Goal: Information Seeking & Learning: Learn about a topic

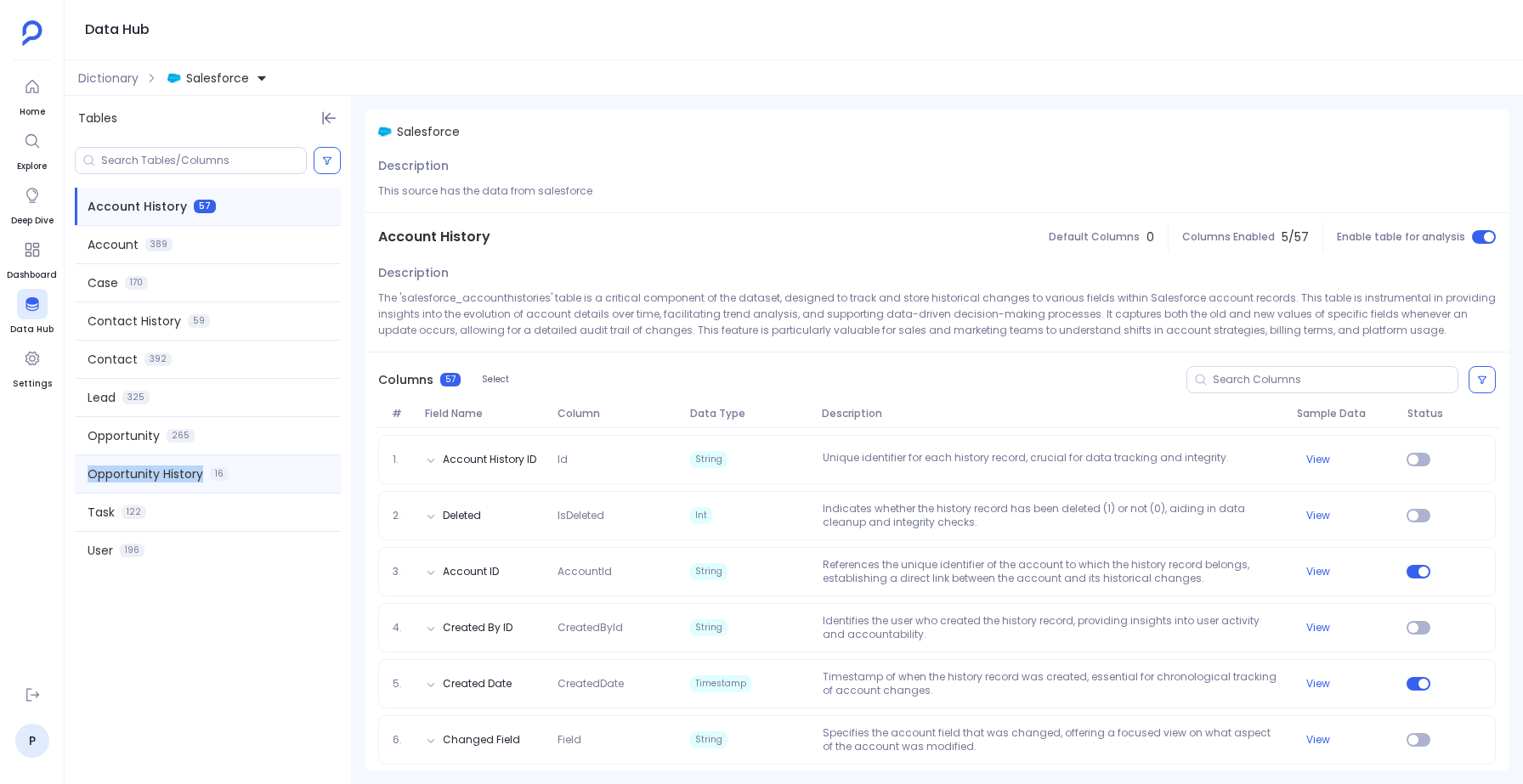
drag, startPoint x: 81, startPoint y: 478, endPoint x: 200, endPoint y: 473, distance: 119.1
click at [200, 473] on div "Opportunity History 16" at bounding box center [207, 474] width 266 height 38
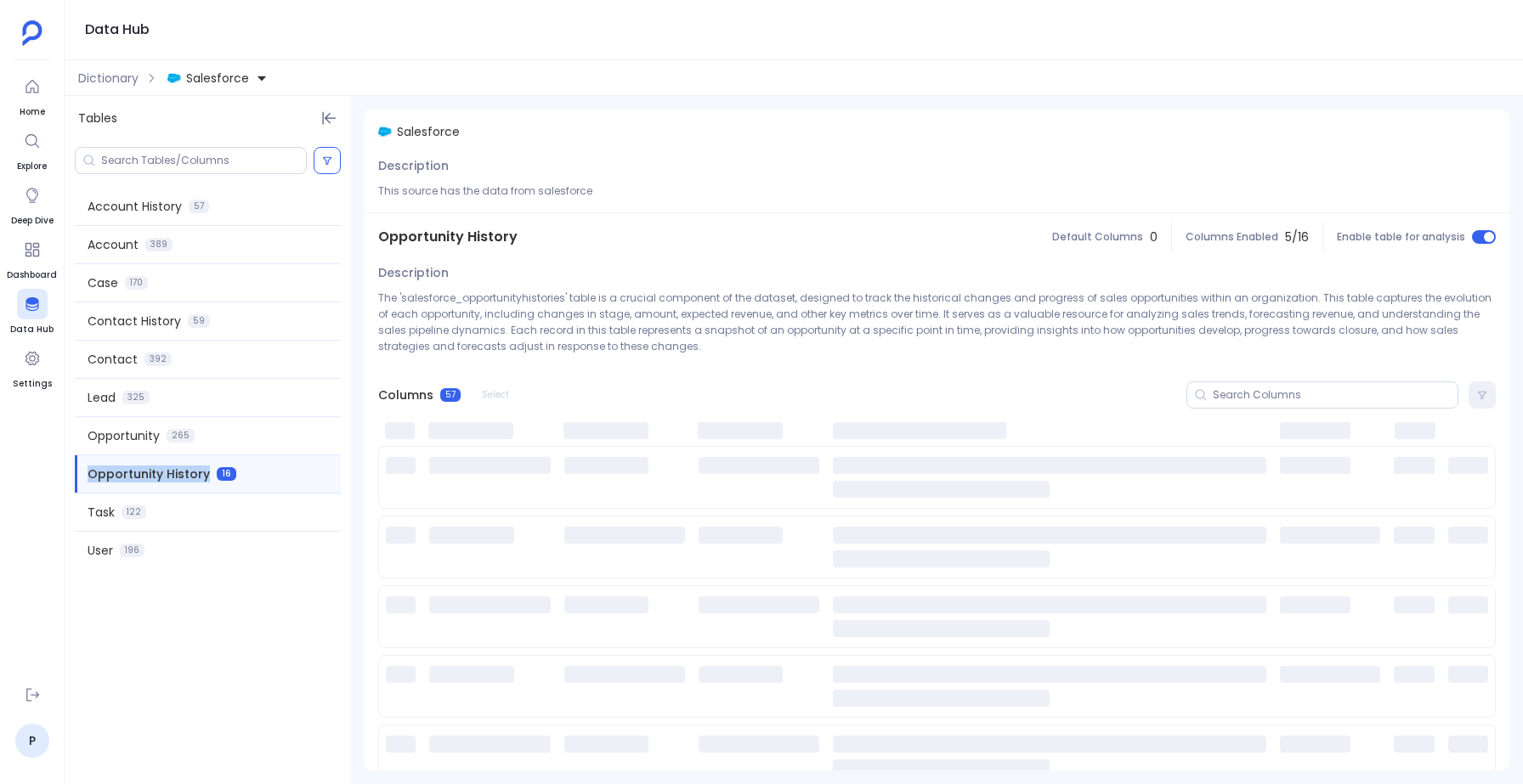
copy span "Opportunity History"
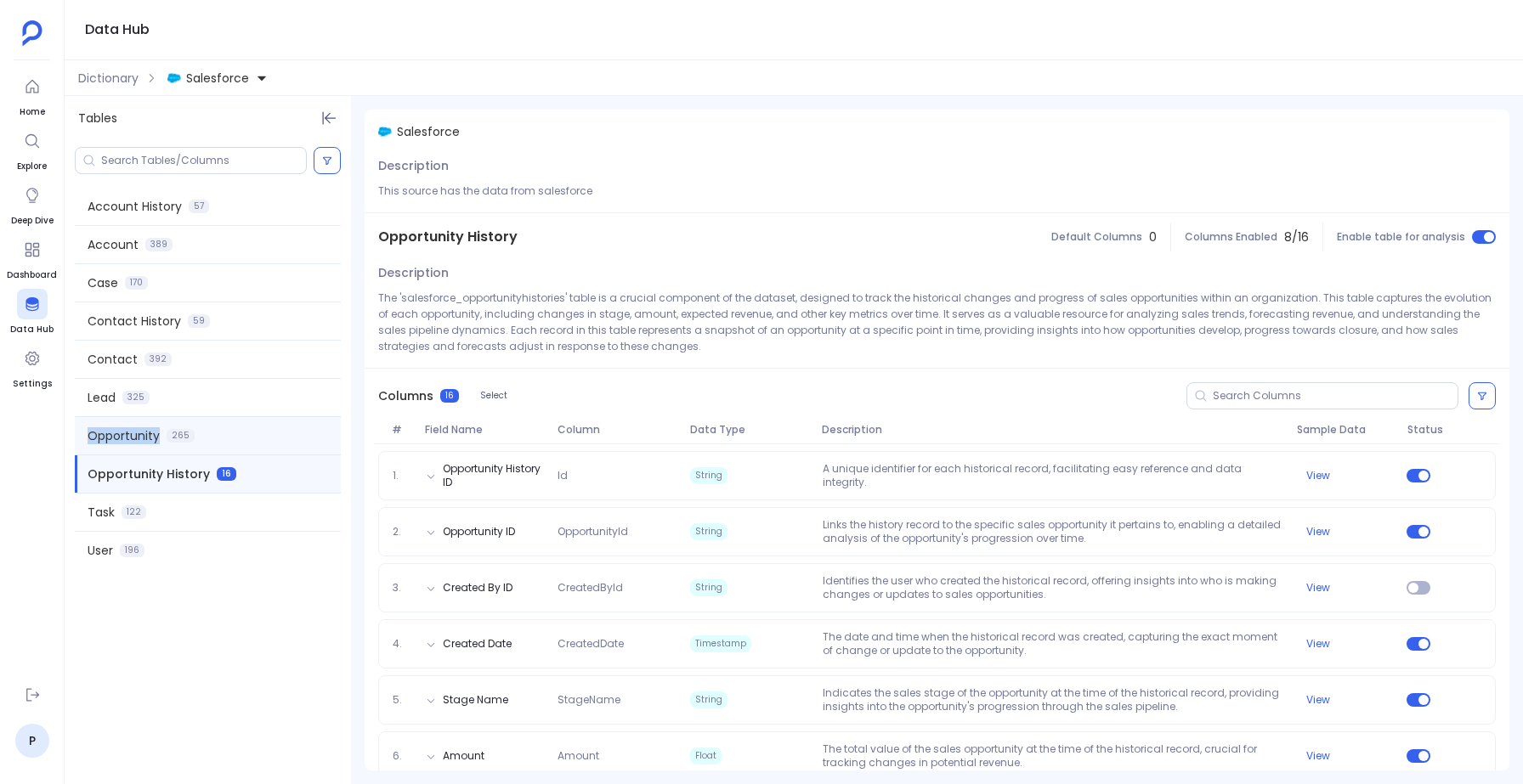
drag, startPoint x: 88, startPoint y: 434, endPoint x: 169, endPoint y: 433, distance: 81.0
click at [169, 433] on div "Opportunity 265" at bounding box center [207, 435] width 266 height 38
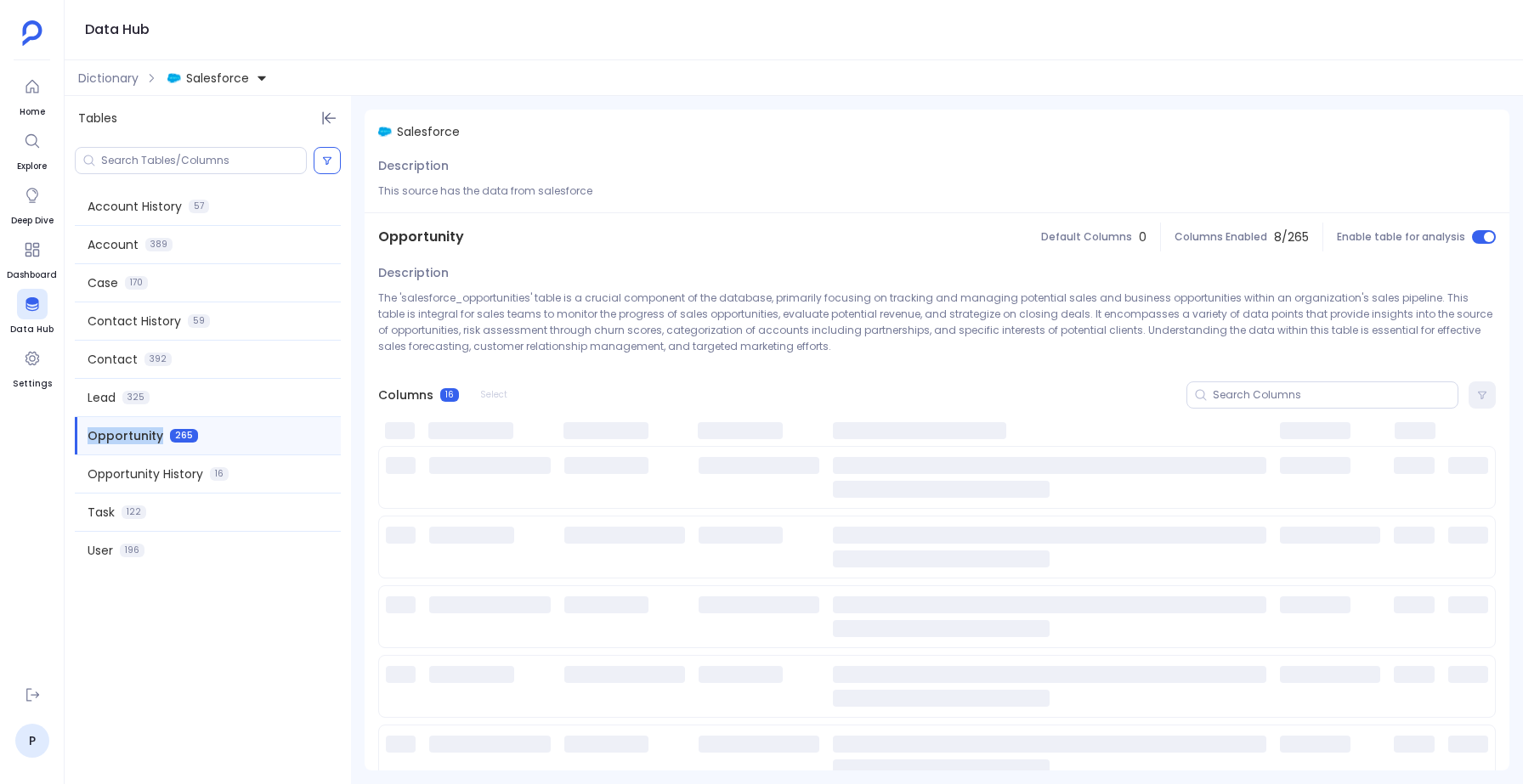
copy span "Opportunity"
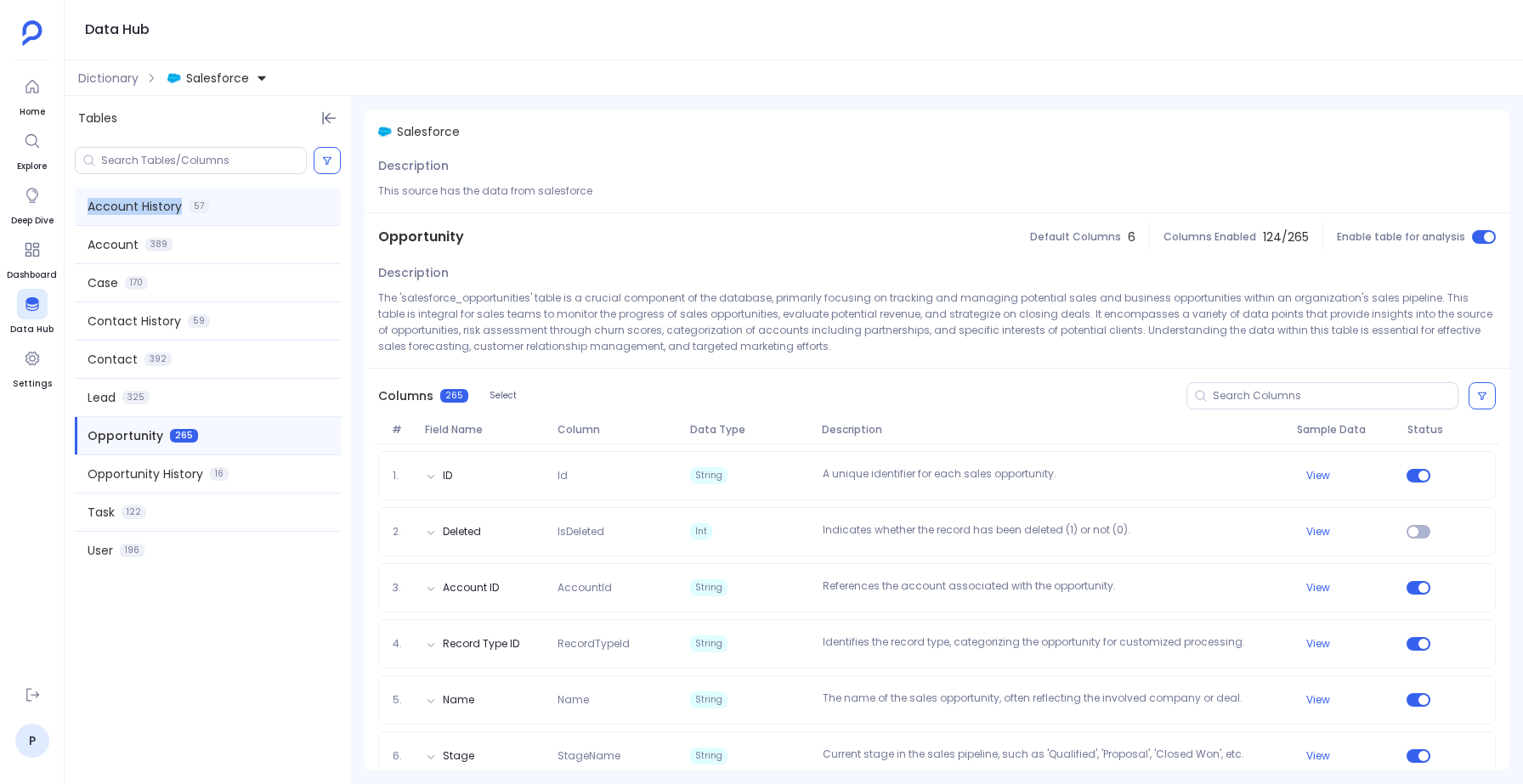
drag, startPoint x: 83, startPoint y: 204, endPoint x: 189, endPoint y: 205, distance: 106.0
click at [189, 205] on div "Account History 57" at bounding box center [207, 206] width 266 height 38
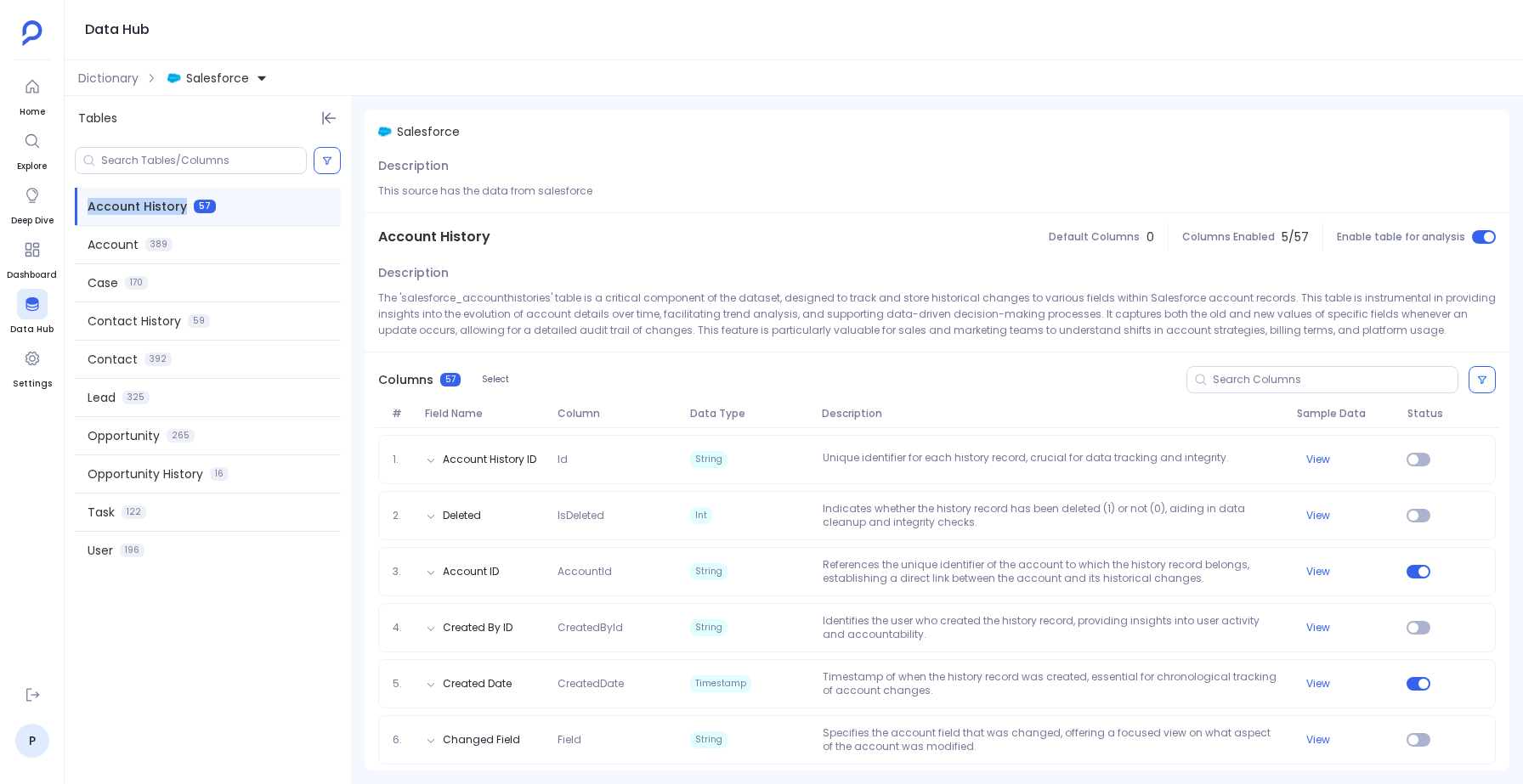
copy span "Account History"
click at [178, 477] on span "Opportunity History" at bounding box center [146, 475] width 116 height 17
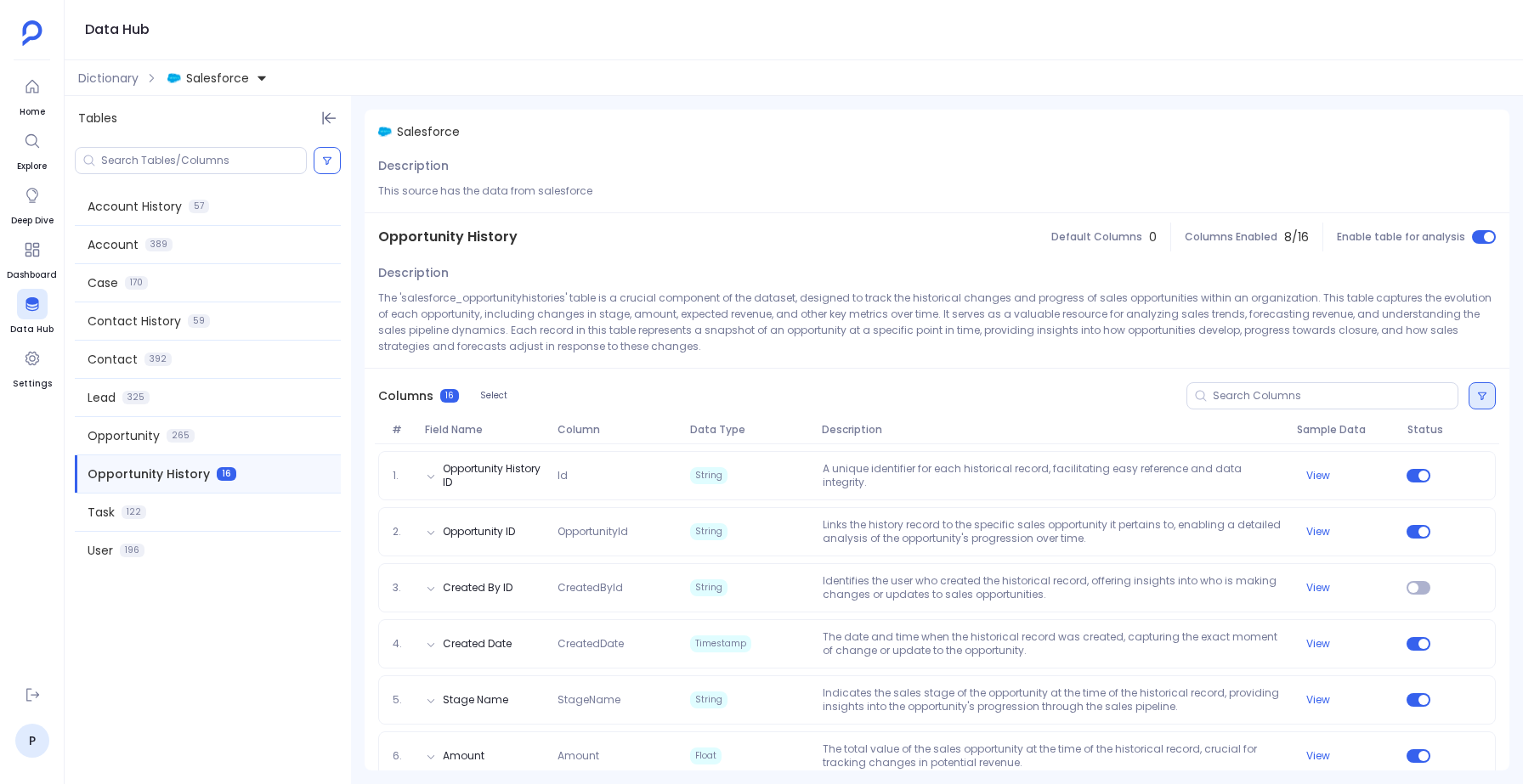
click at [1479, 403] on button at bounding box center [1481, 395] width 27 height 27
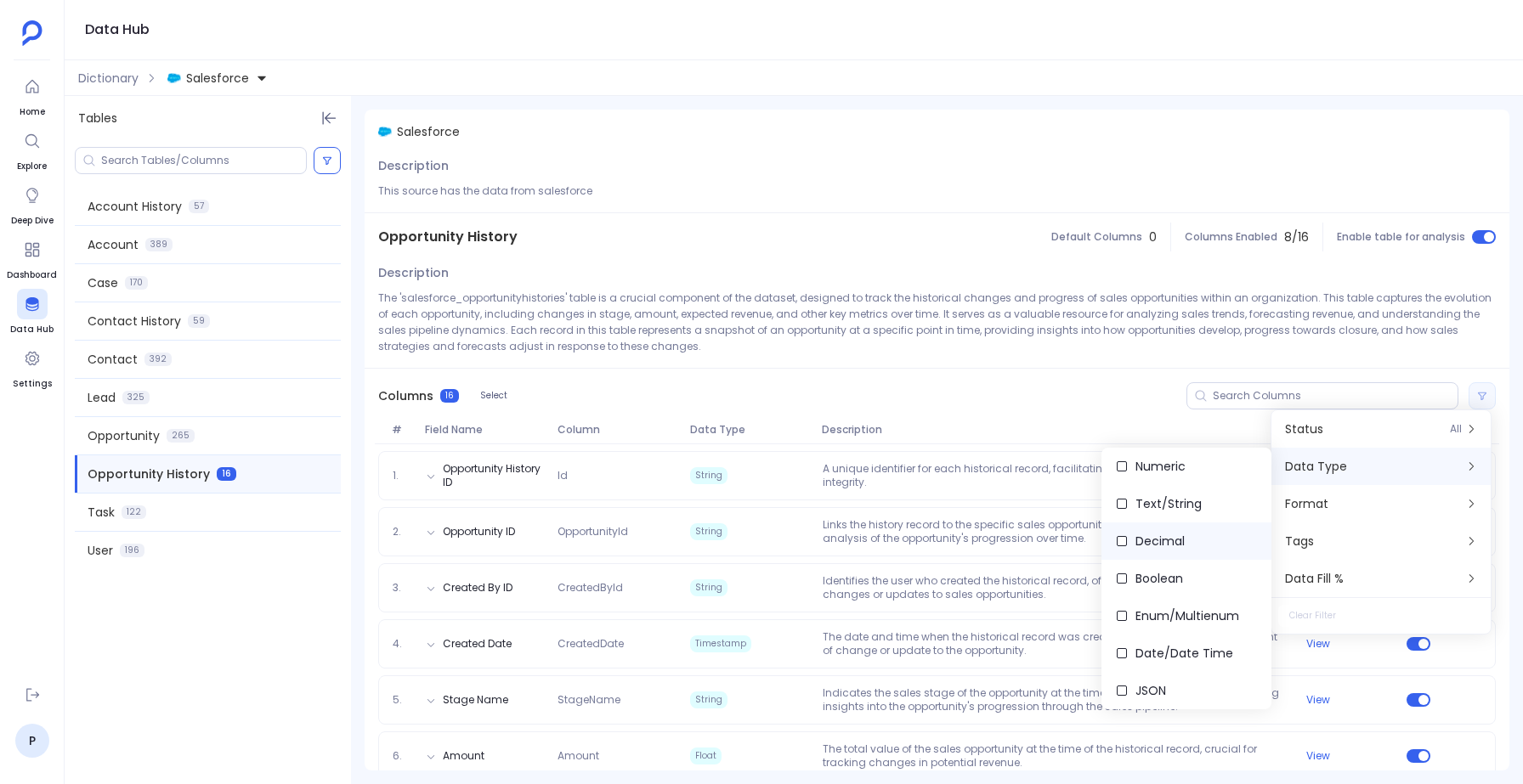
click at [1155, 541] on span "Decimal" at bounding box center [1159, 541] width 49 height 17
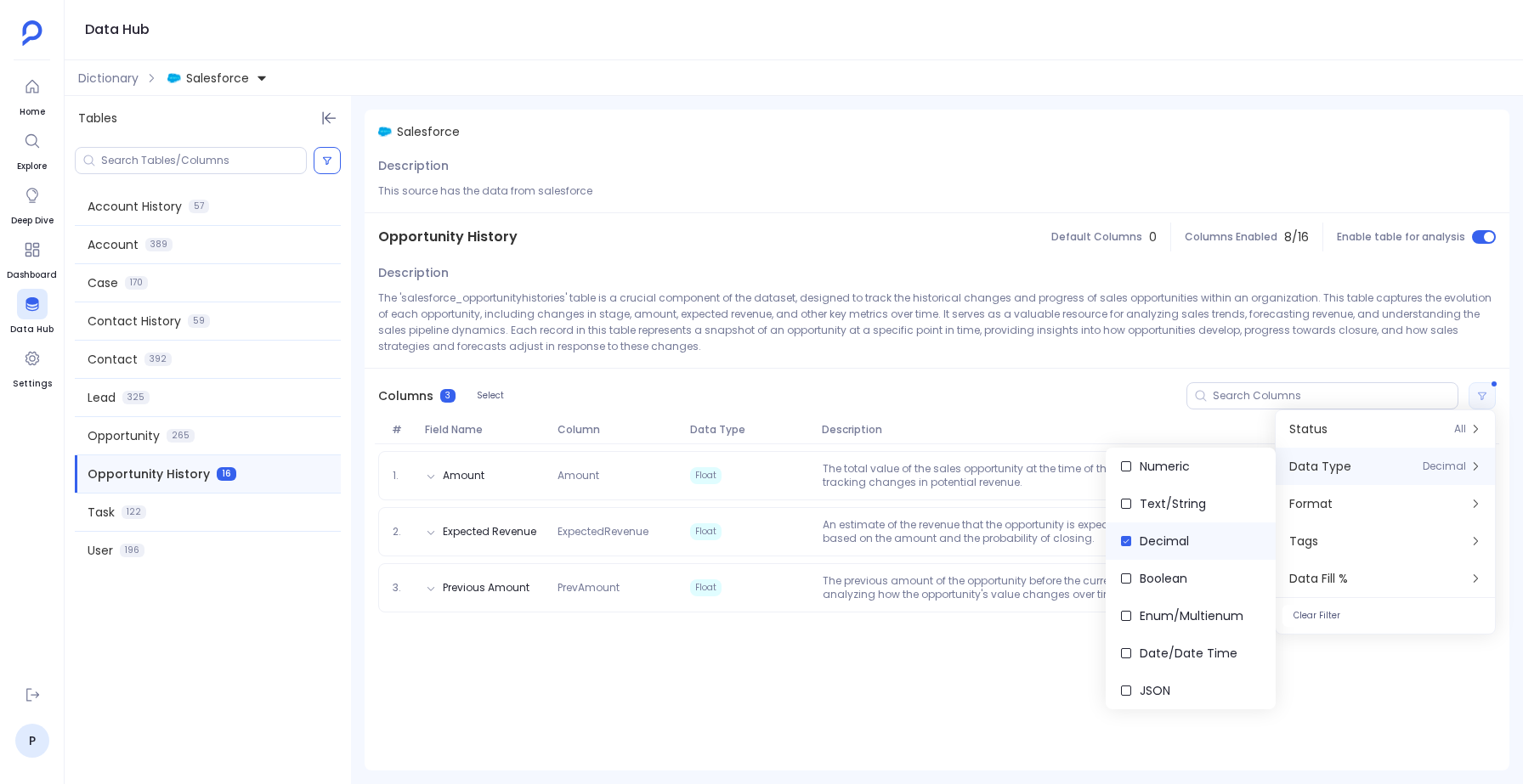
click at [1135, 539] on label "Decimal" at bounding box center [1190, 540] width 170 height 38
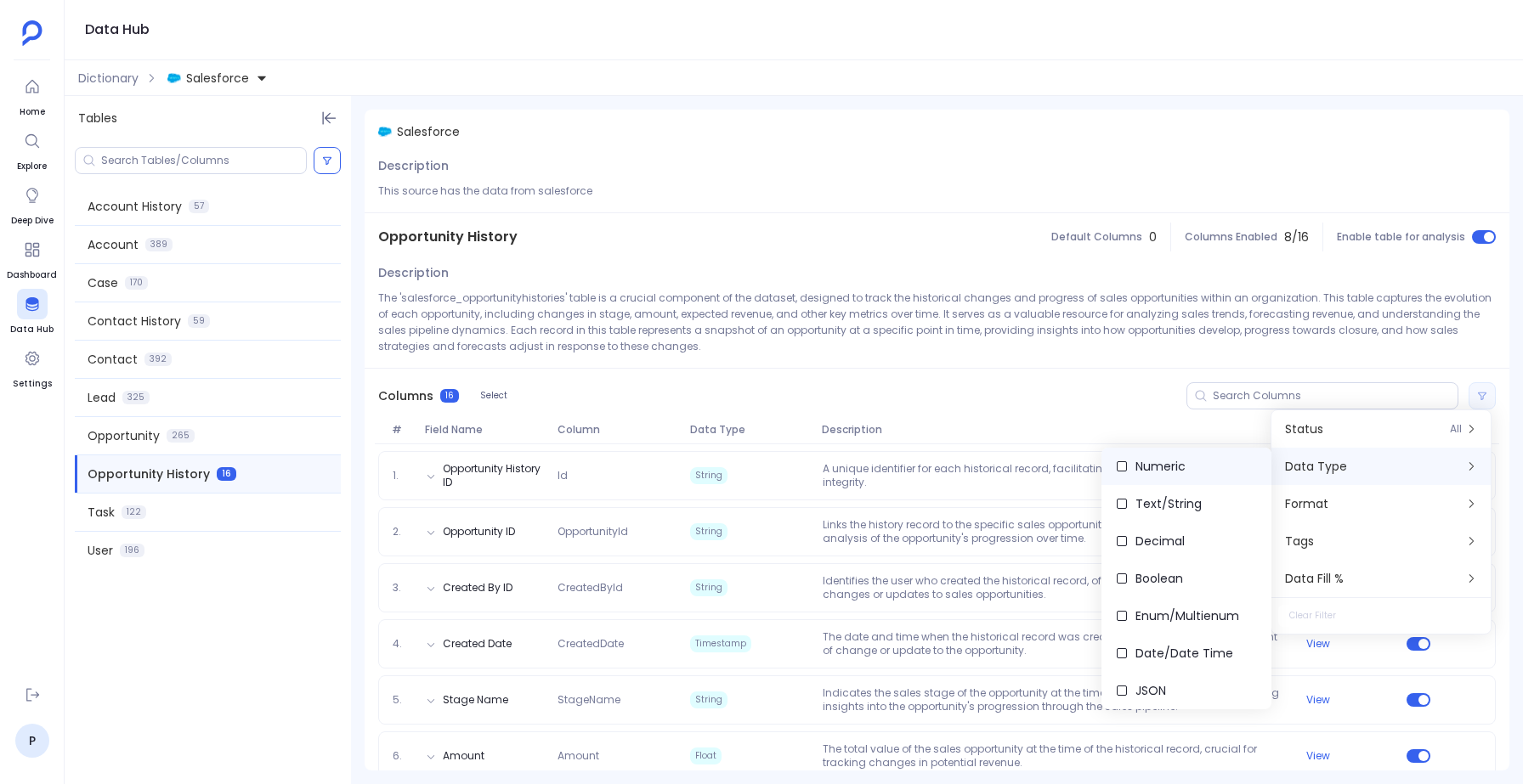
click at [1174, 466] on span "Numeric" at bounding box center [1160, 467] width 50 height 17
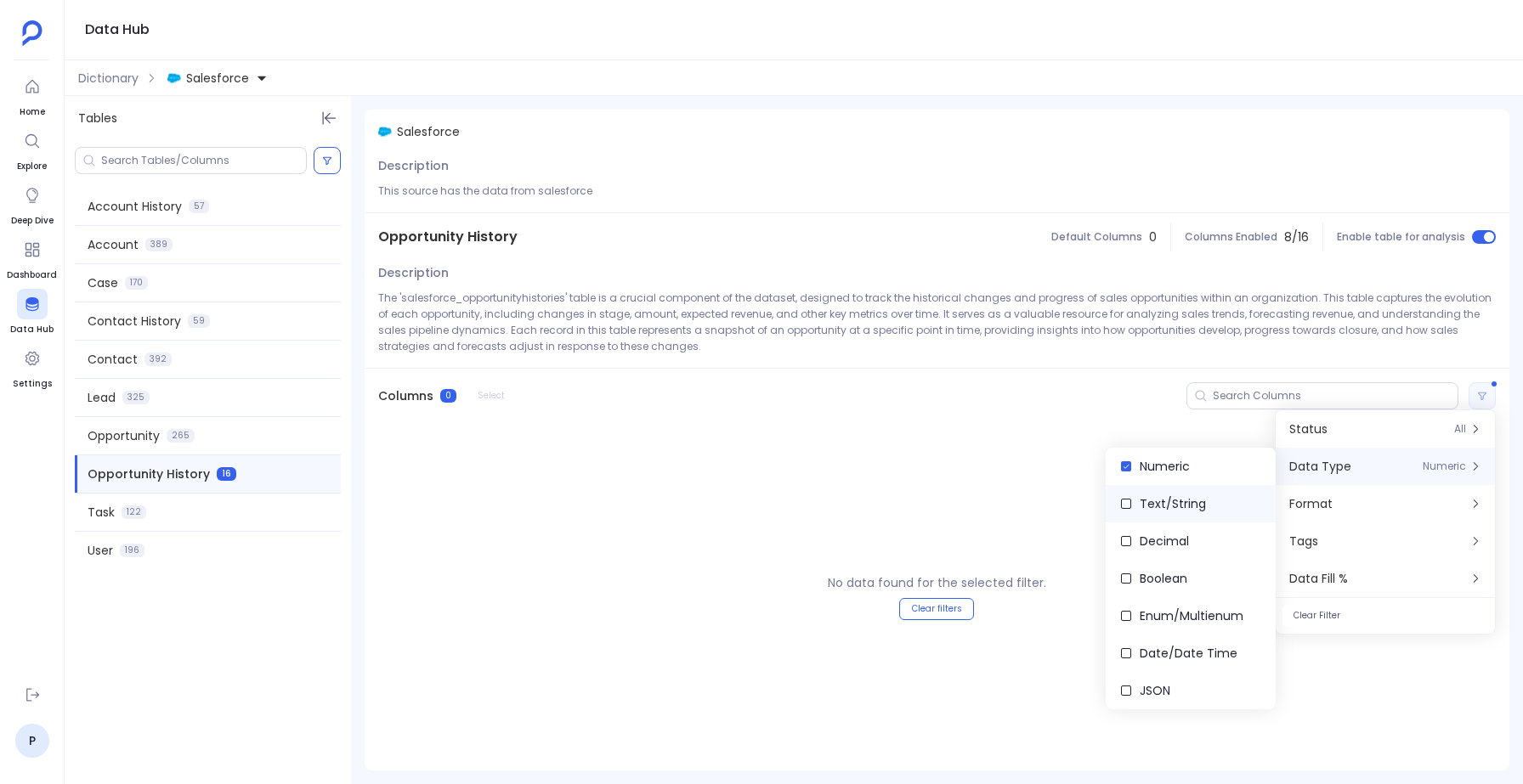
click at [1163, 505] on span "Text/String" at bounding box center [1172, 504] width 67 height 17
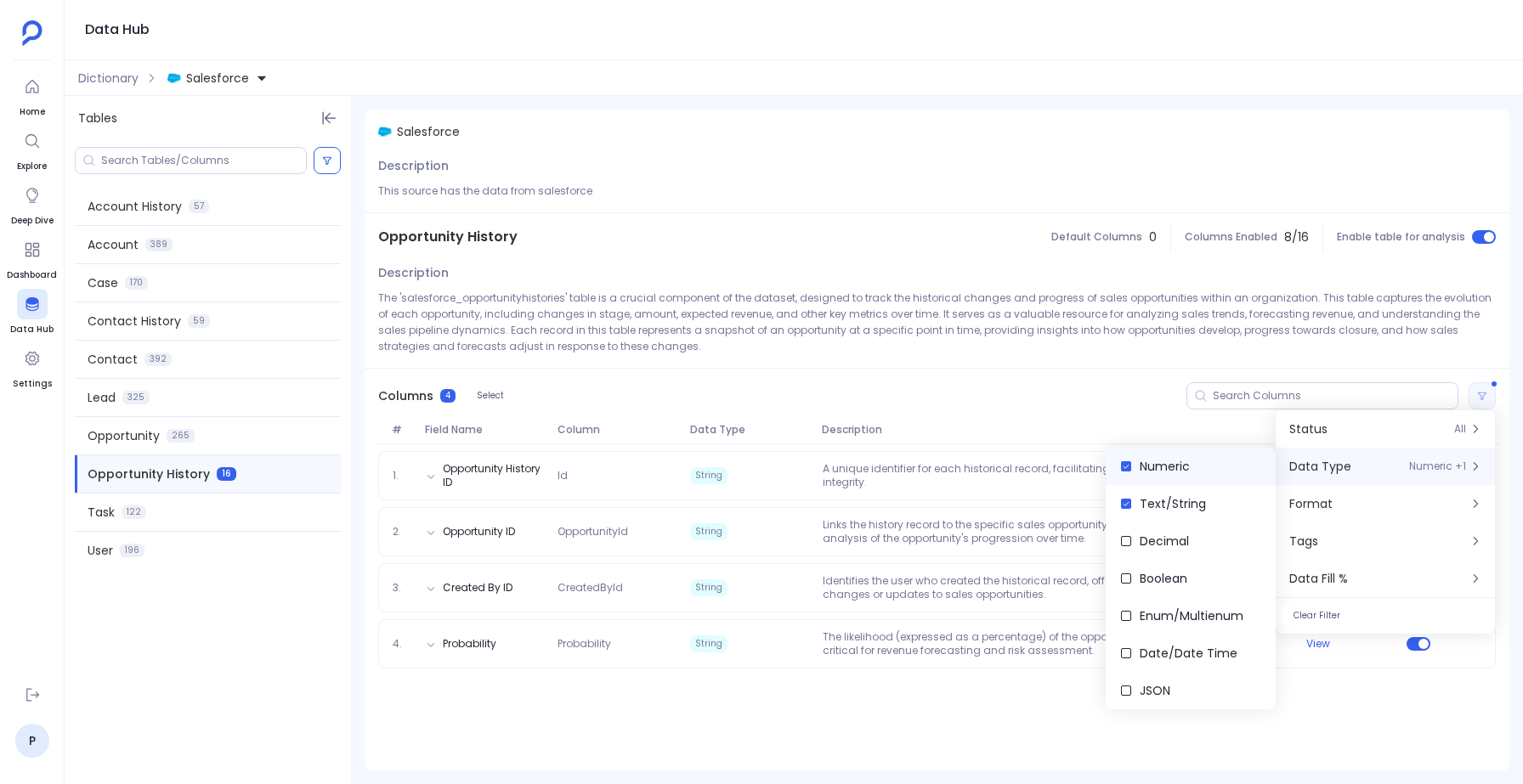
click at [1170, 472] on span "Numeric" at bounding box center [1164, 467] width 50 height 17
click at [1134, 508] on label "Text/String" at bounding box center [1190, 504] width 170 height 38
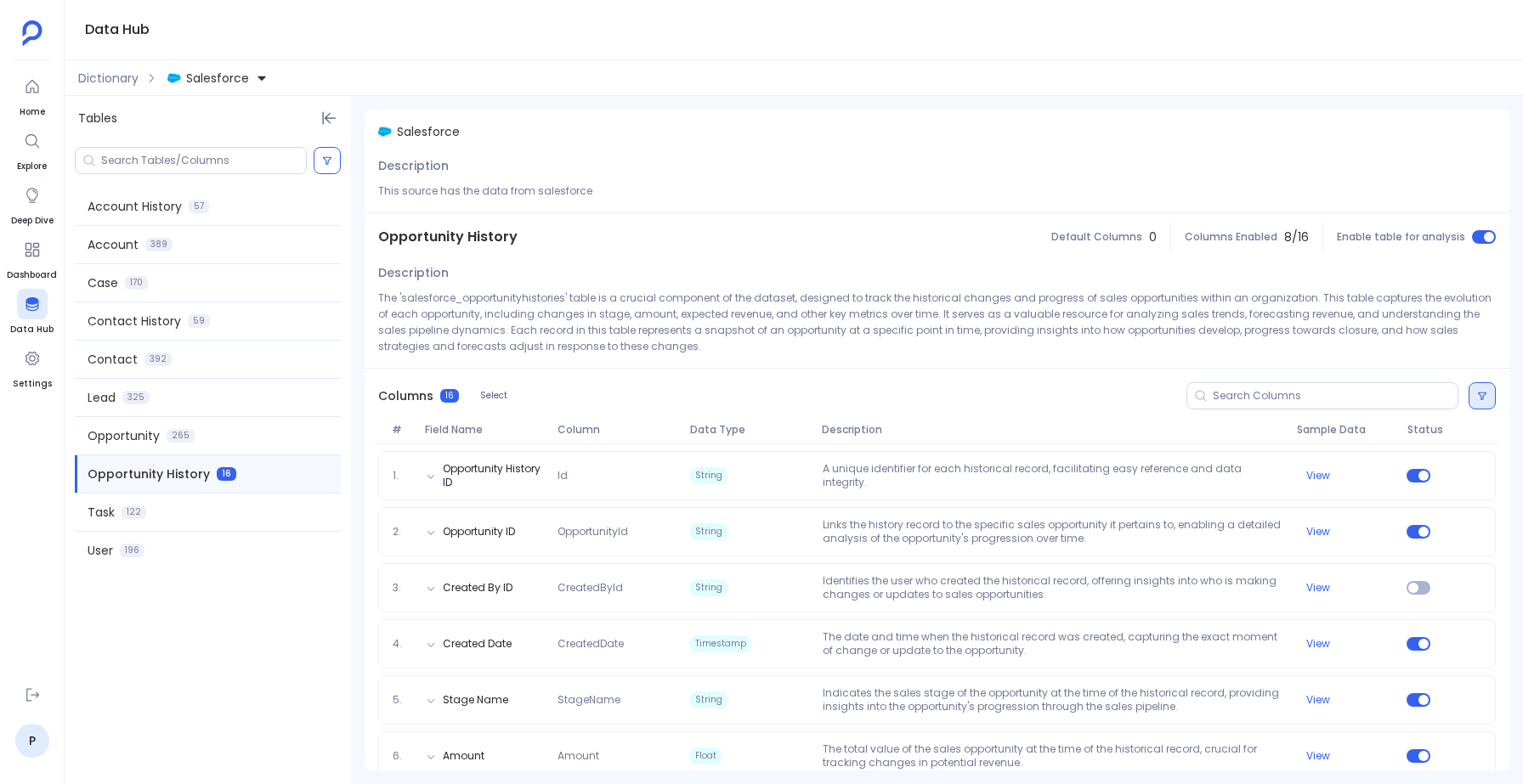
click at [1481, 402] on button at bounding box center [1481, 395] width 27 height 27
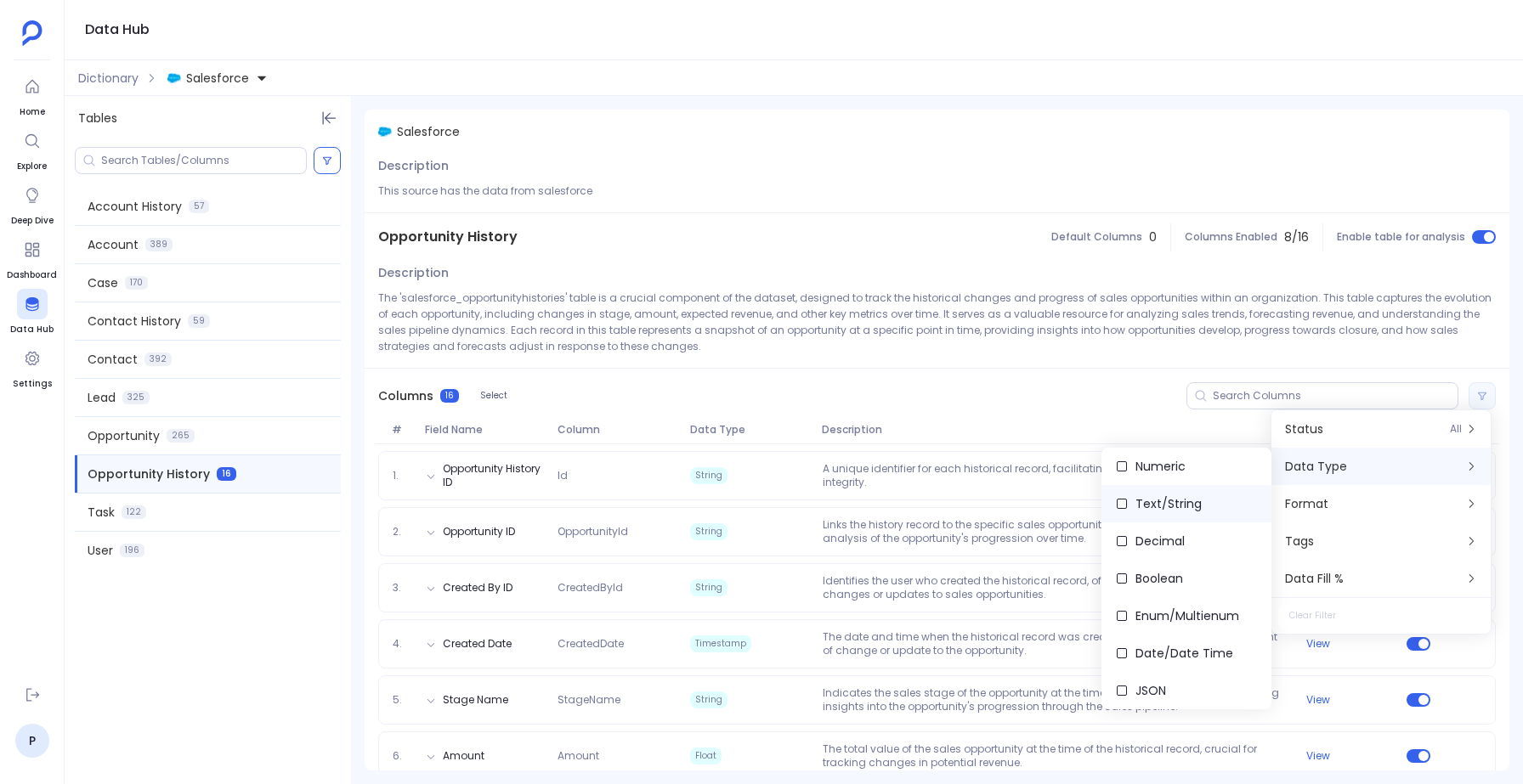
click at [1158, 497] on span "Text/String" at bounding box center [1168, 504] width 67 height 17
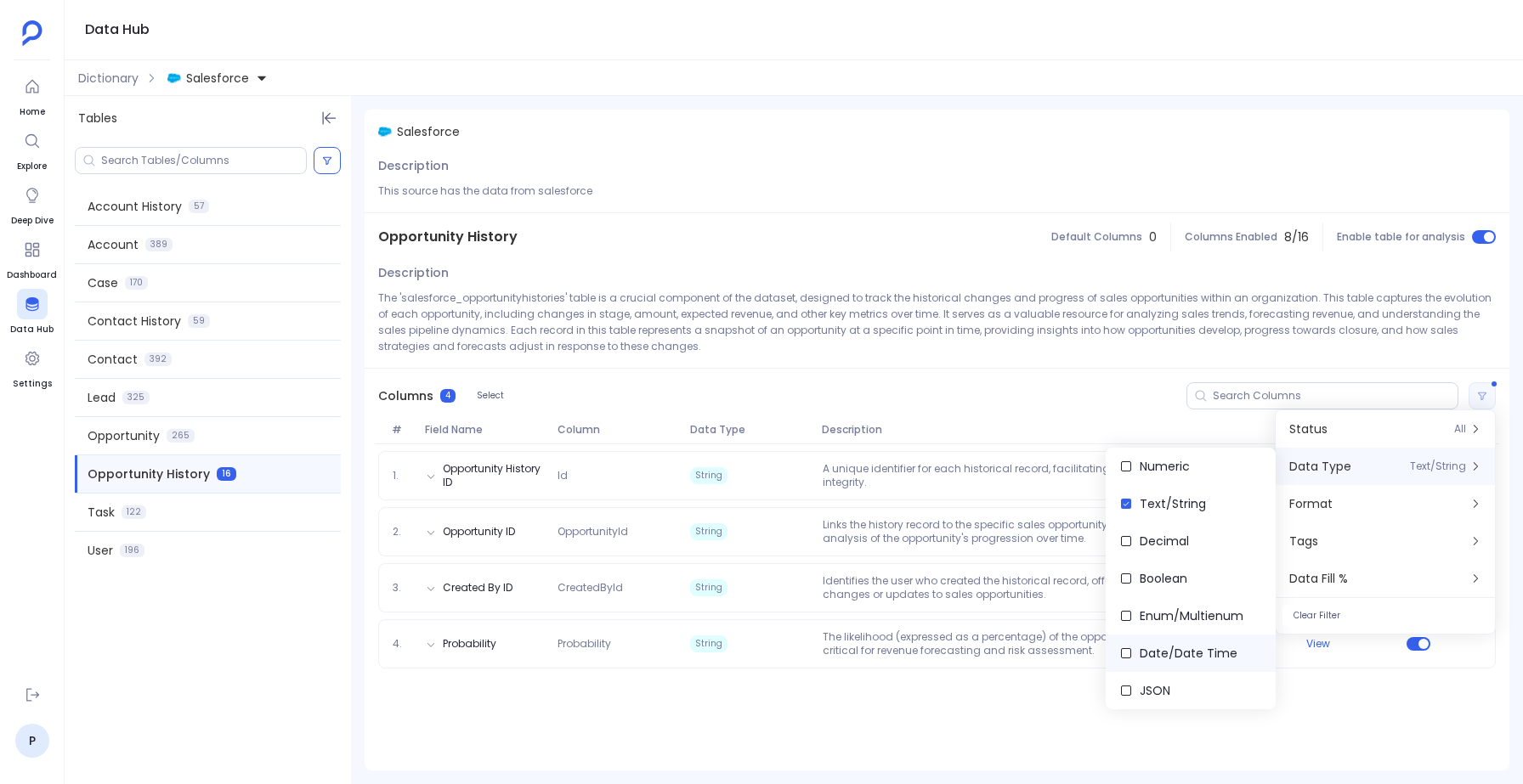
click at [1122, 643] on label "Date/Date Time" at bounding box center [1190, 653] width 170 height 38
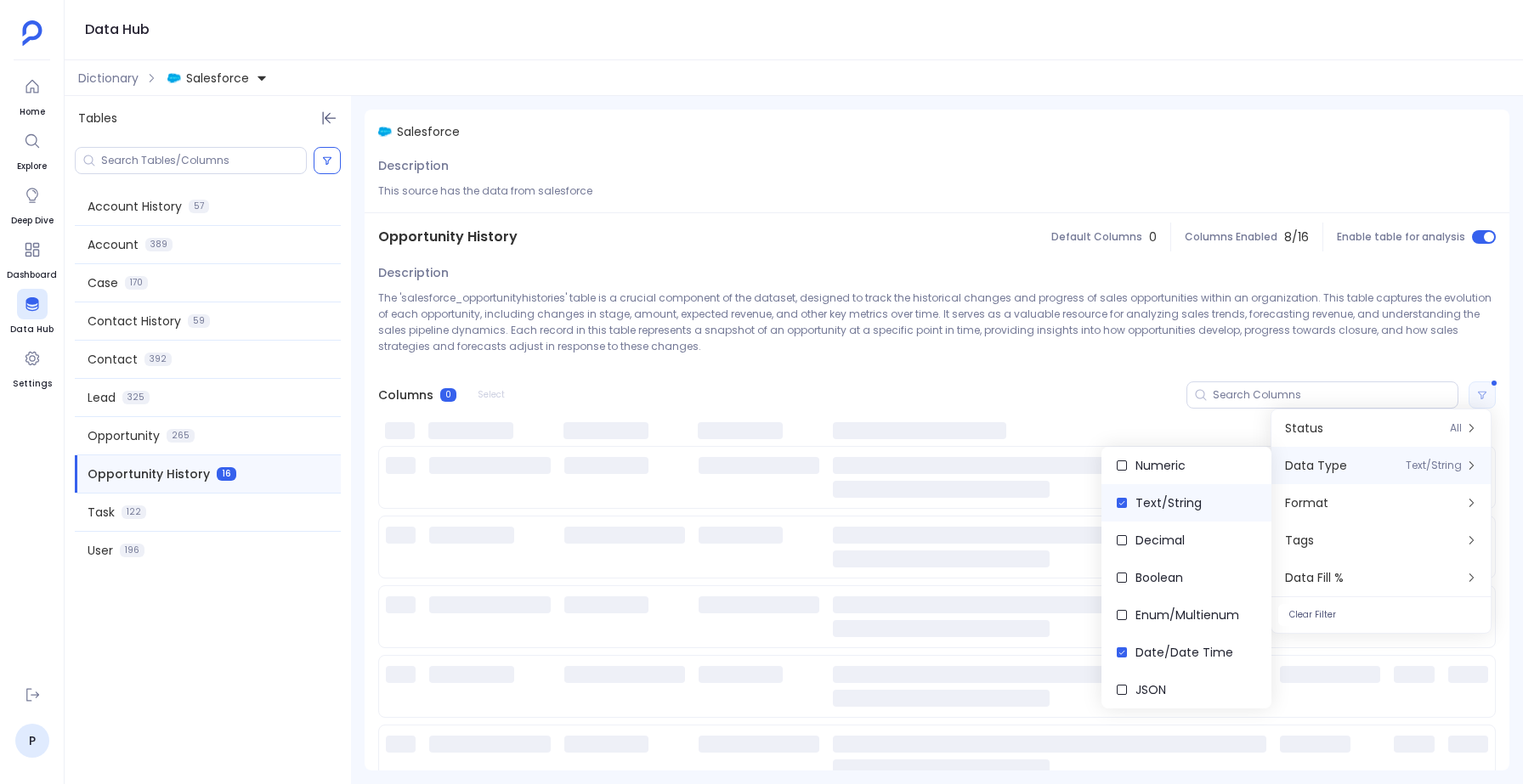
click at [1140, 506] on span "Text/String" at bounding box center [1168, 503] width 67 height 17
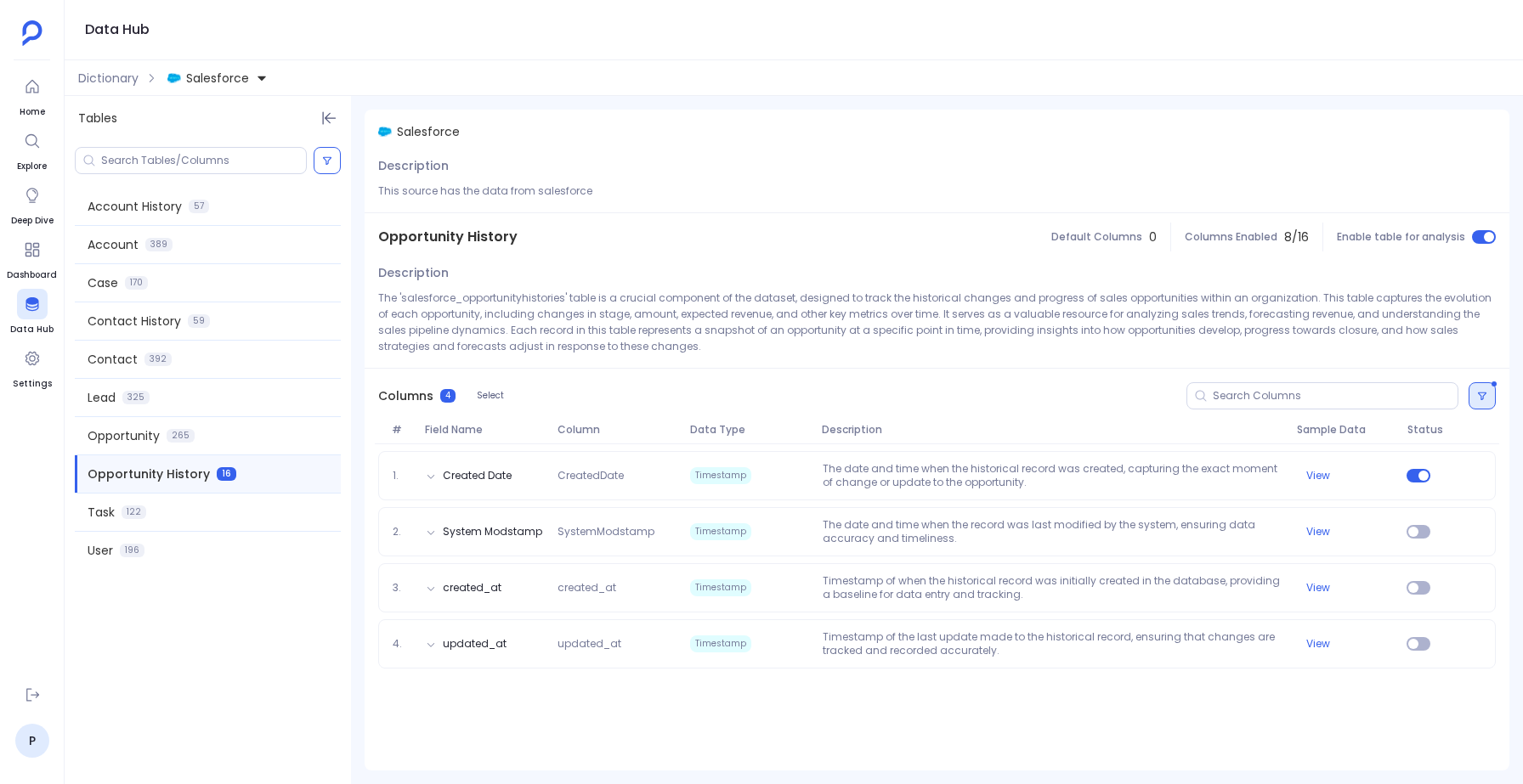
click at [1482, 399] on icon at bounding box center [1481, 395] width 11 height 11
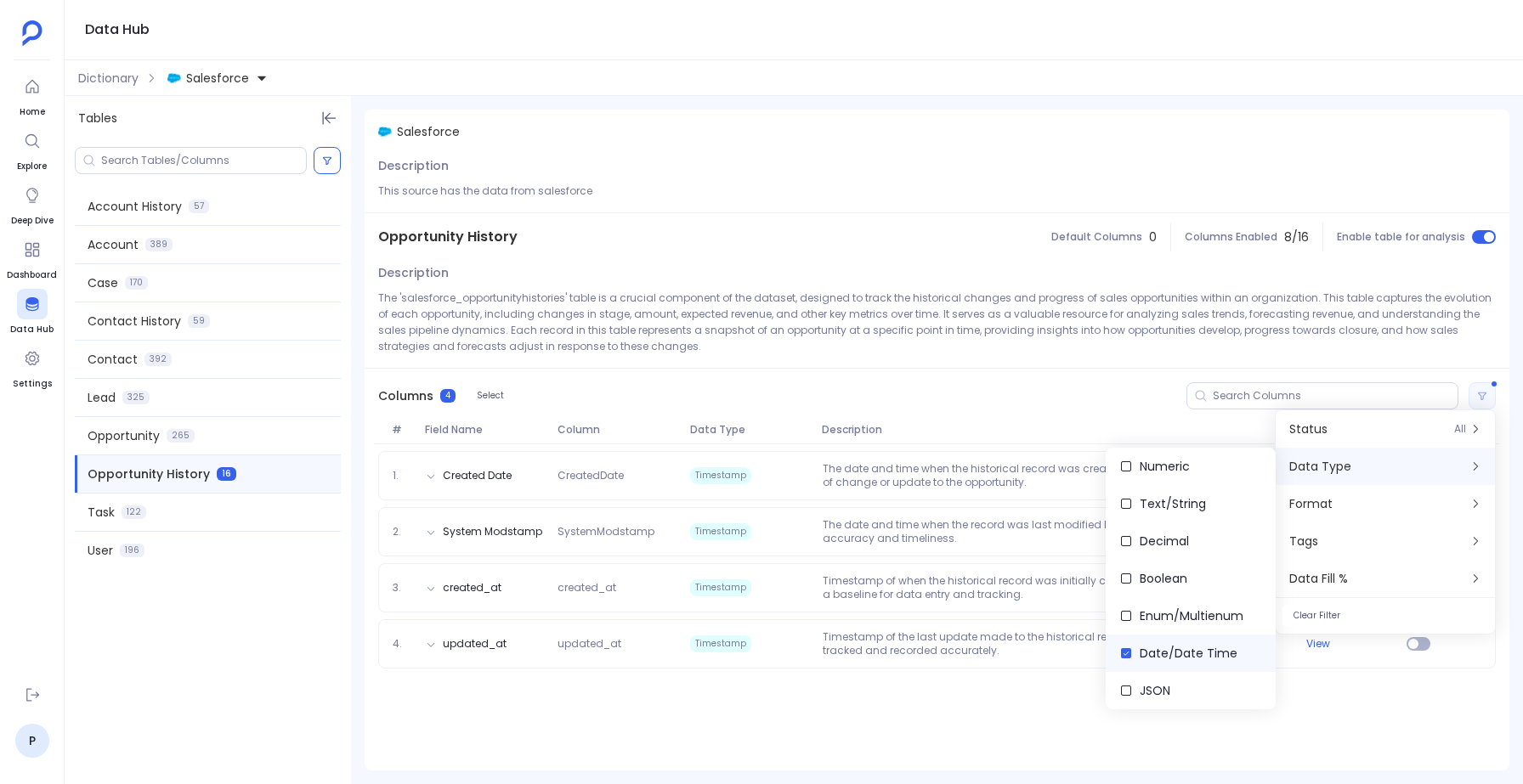
click at [1152, 651] on span "Date/Date Time" at bounding box center [1187, 653] width 98 height 17
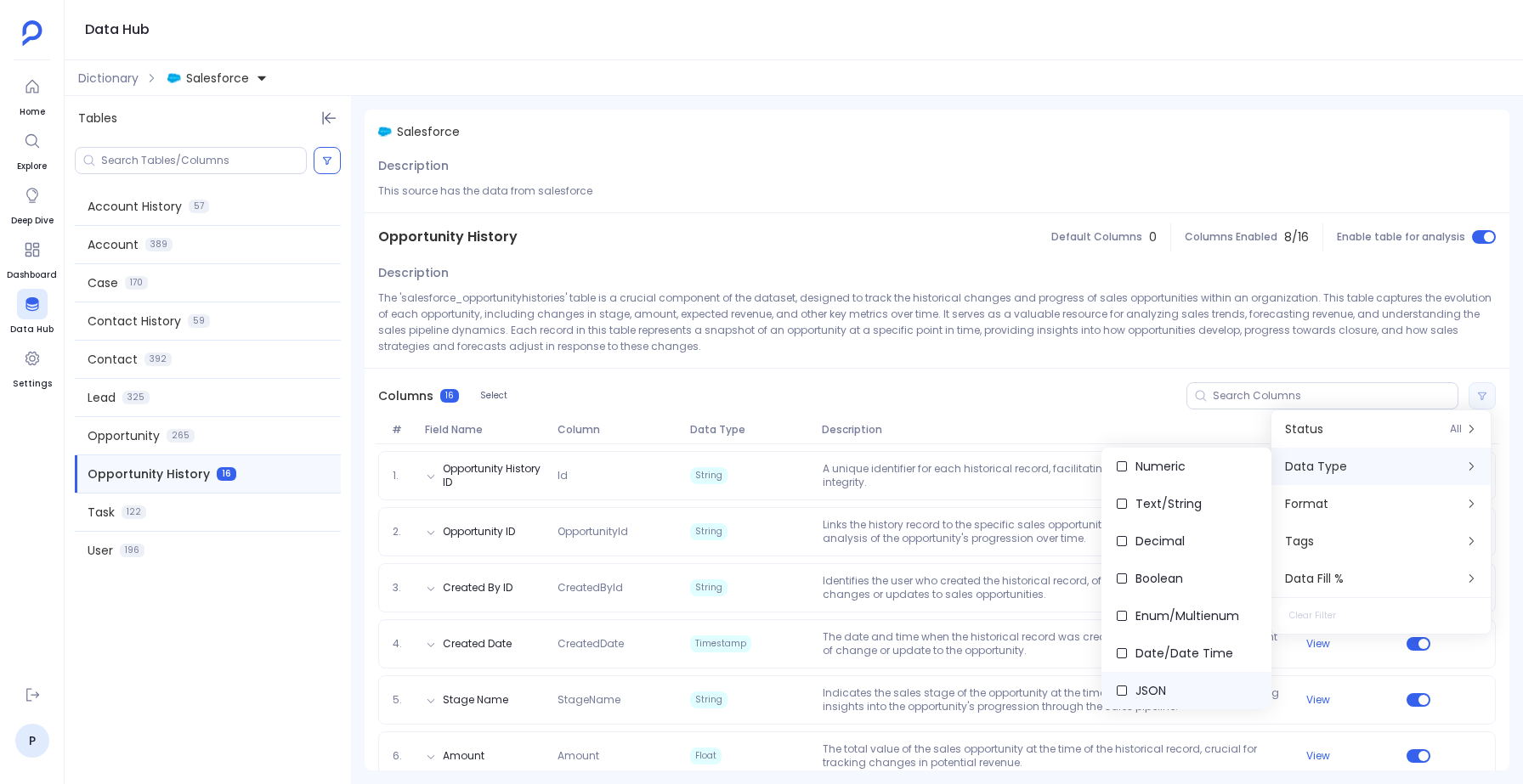
click at [1135, 683] on span "JSON" at bounding box center [1151, 691] width 31 height 17
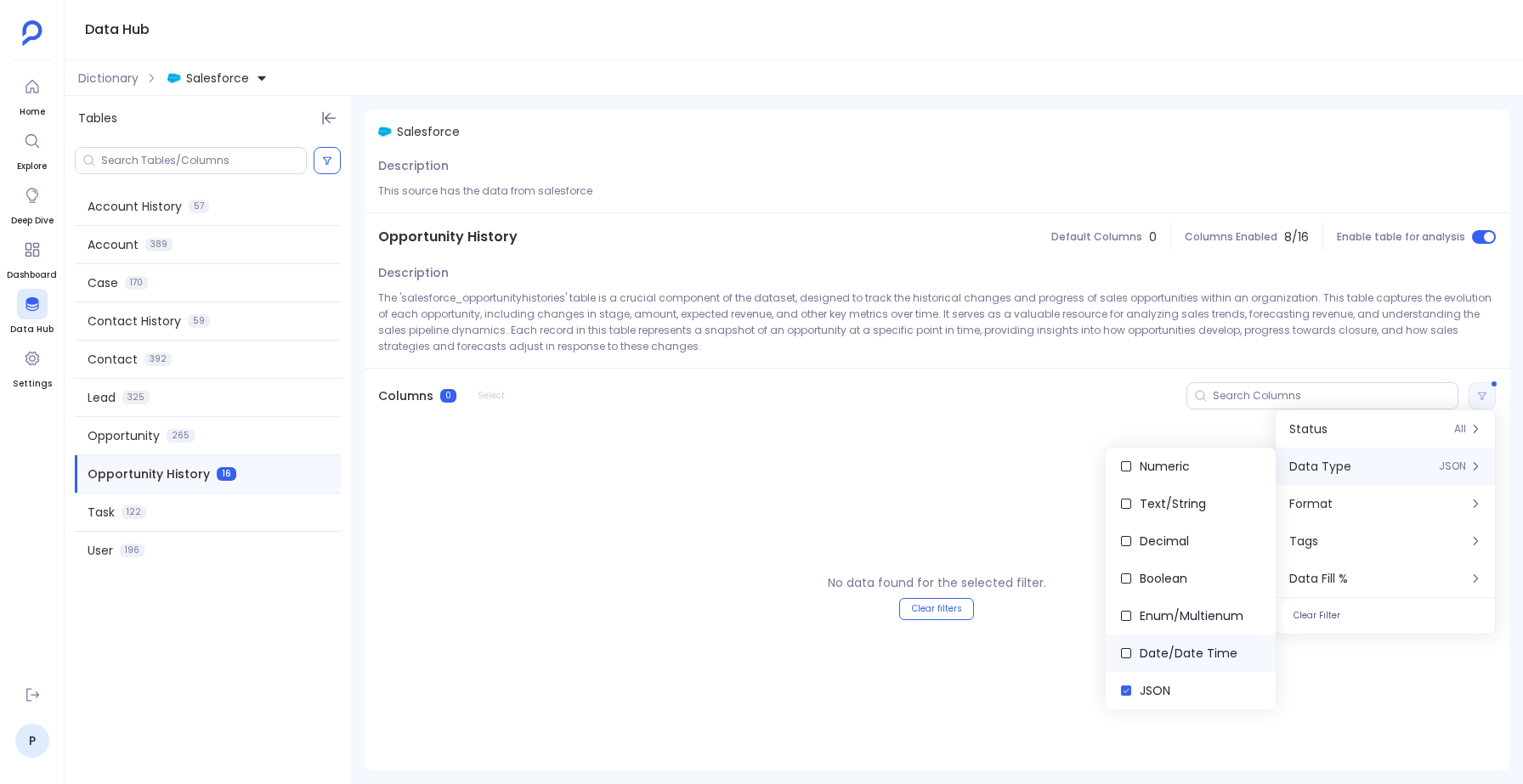
click at [1141, 653] on span "Date/Date Time" at bounding box center [1187, 653] width 98 height 17
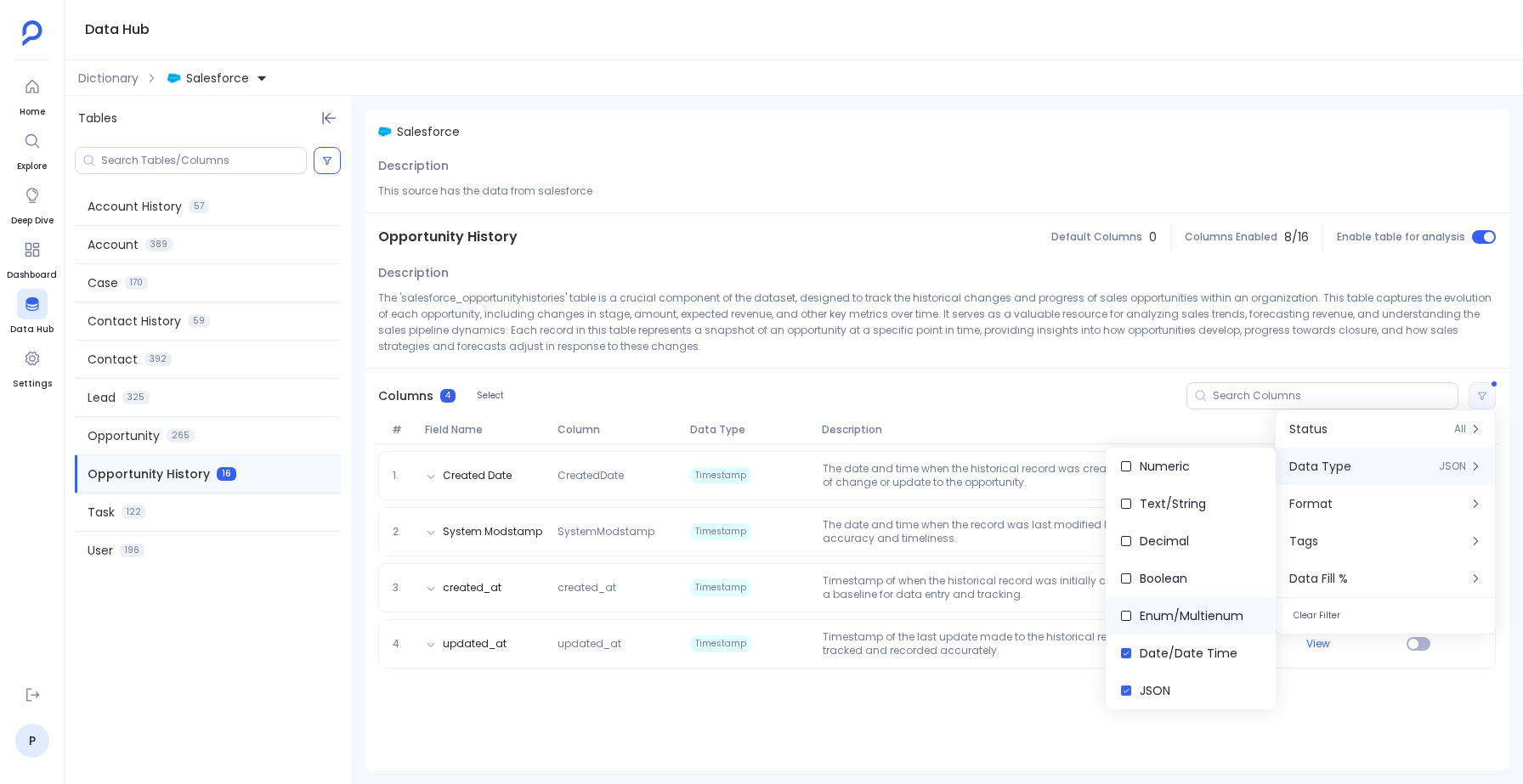
click at [1157, 619] on span "Enum/Multienum" at bounding box center [1190, 616] width 103 height 17
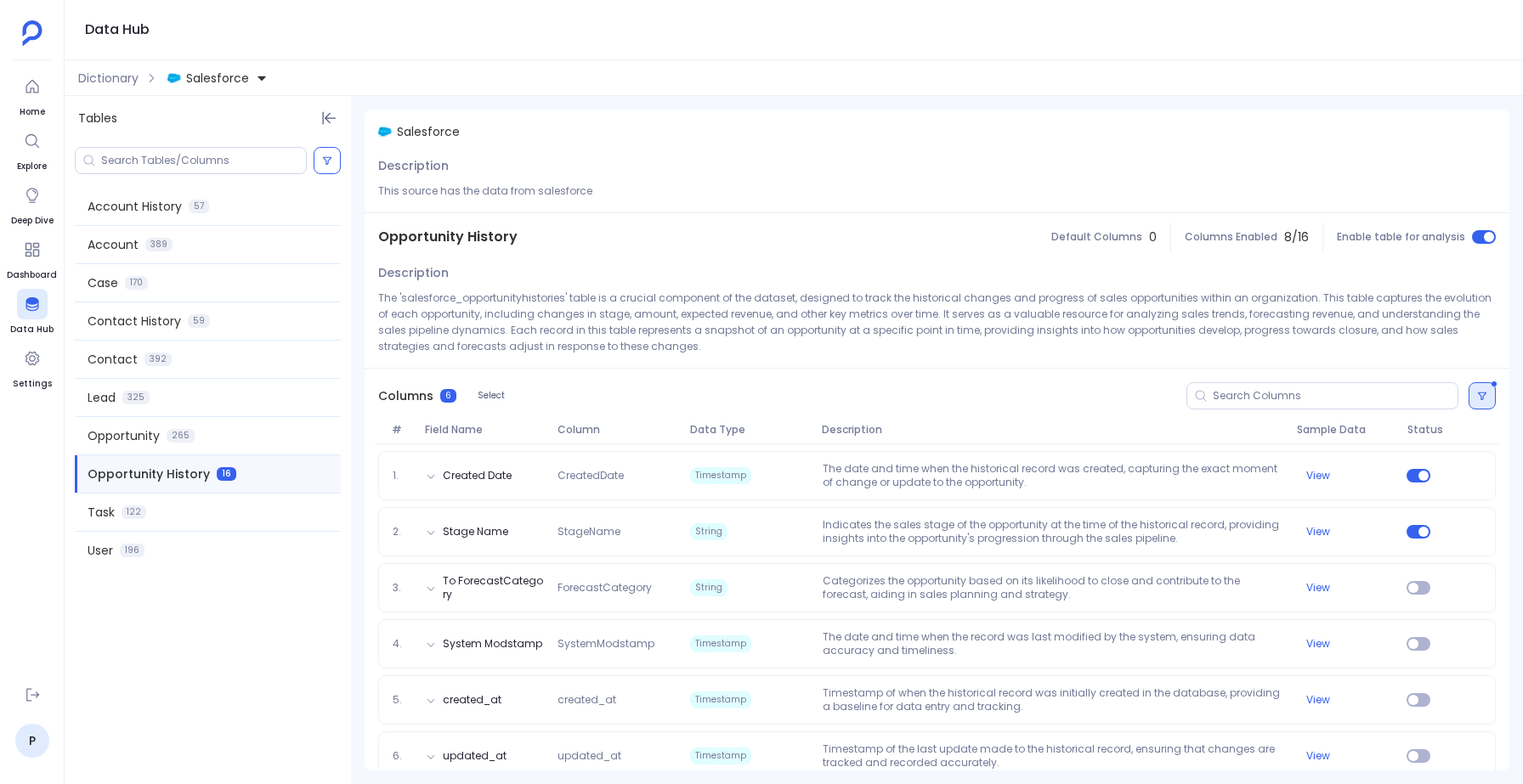
click at [1474, 386] on button at bounding box center [1481, 395] width 27 height 27
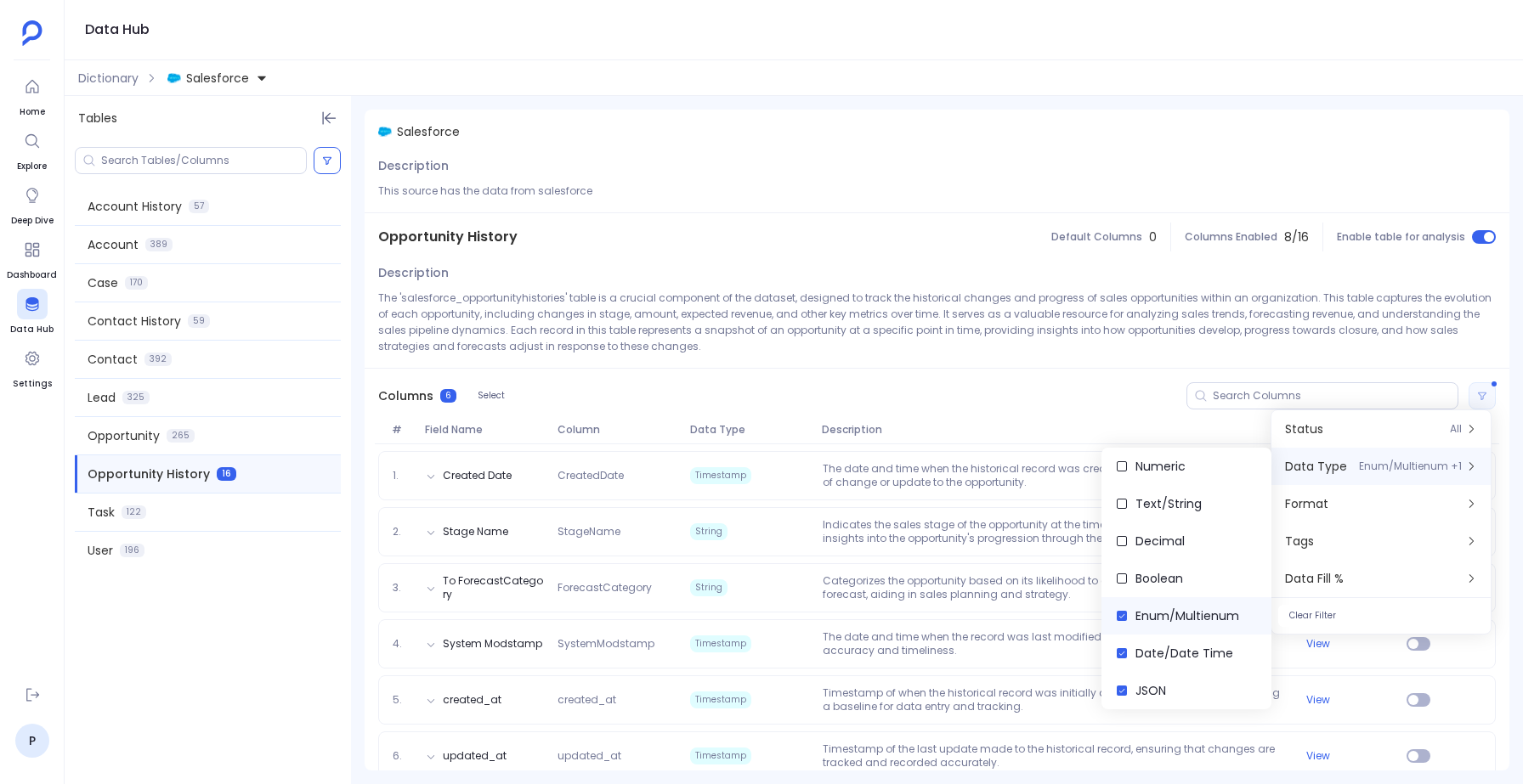
click at [1176, 615] on span "Enum/Multienum" at bounding box center [1186, 616] width 103 height 17
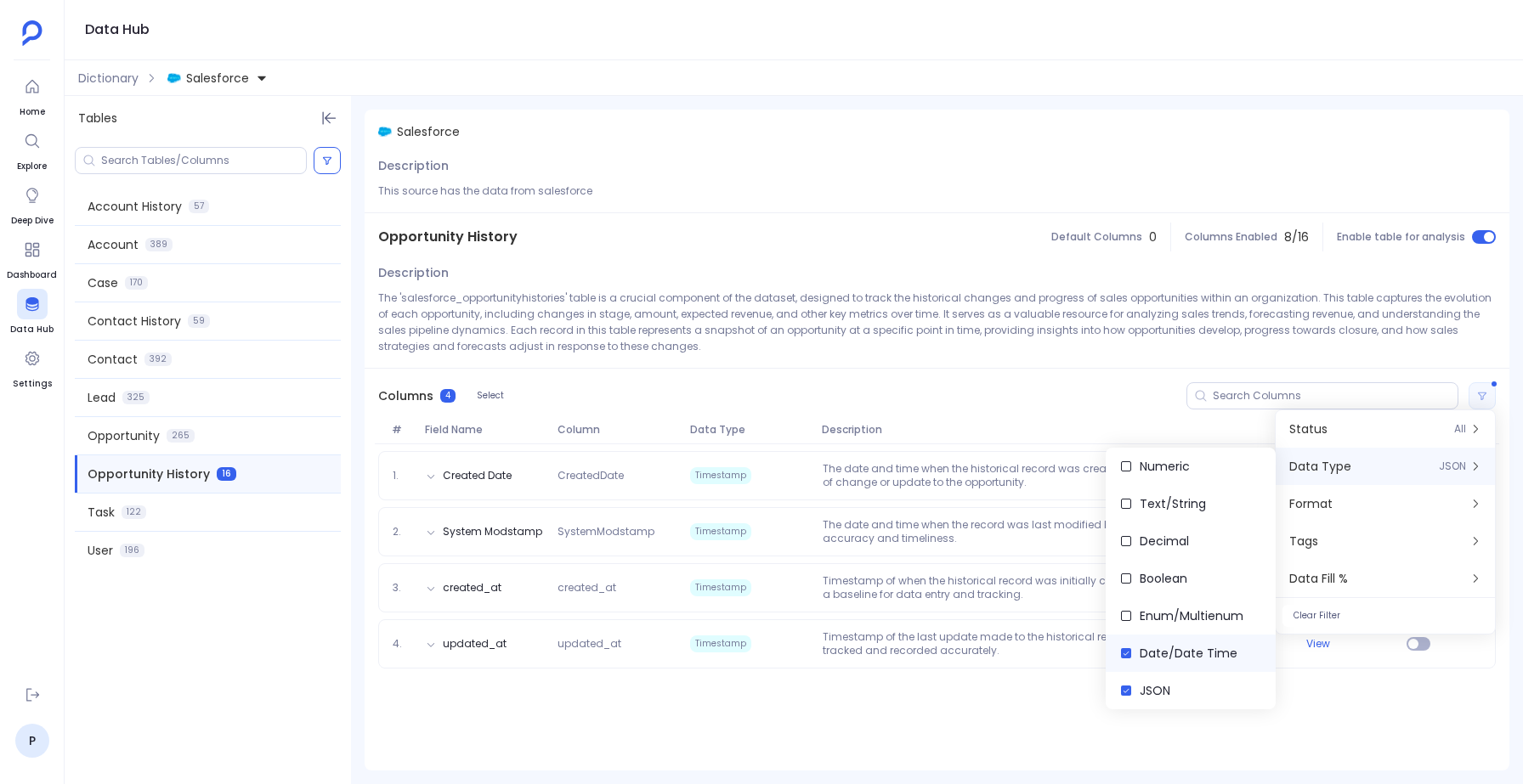
click at [1144, 656] on span "Date/Date Time" at bounding box center [1187, 653] width 98 height 17
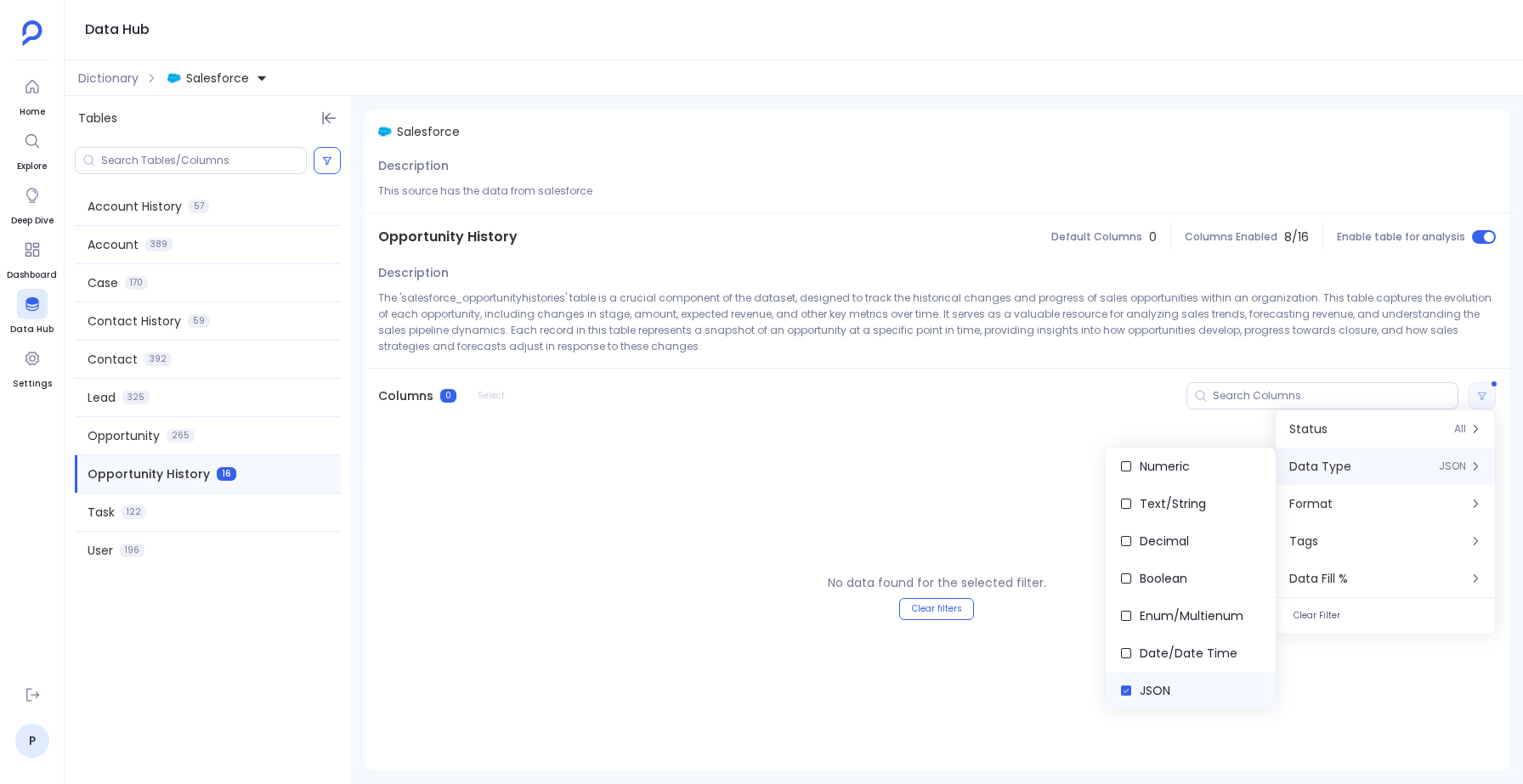
click at [1144, 688] on span "JSON" at bounding box center [1155, 691] width 31 height 17
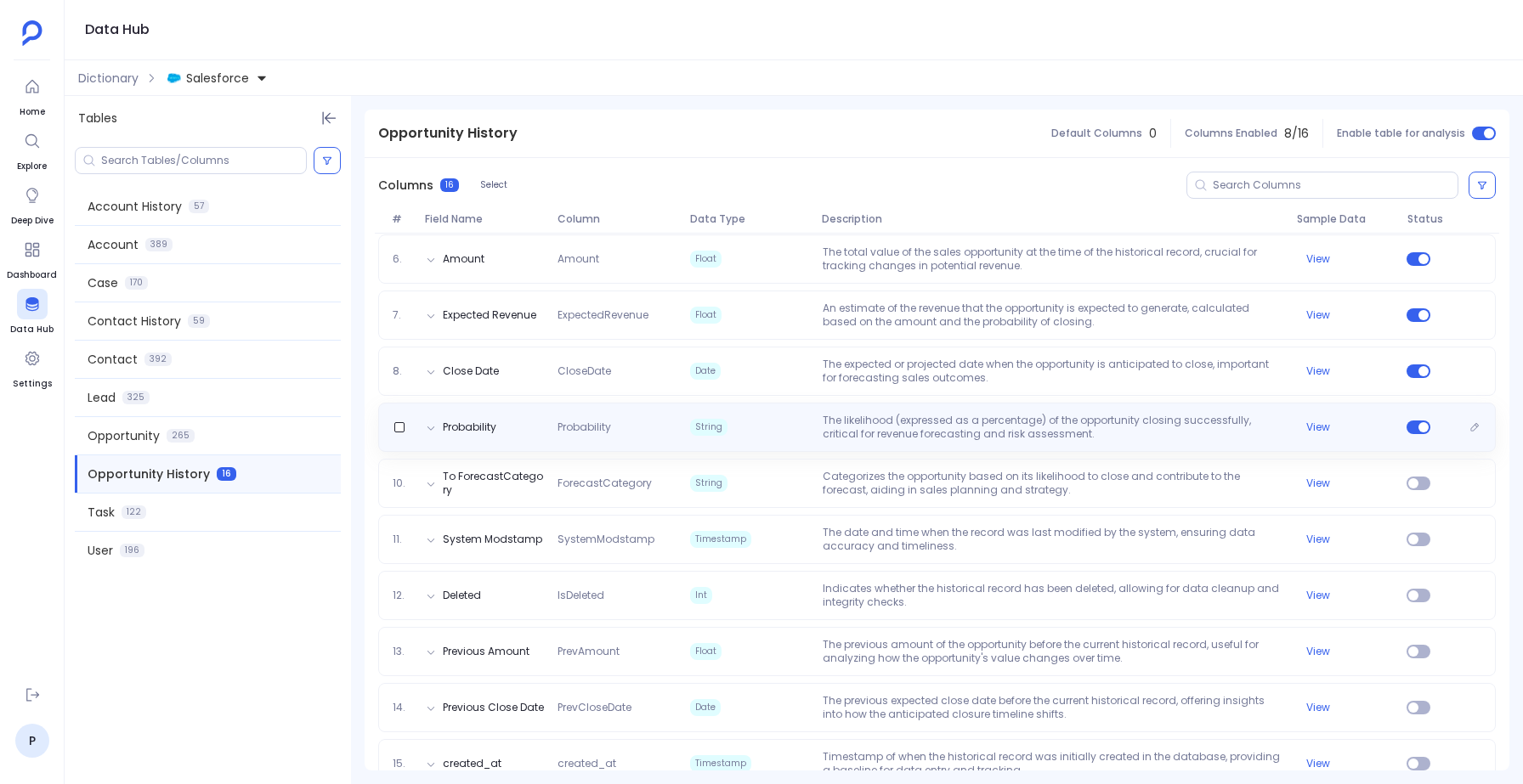
scroll to position [498, 0]
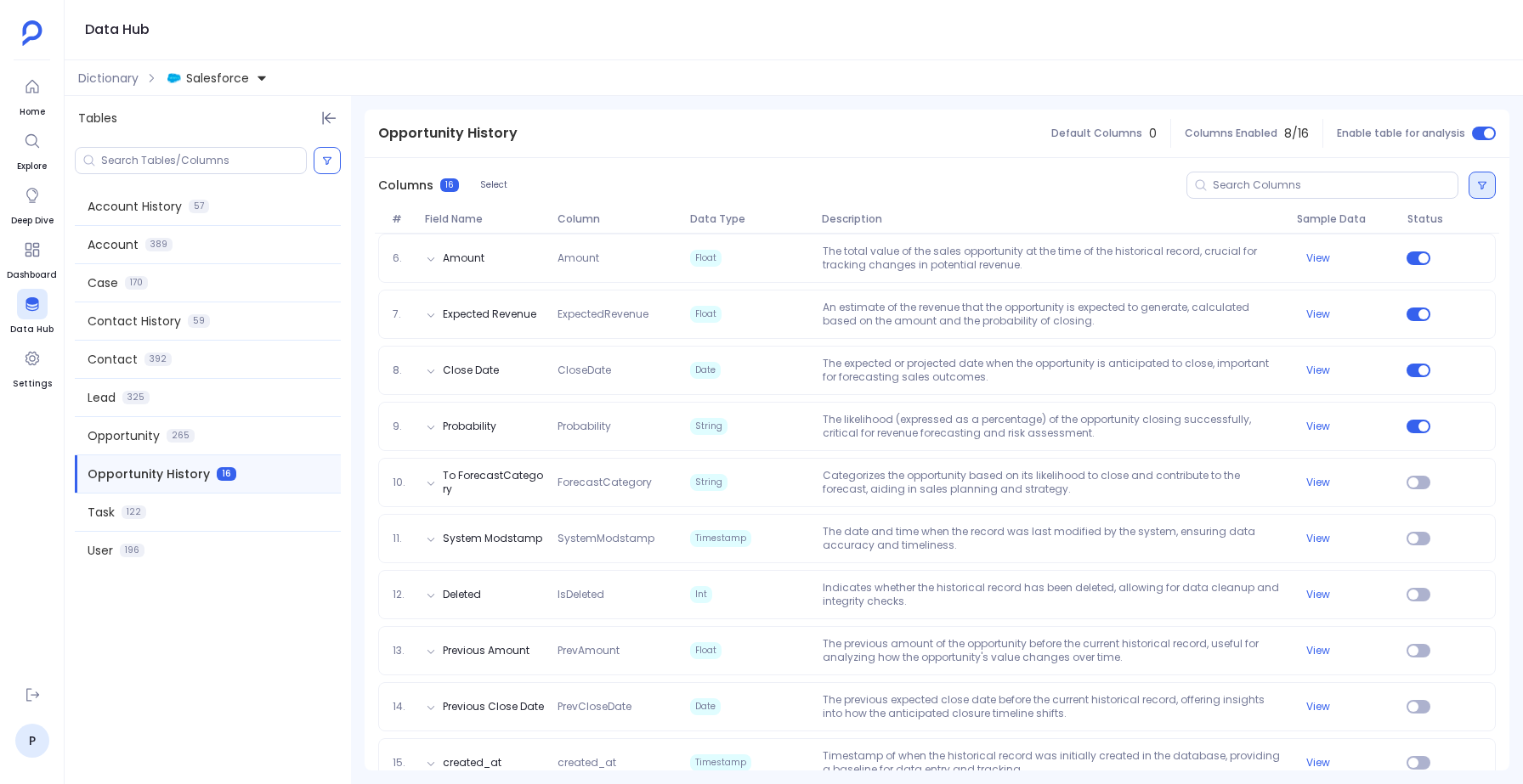
click at [1477, 184] on icon at bounding box center [1481, 185] width 11 height 11
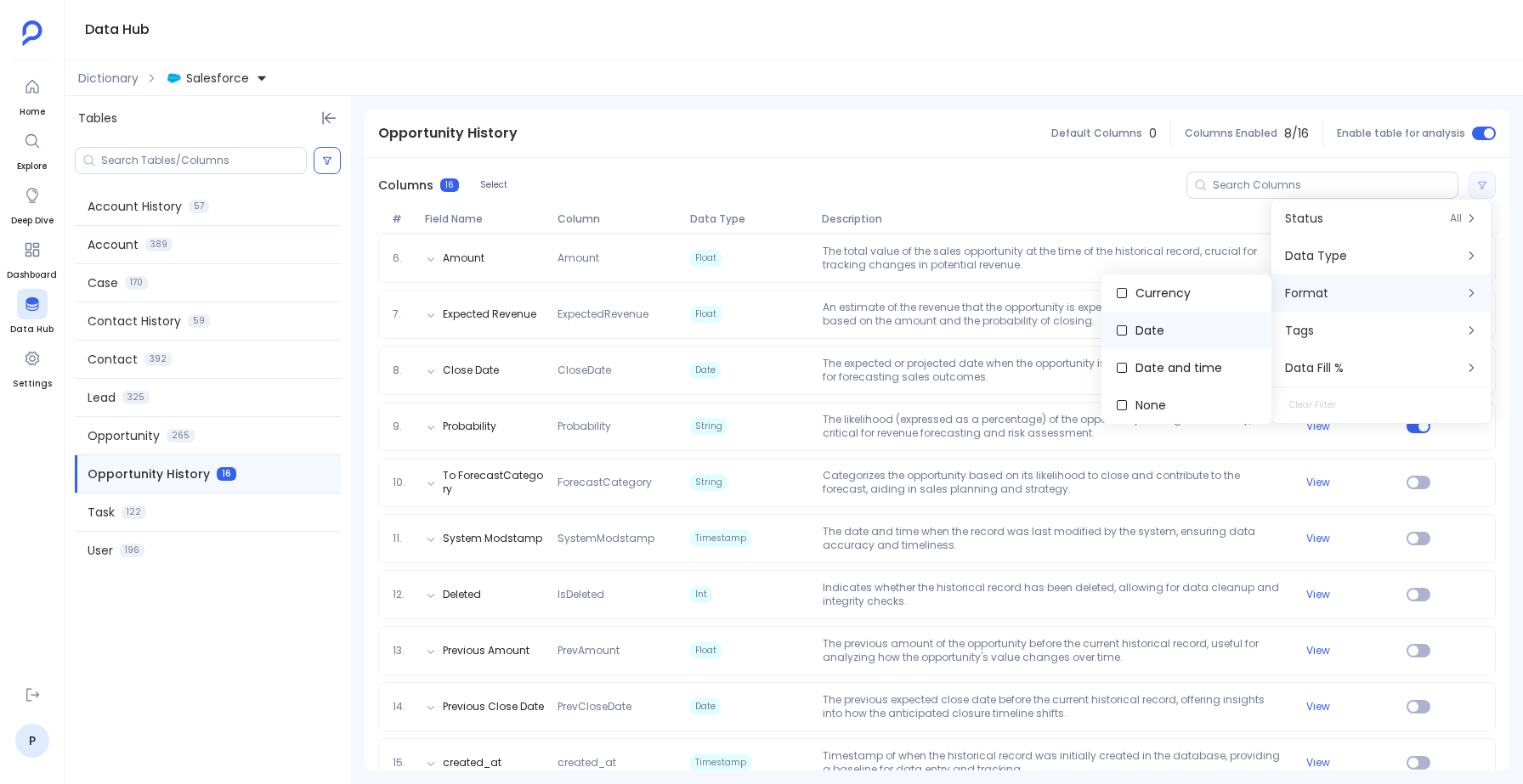
click at [1171, 334] on label "Date" at bounding box center [1186, 331] width 170 height 38
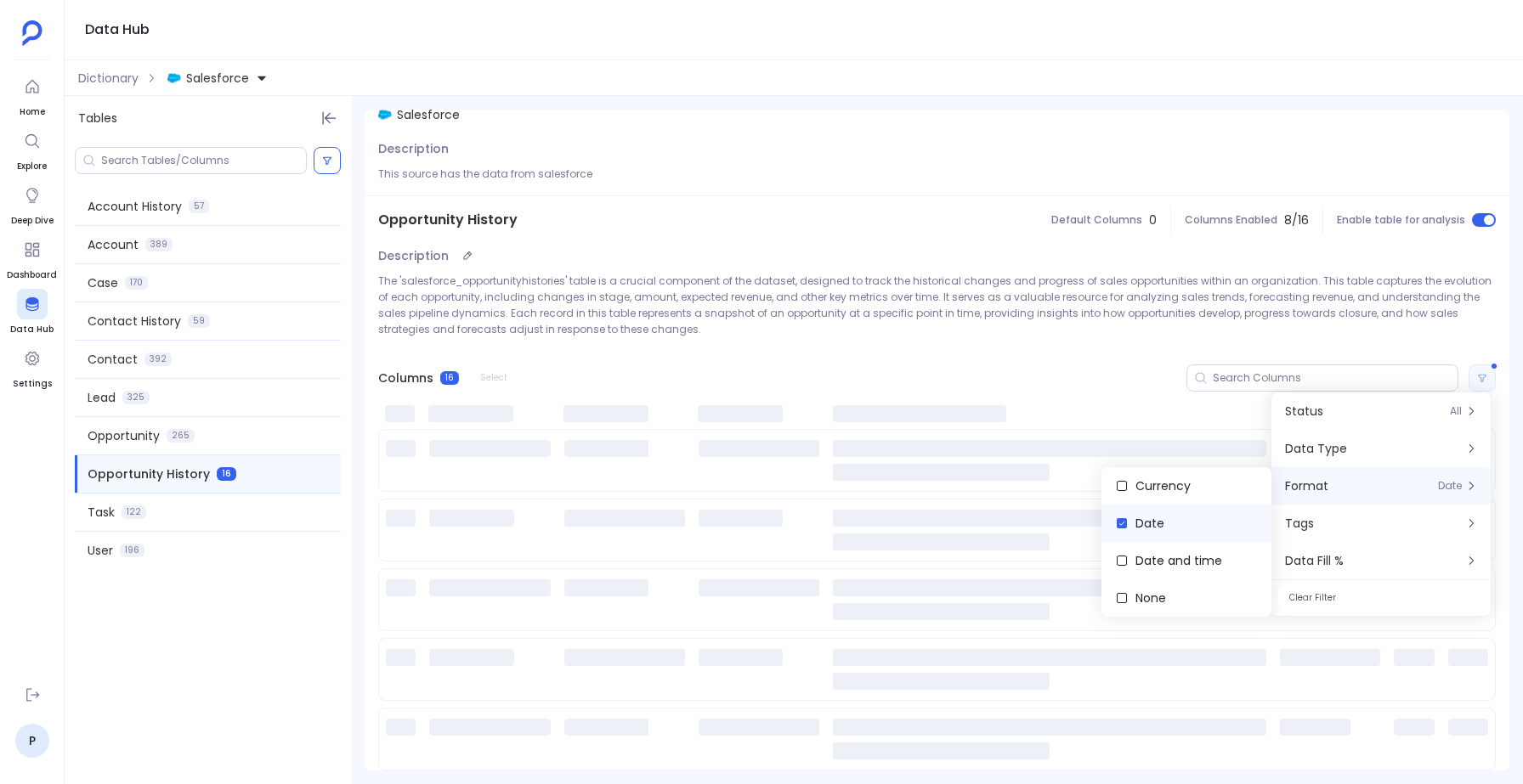
scroll to position [17, 0]
click at [1170, 564] on span "Date and time" at bounding box center [1179, 561] width 87 height 17
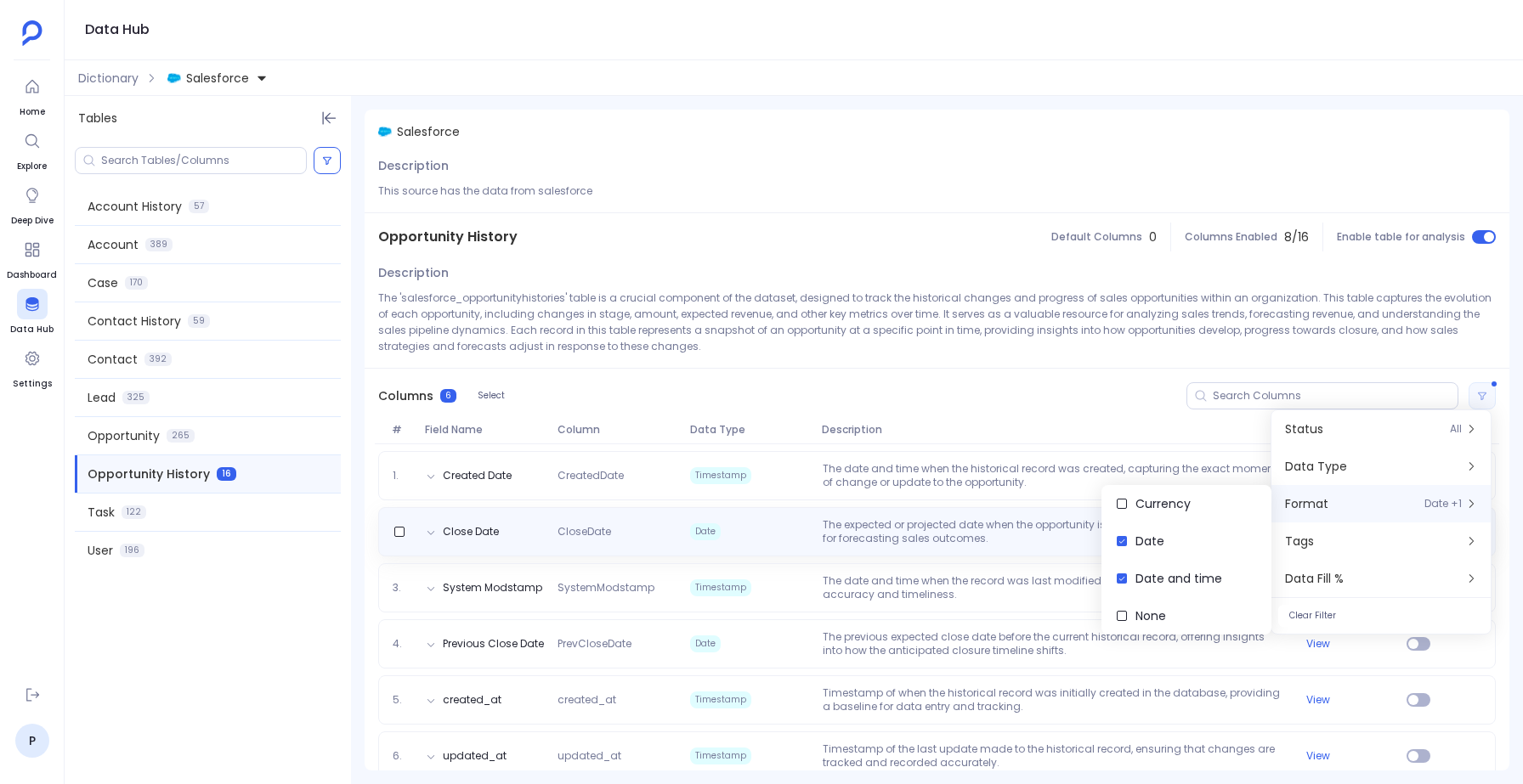
scroll to position [24, 0]
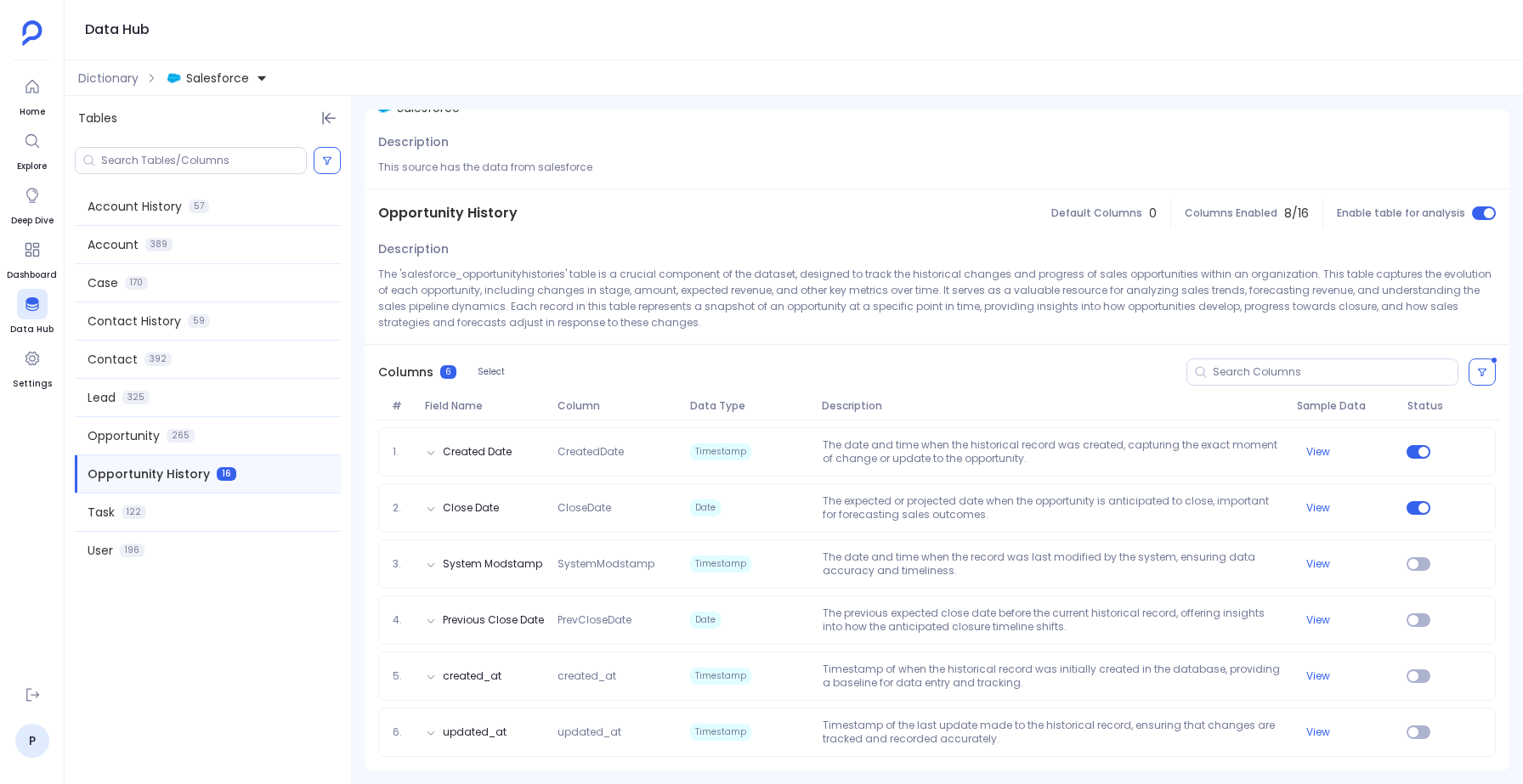
click at [1491, 368] on div at bounding box center [1348, 372] width 323 height 27
click at [1485, 368] on button at bounding box center [1481, 372] width 27 height 27
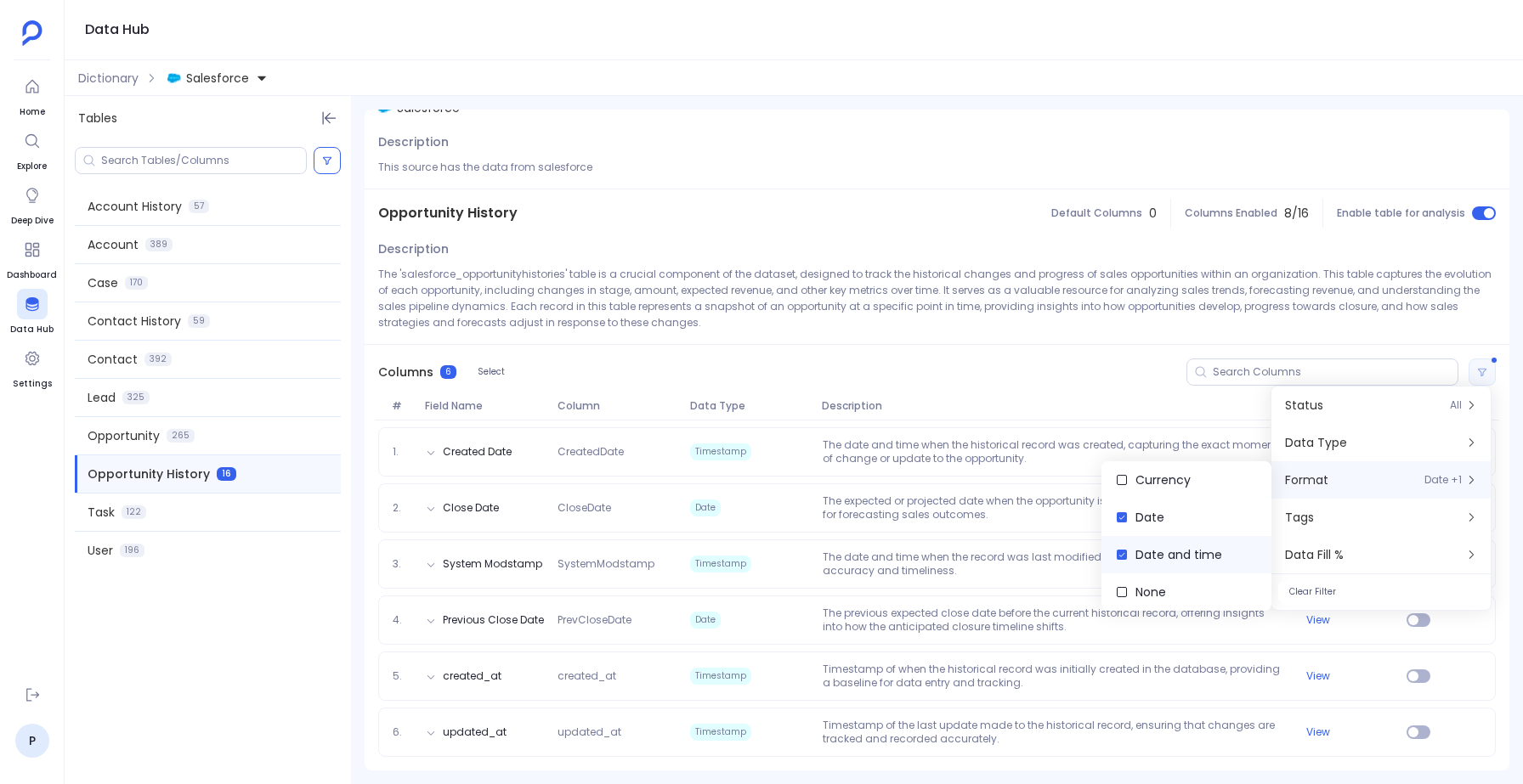
click at [1140, 554] on span "Date and time" at bounding box center [1179, 555] width 87 height 17
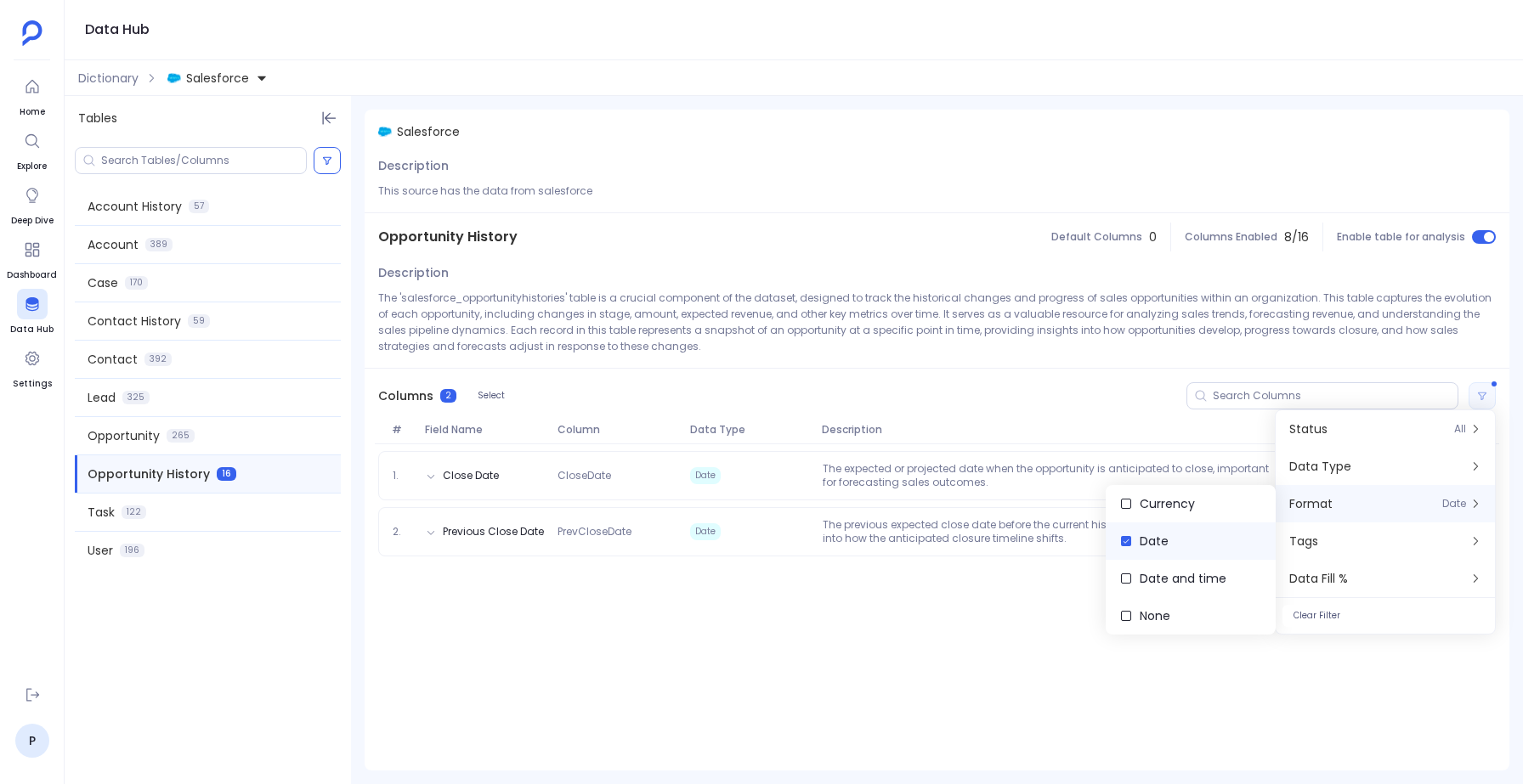
click at [1138, 539] on label "Date" at bounding box center [1190, 540] width 170 height 38
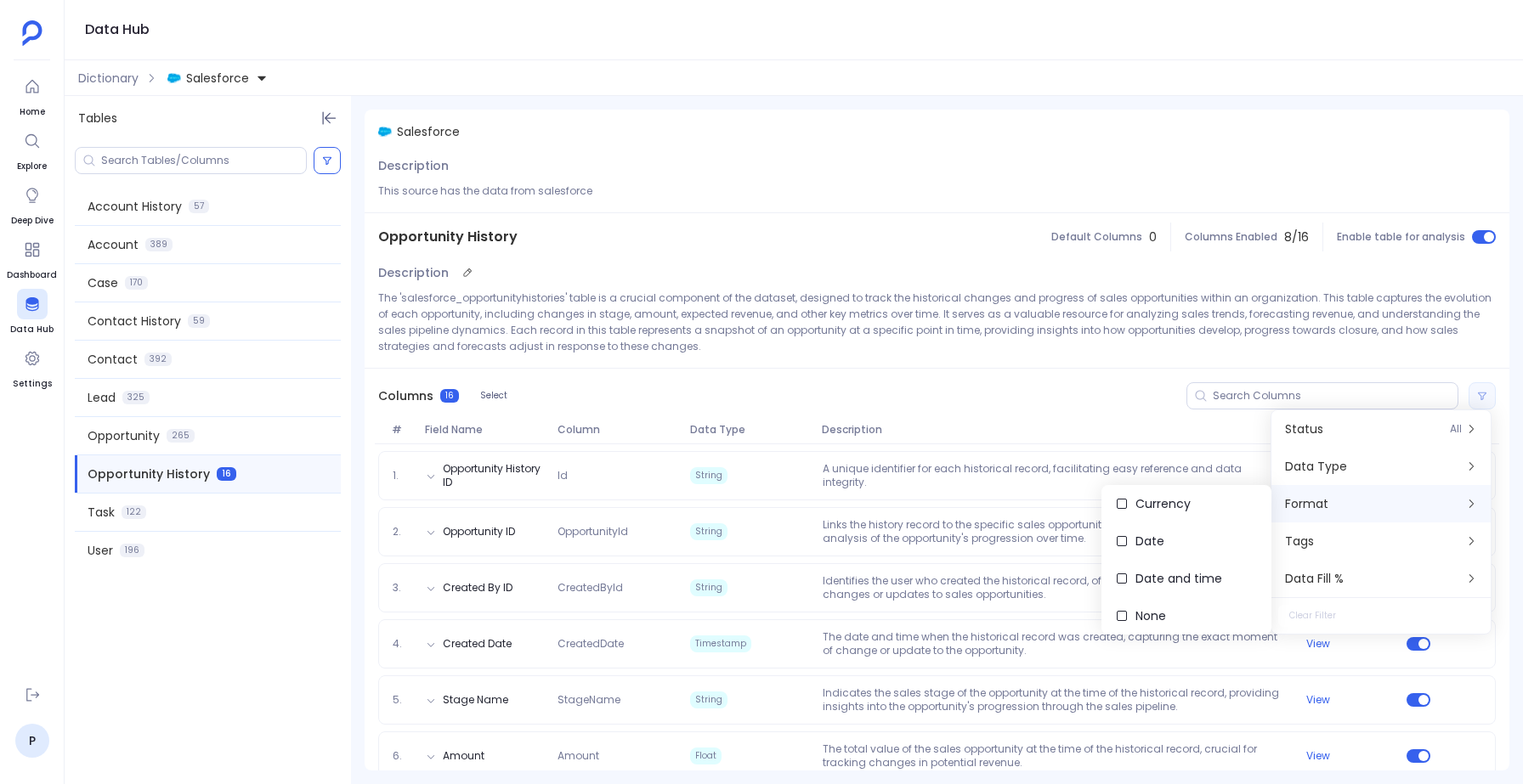
click at [1085, 341] on p "The 'salesforce_opportunityhistories' table is a crucial component of the datas…" at bounding box center [937, 322] width 1118 height 65
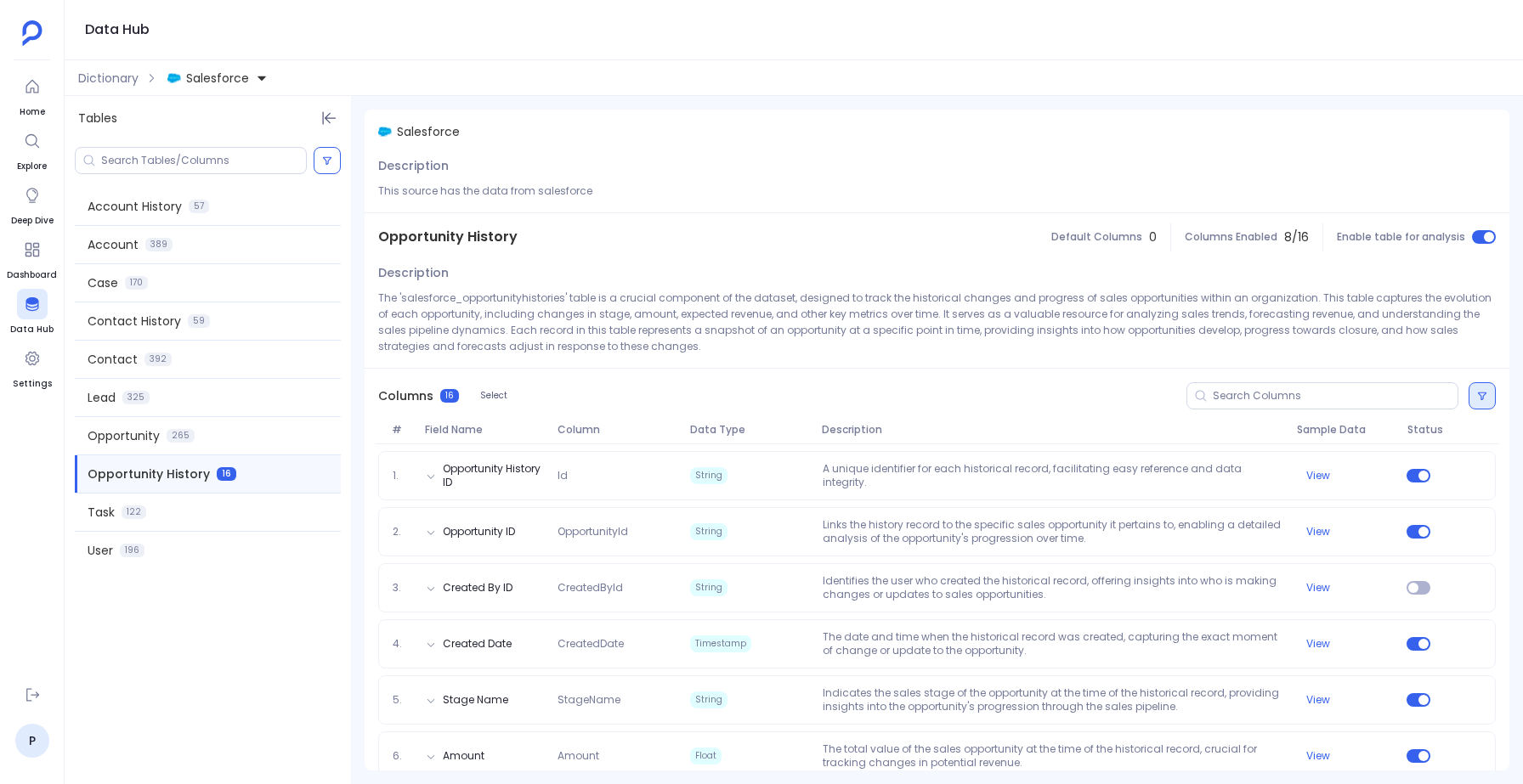
click at [1474, 382] on button at bounding box center [1481, 395] width 27 height 27
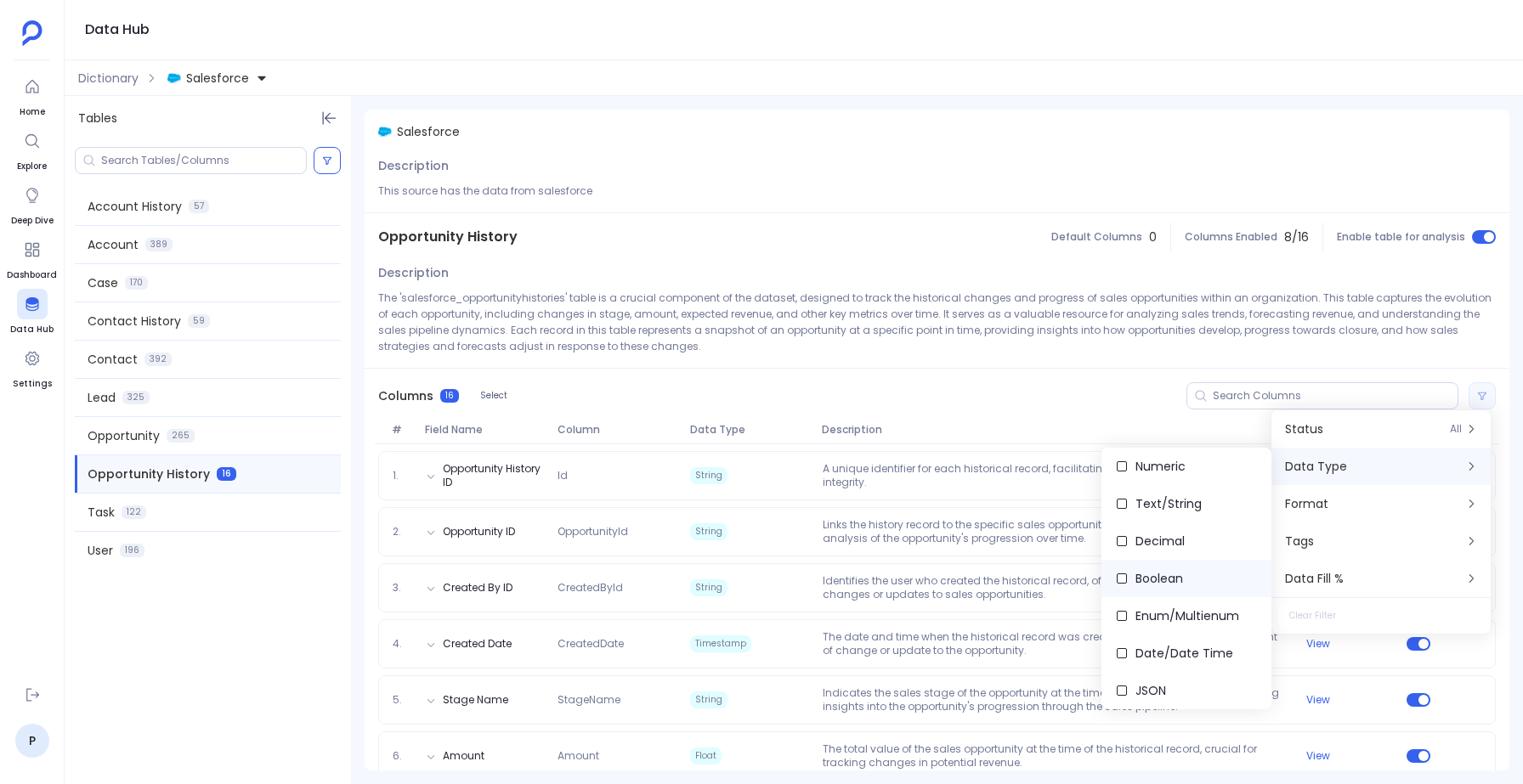
click at [1147, 584] on span "Boolean" at bounding box center [1158, 579] width 47 height 17
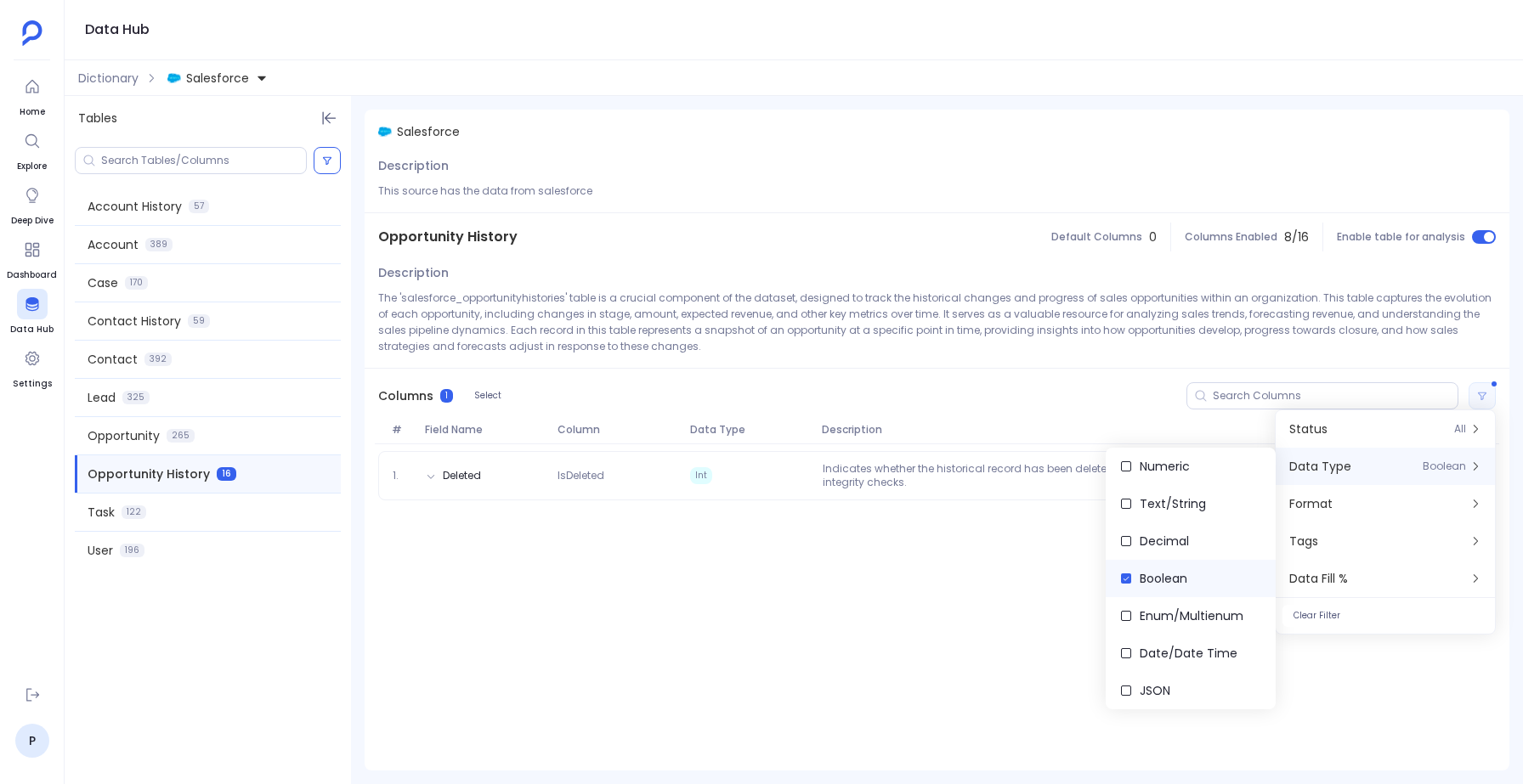
click at [1147, 584] on span "Boolean" at bounding box center [1162, 579] width 47 height 17
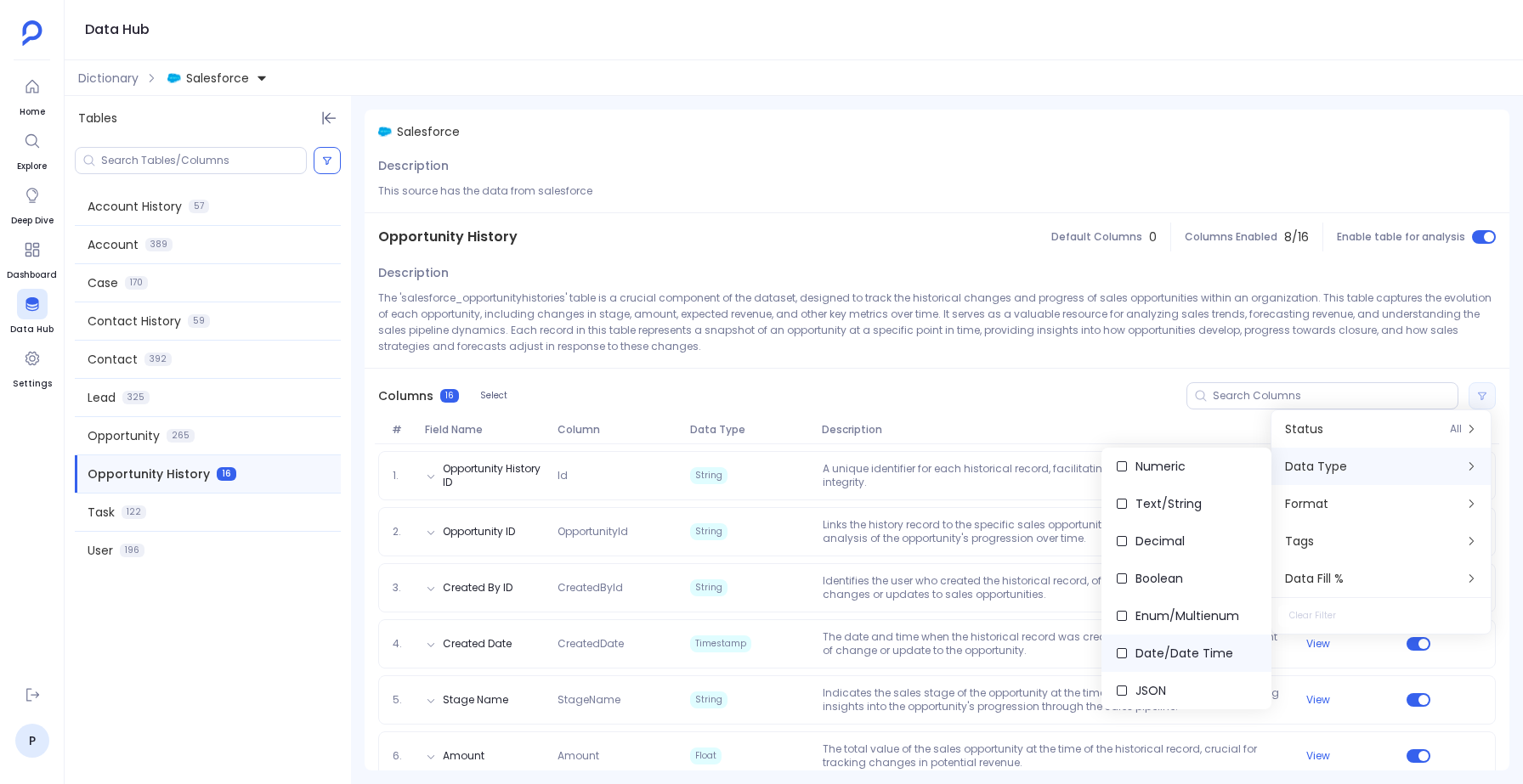
click at [1138, 658] on span "Date/Date Time" at bounding box center [1184, 653] width 98 height 17
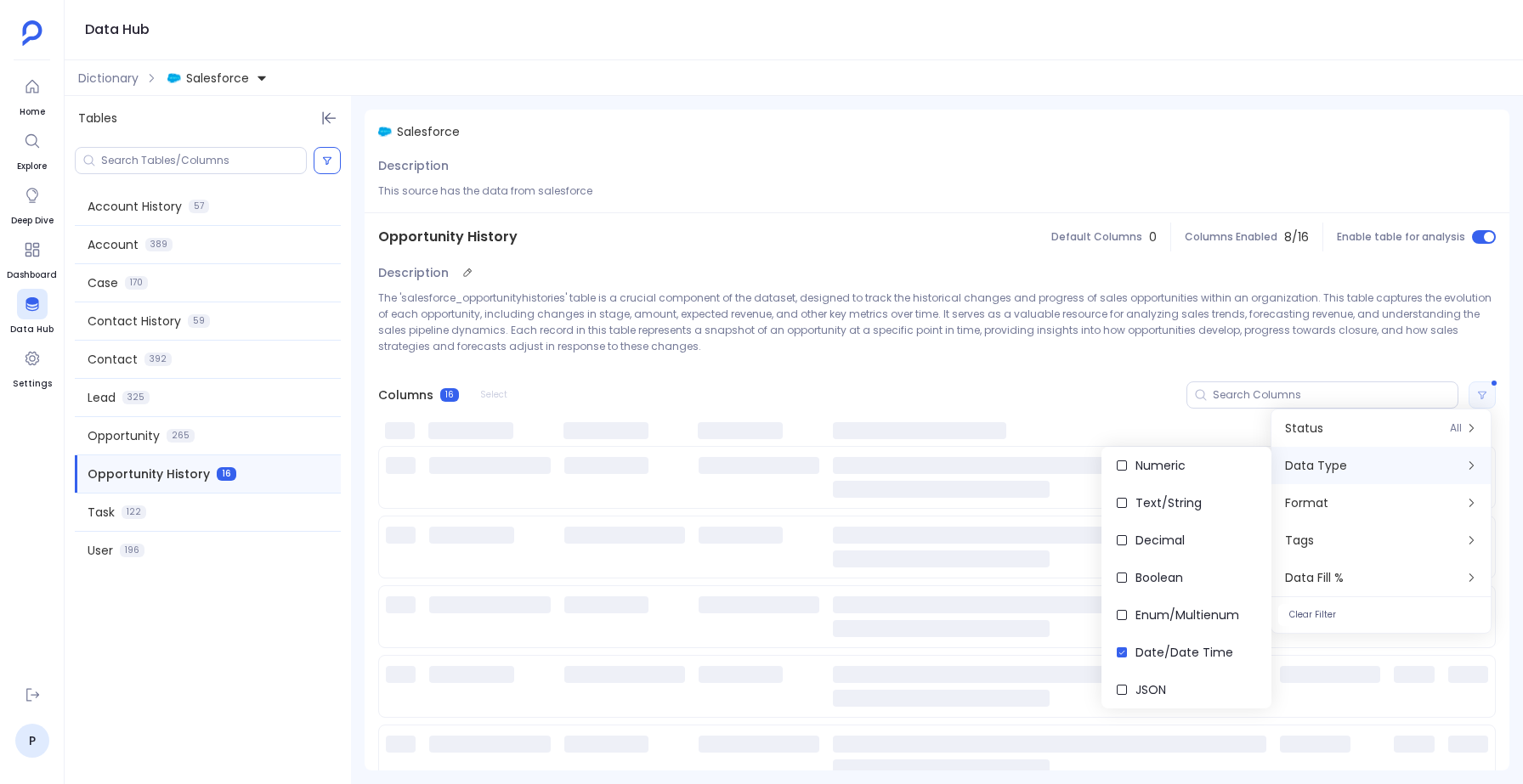
click at [858, 327] on p "The 'salesforce_opportunityhistories' table is a crucial component of the datas…" at bounding box center [937, 322] width 1118 height 65
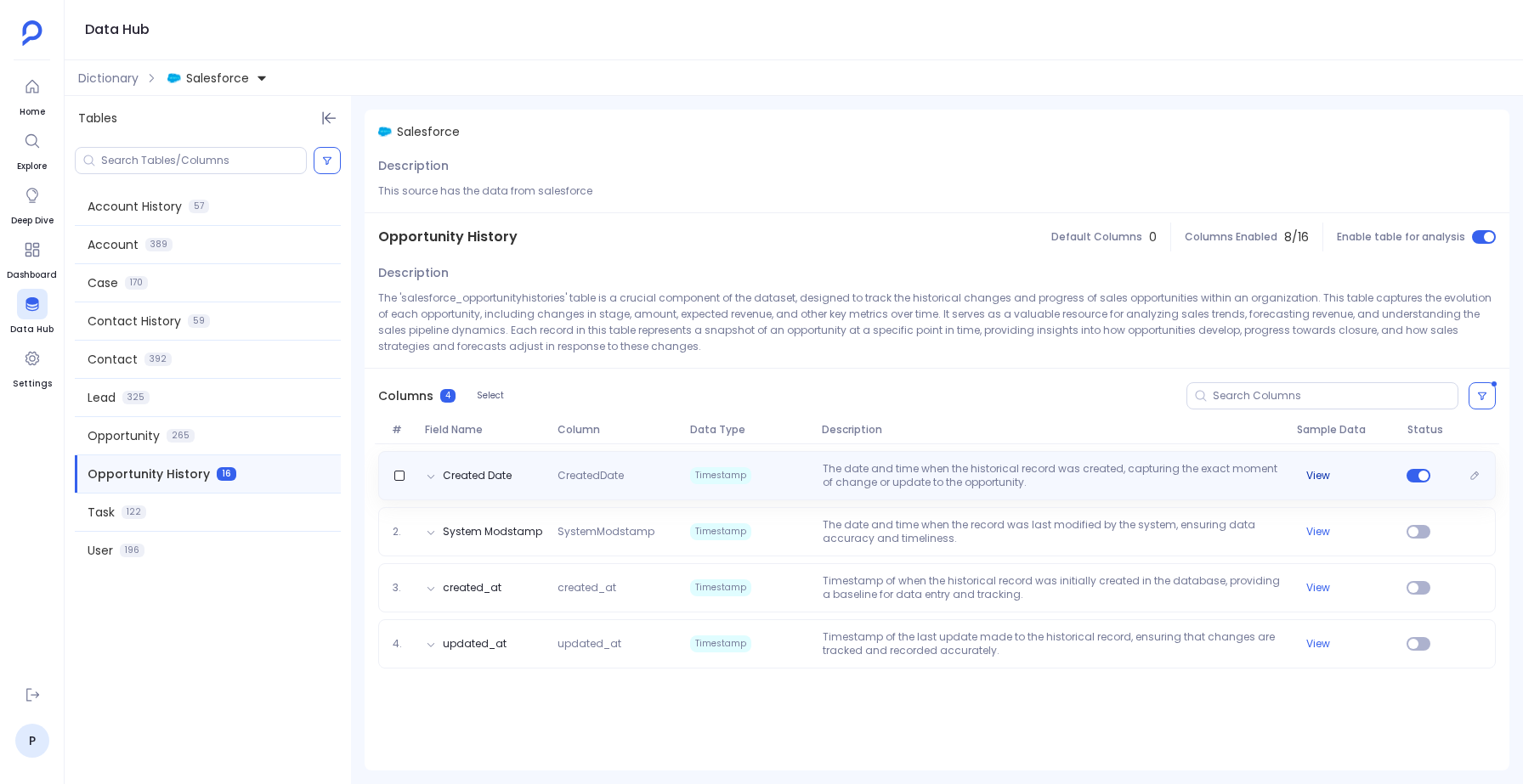
click at [1315, 473] on button "View" at bounding box center [1318, 476] width 24 height 14
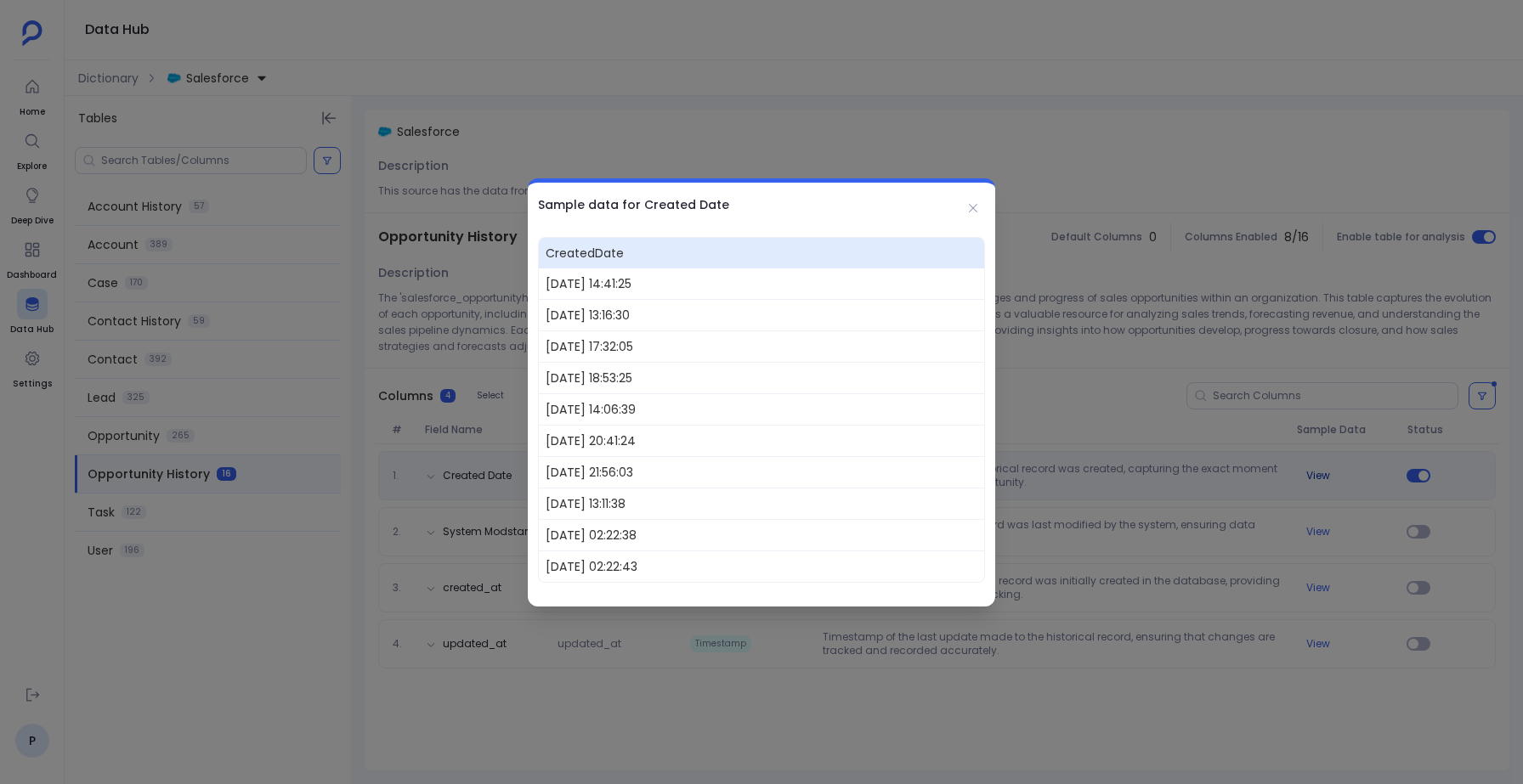
click at [1315, 473] on div at bounding box center [761, 392] width 1523 height 784
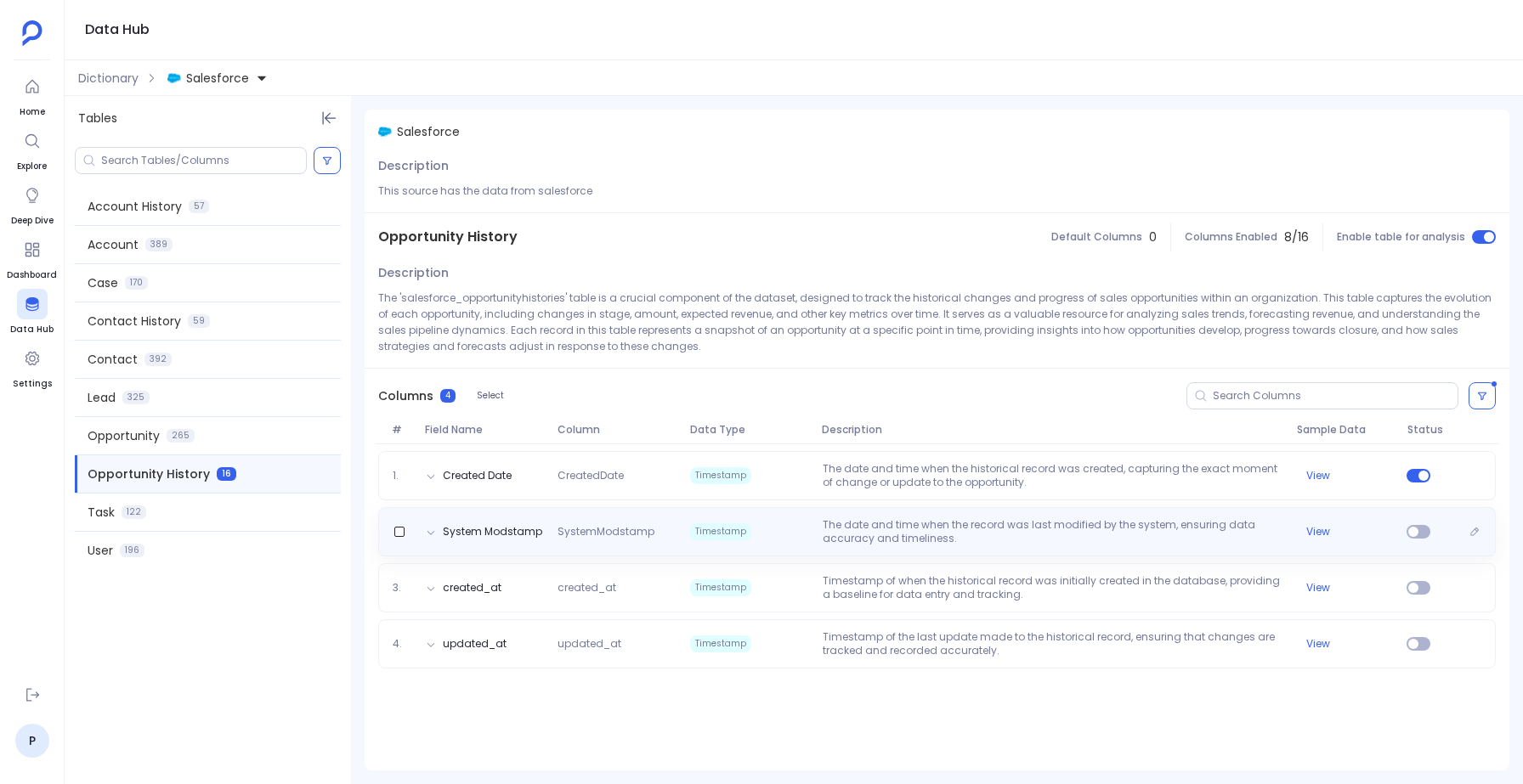
click at [1321, 539] on div "System Modstamp SystemModstamp Timestamp The date and time when the record was …" at bounding box center [937, 532] width 1102 height 27
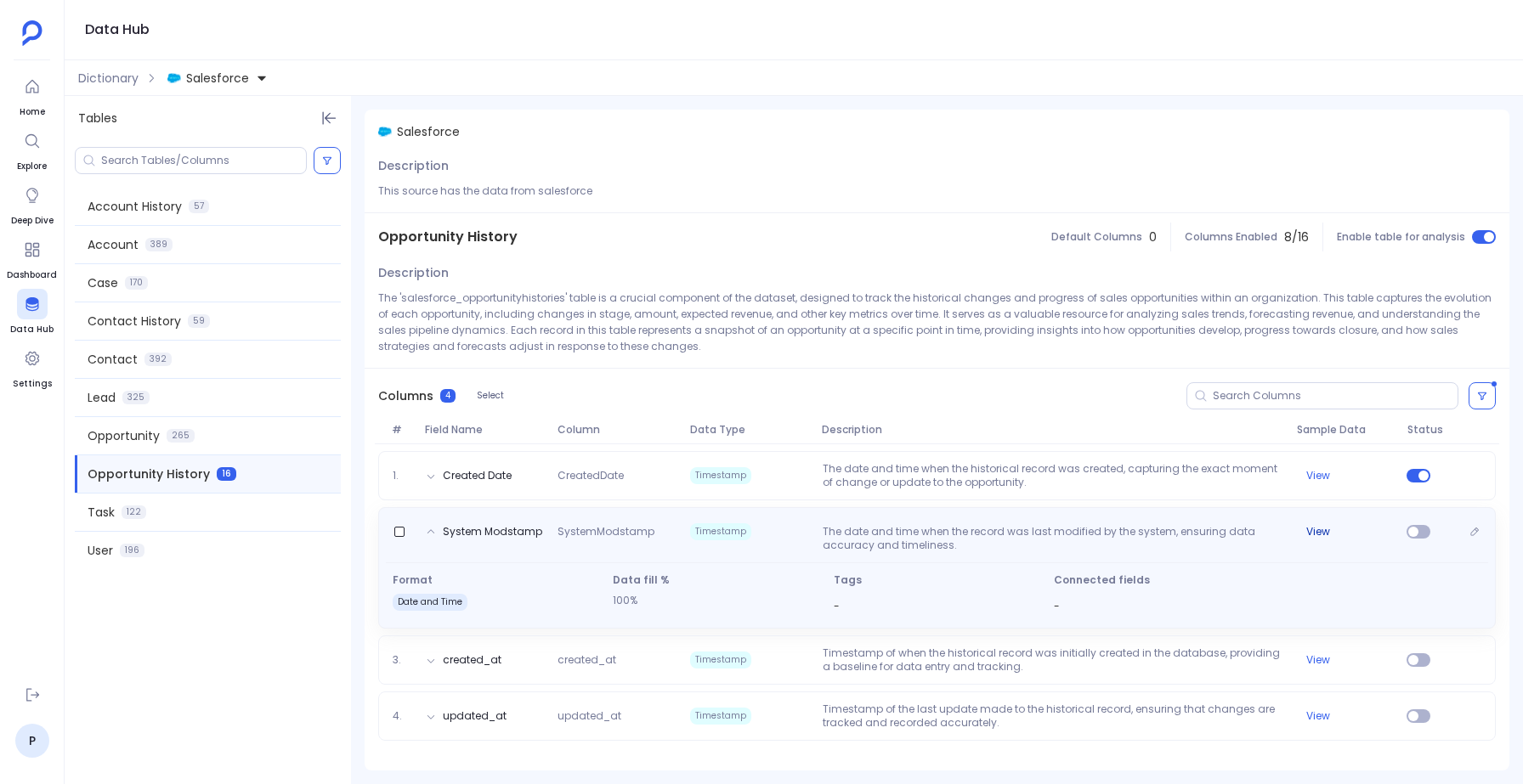
click at [1316, 531] on button "View" at bounding box center [1318, 532] width 24 height 14
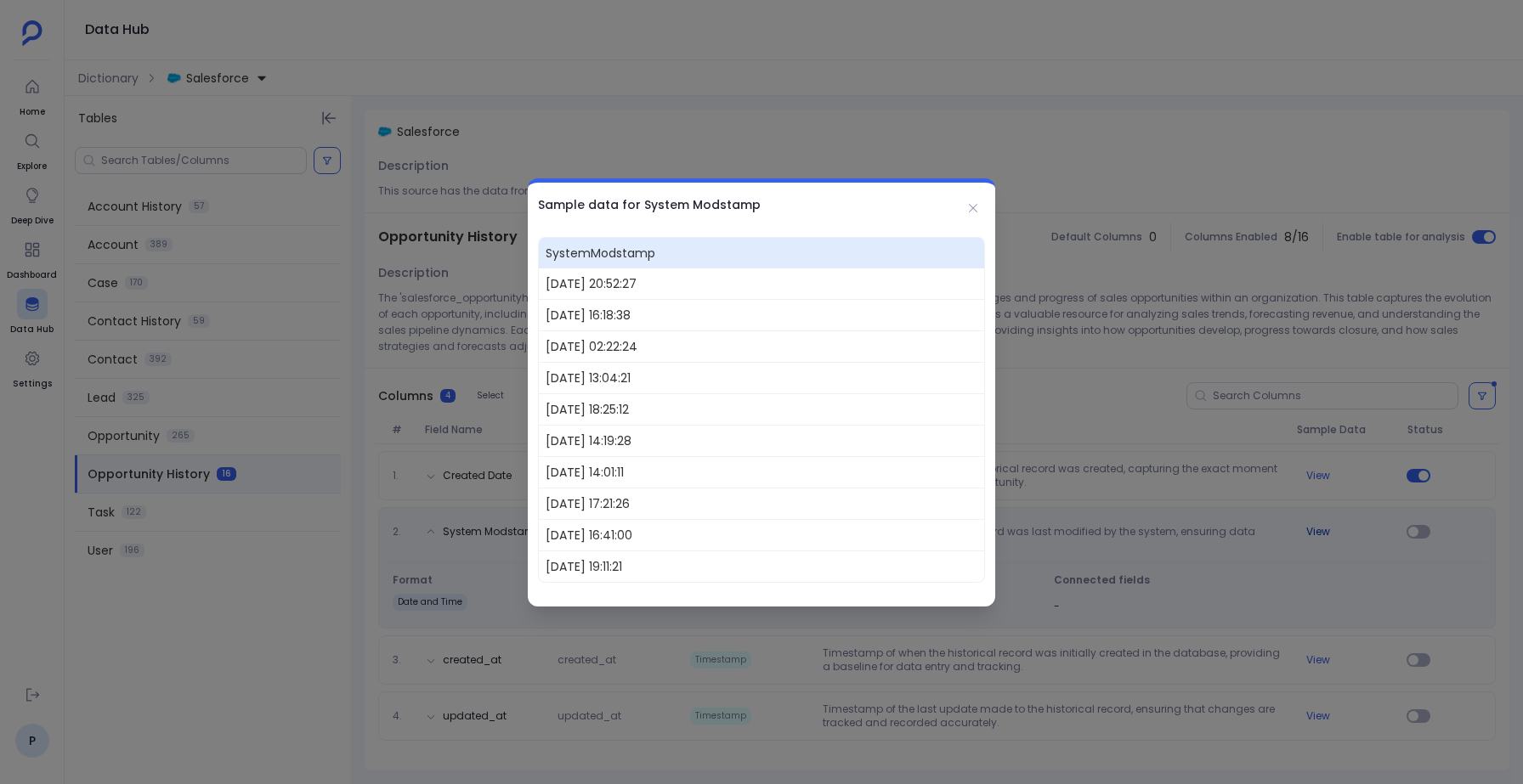
click at [1316, 531] on div at bounding box center [761, 392] width 1523 height 784
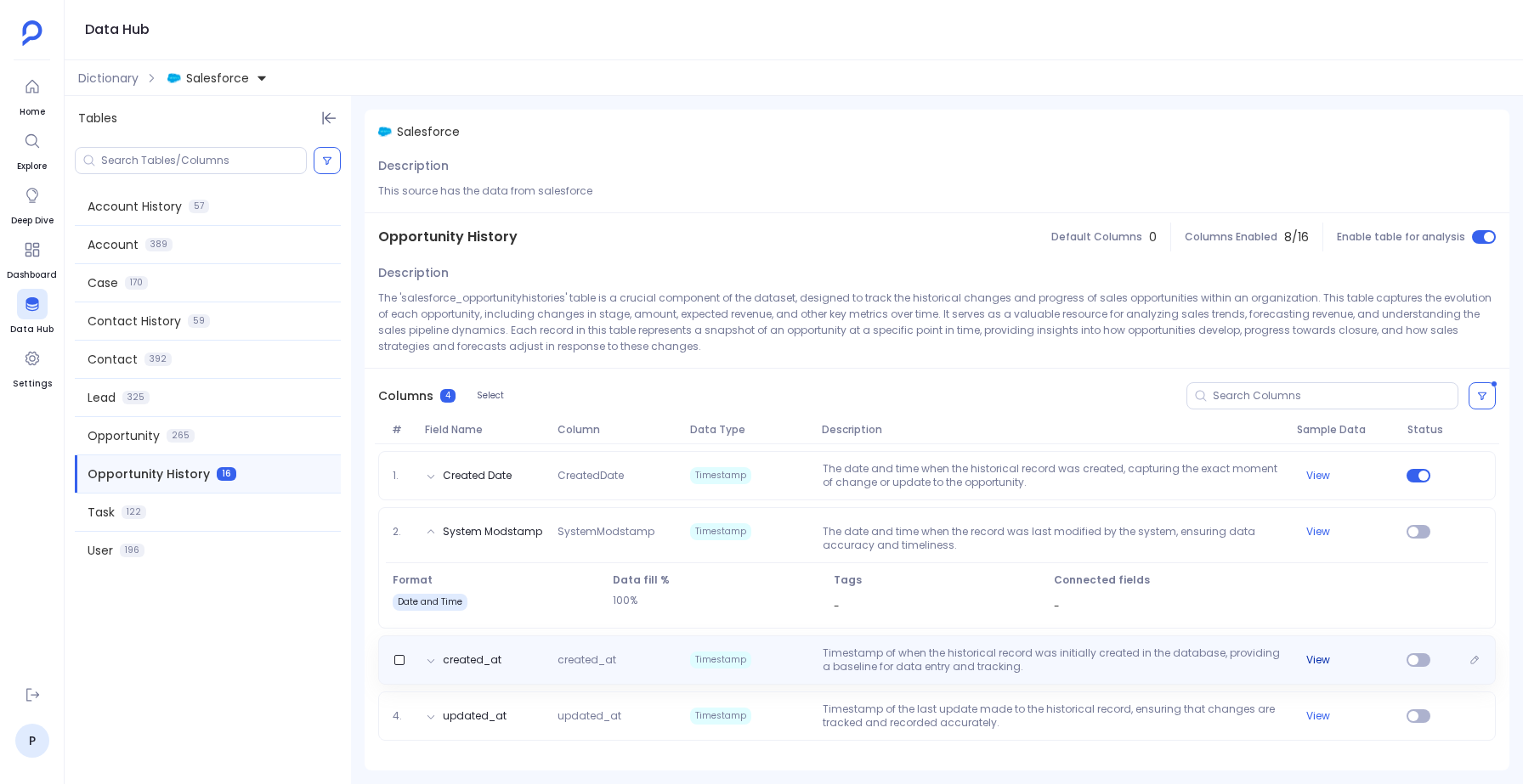
click at [1320, 659] on button "View" at bounding box center [1318, 660] width 24 height 14
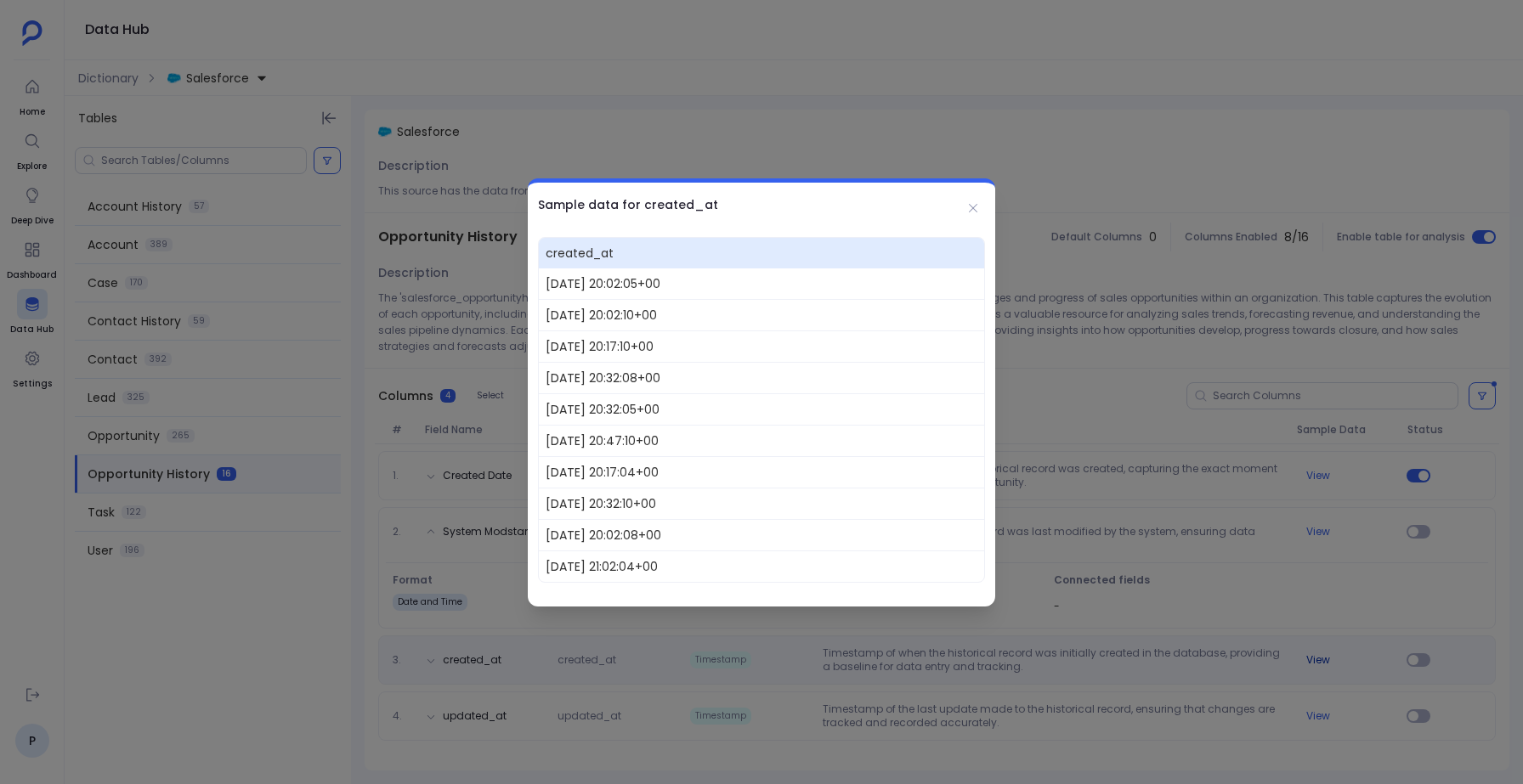
click at [1320, 659] on div at bounding box center [761, 392] width 1523 height 784
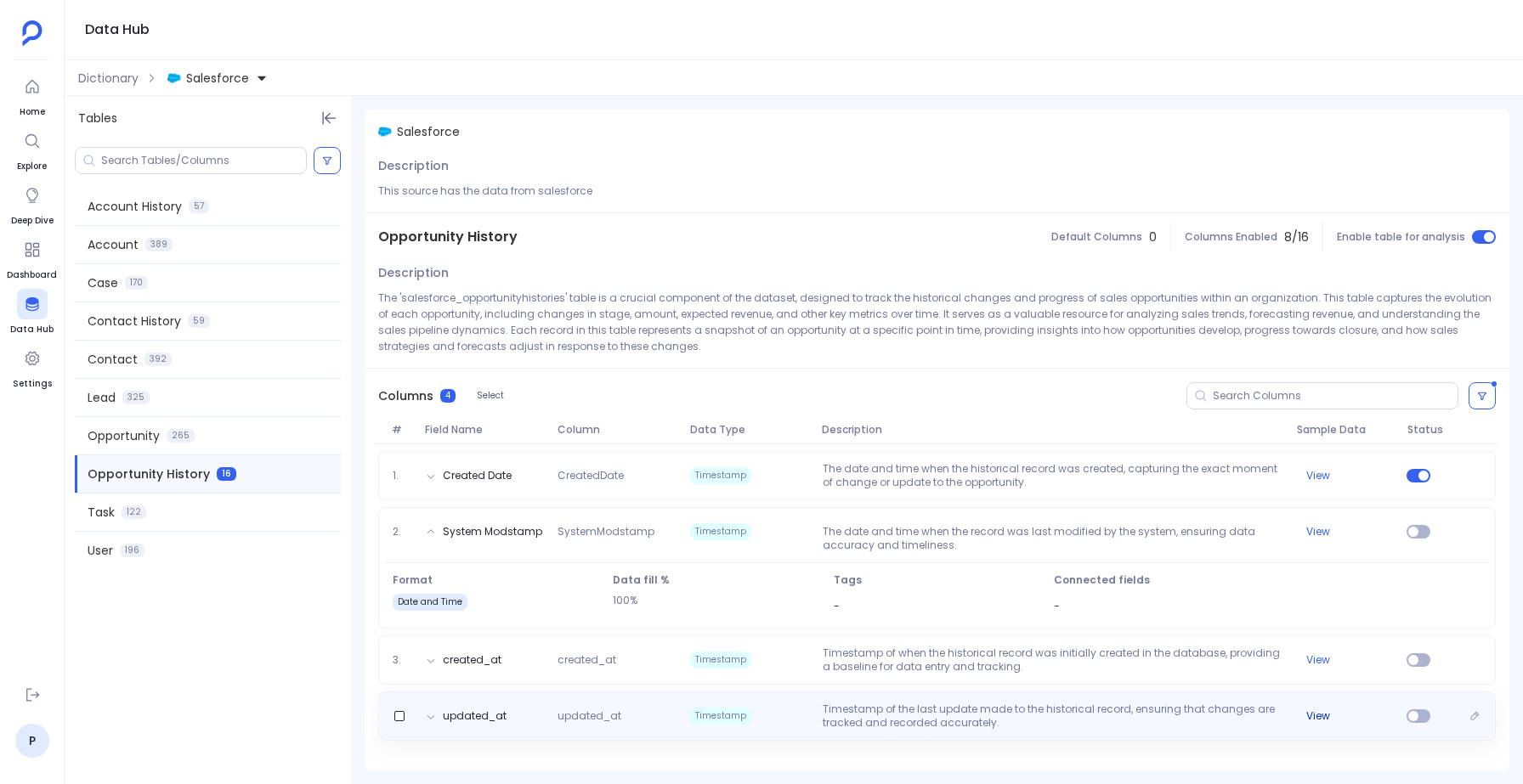
click at [1321, 715] on button "View" at bounding box center [1318, 716] width 24 height 14
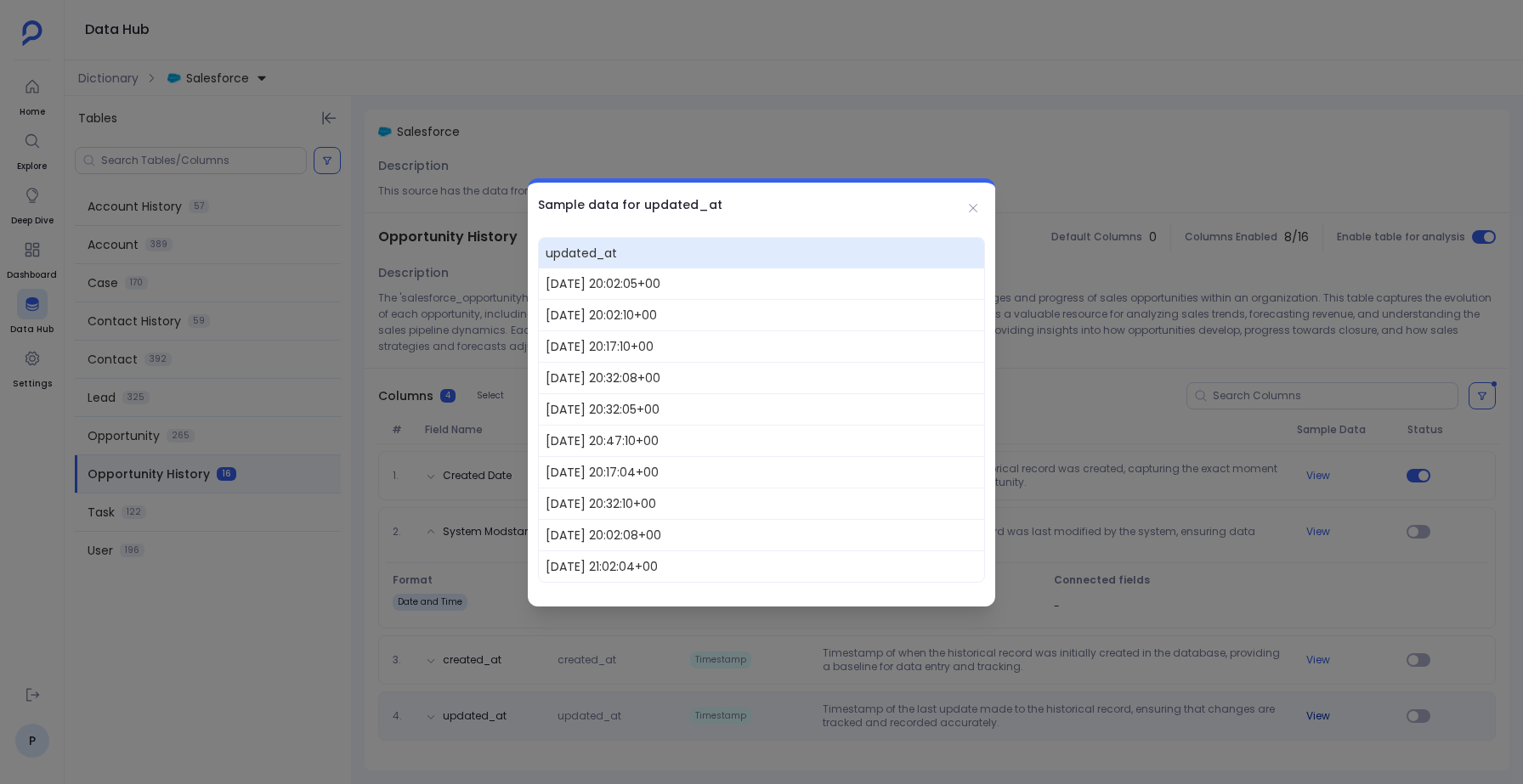
click at [1321, 715] on div at bounding box center [761, 392] width 1523 height 784
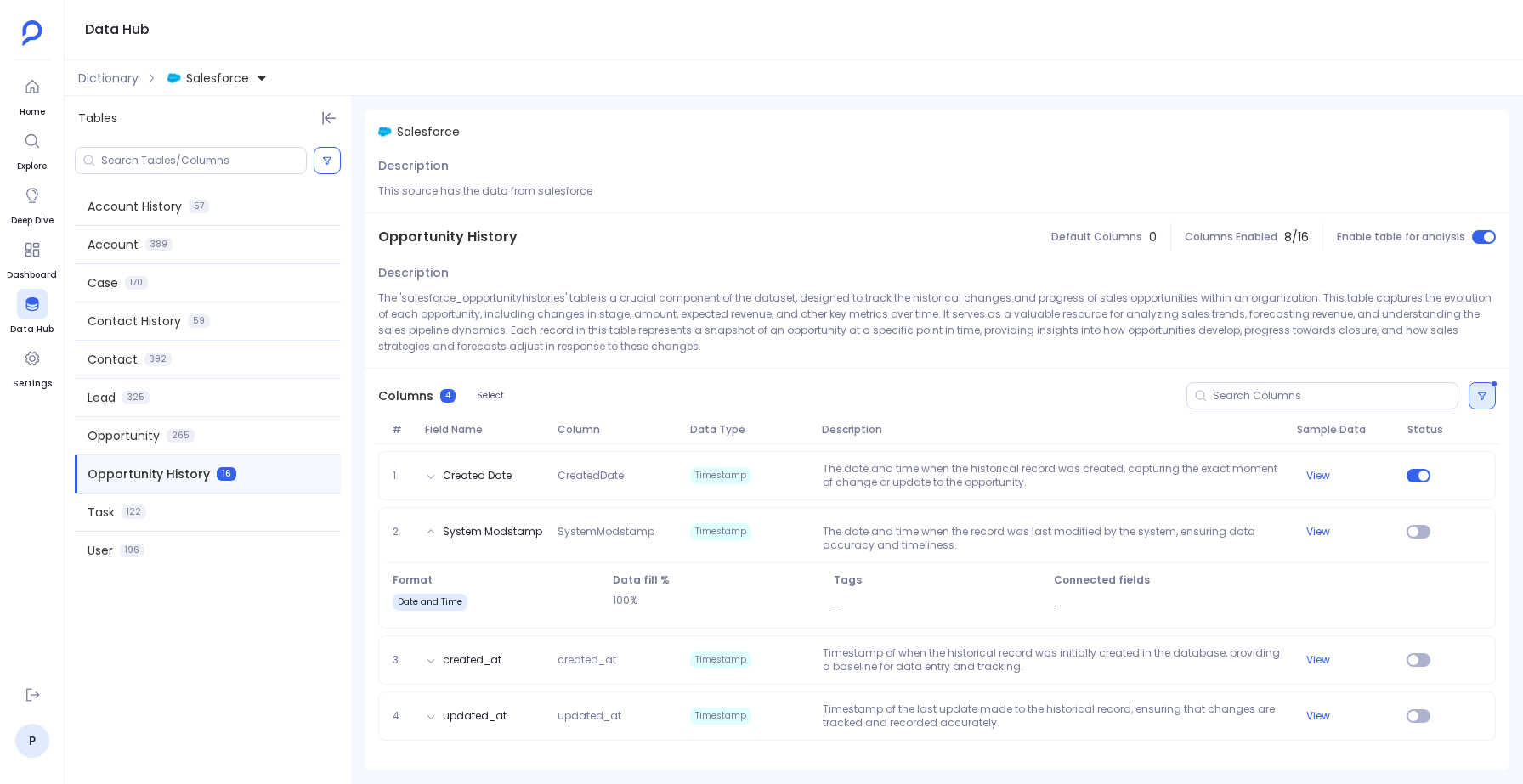
click at [1482, 393] on icon at bounding box center [1481, 395] width 11 height 11
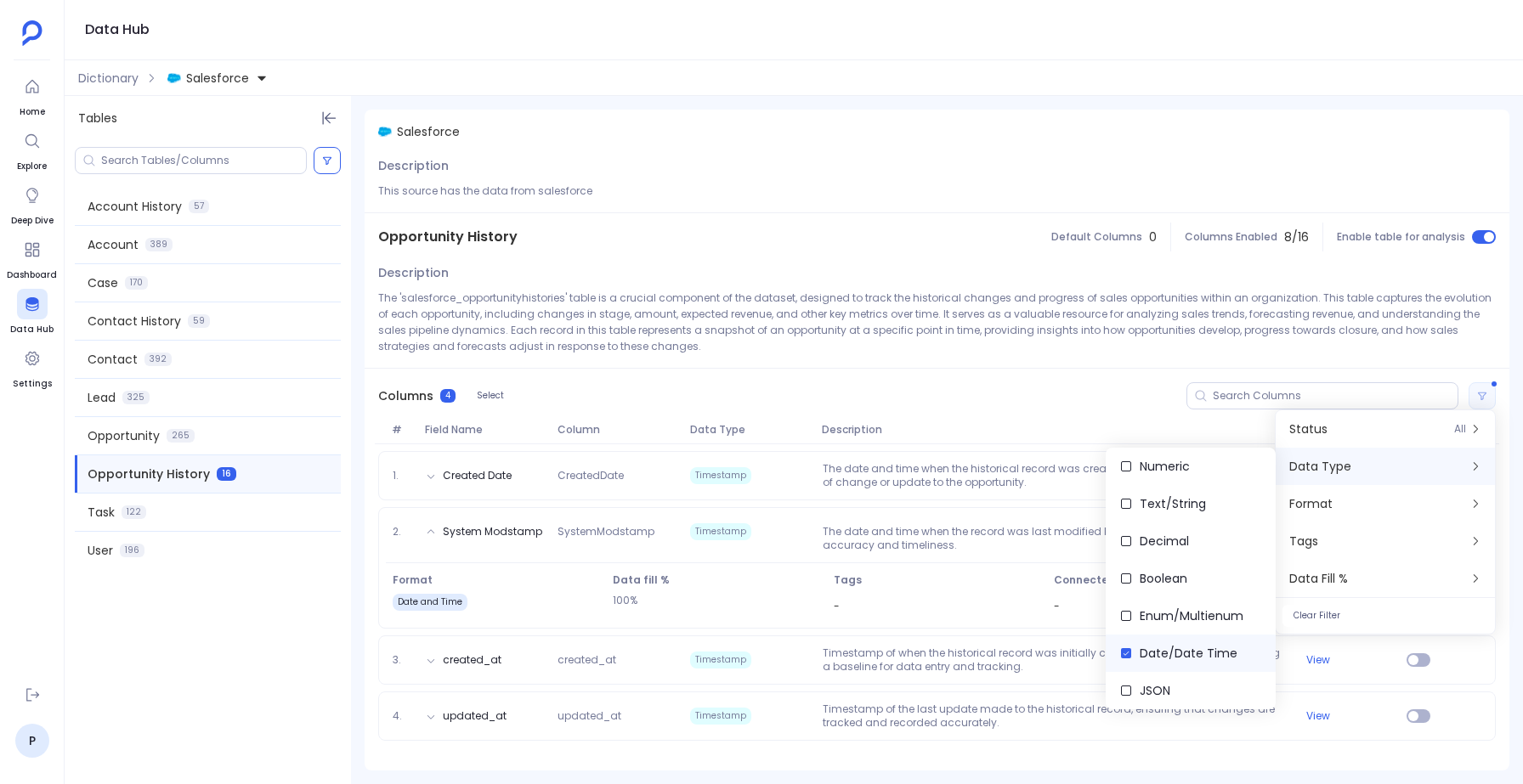
click at [1148, 657] on span "Date/Date Time" at bounding box center [1187, 653] width 98 height 17
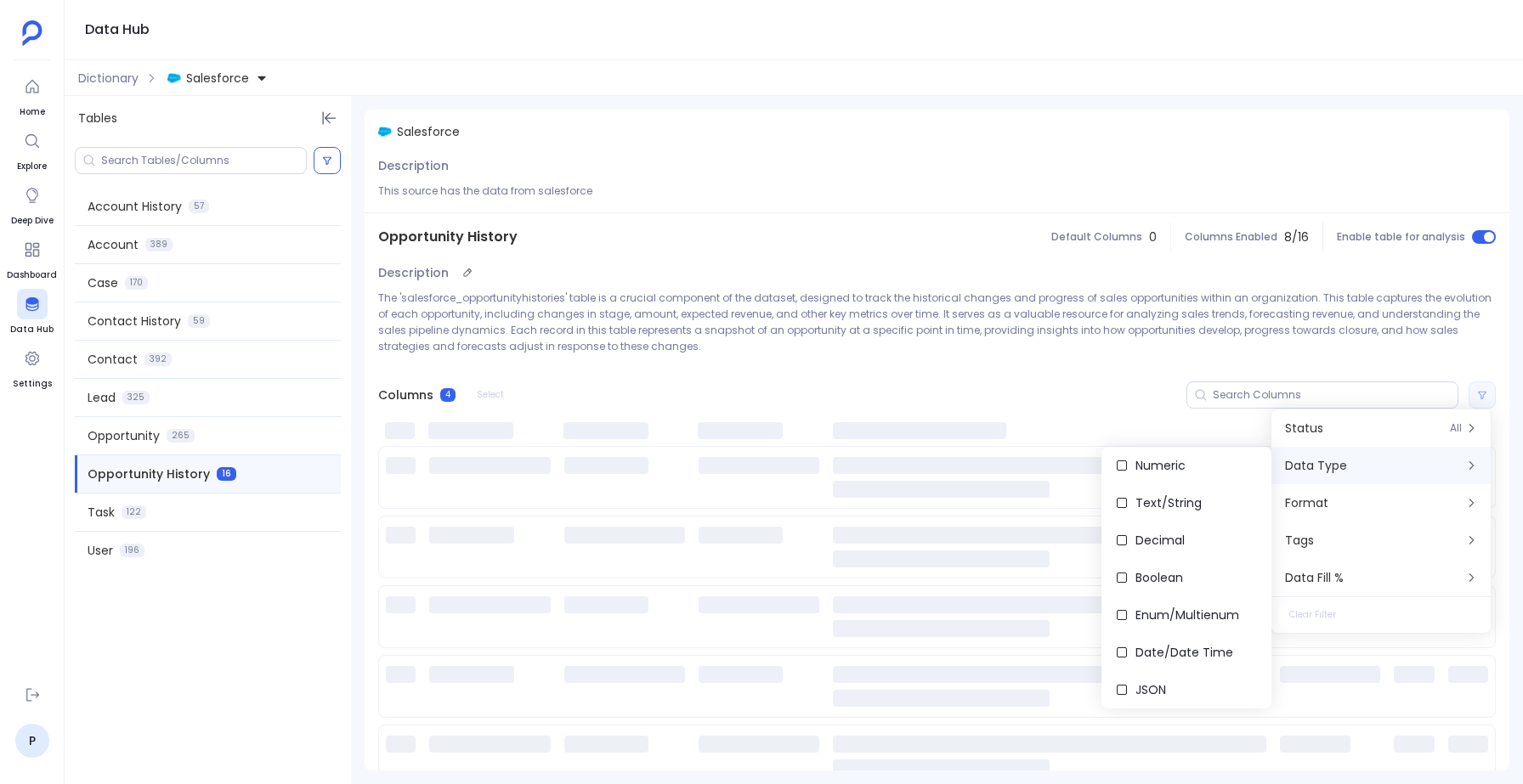
click at [844, 305] on p "The 'salesforce_opportunityhistories' table is a crucial component of the datas…" at bounding box center [937, 322] width 1118 height 65
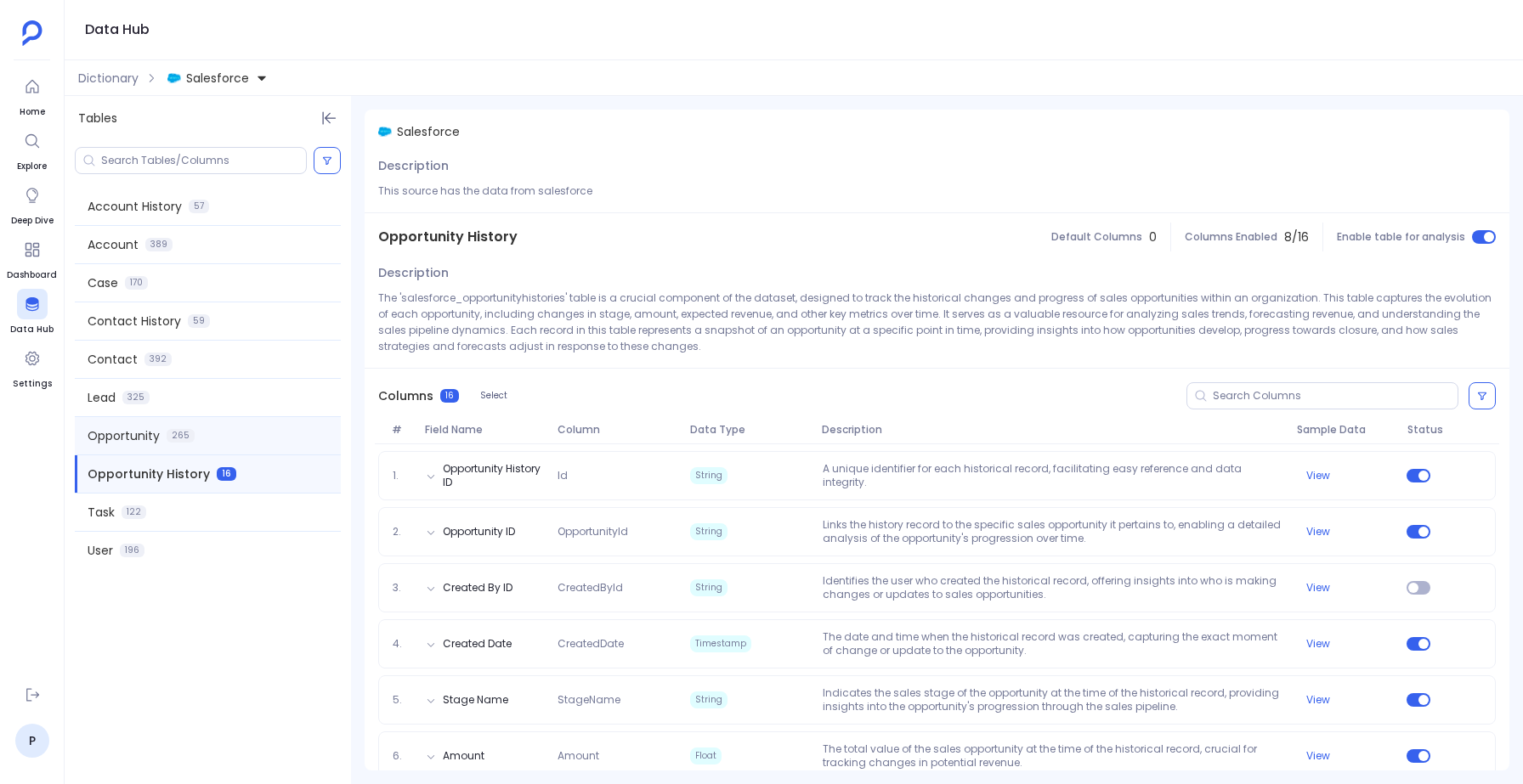
click at [143, 437] on span "Opportunity" at bounding box center [124, 436] width 73 height 17
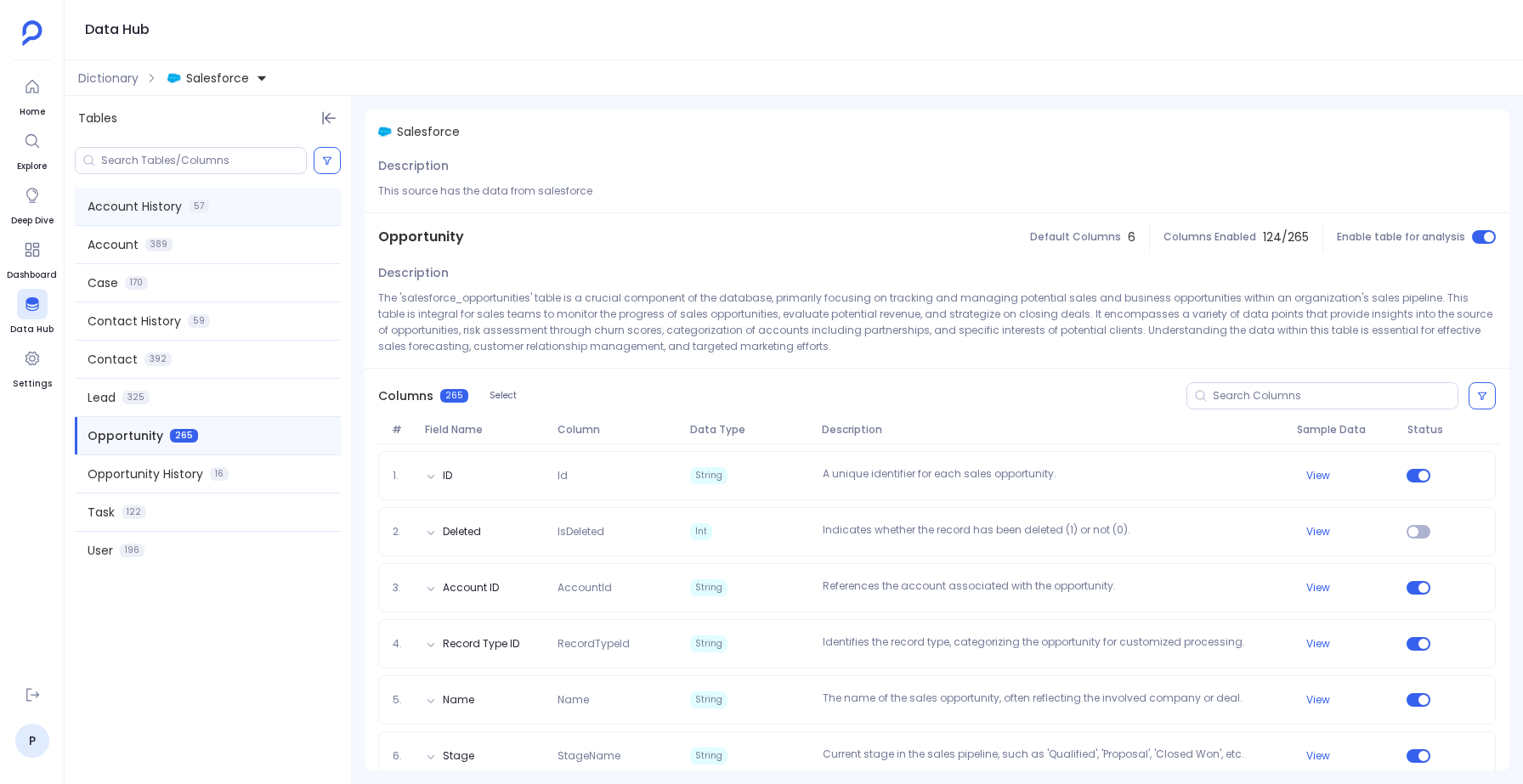
click at [172, 207] on span "Account History" at bounding box center [135, 207] width 95 height 17
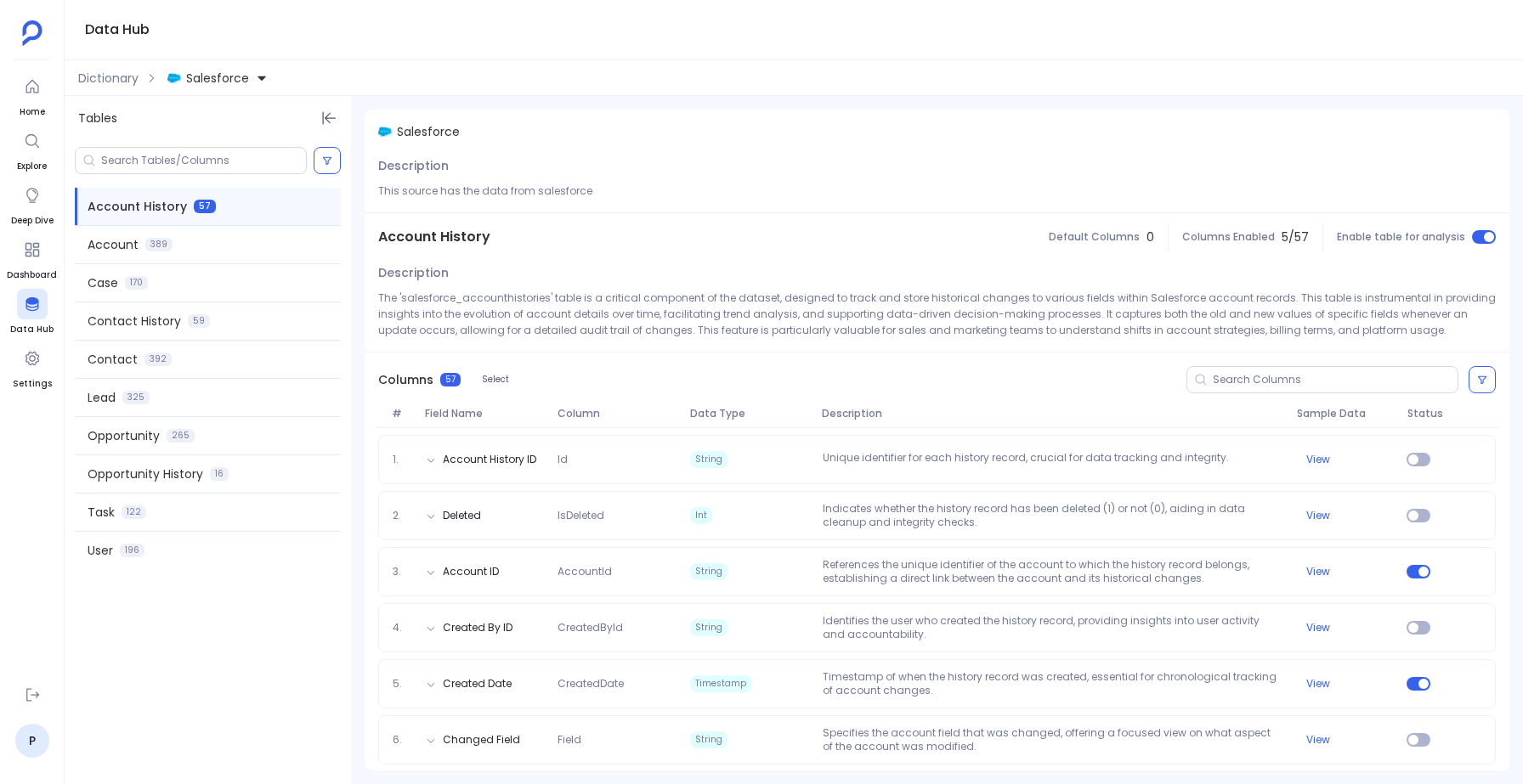
click at [244, 67] on button "Salesforce" at bounding box center [218, 78] width 107 height 27
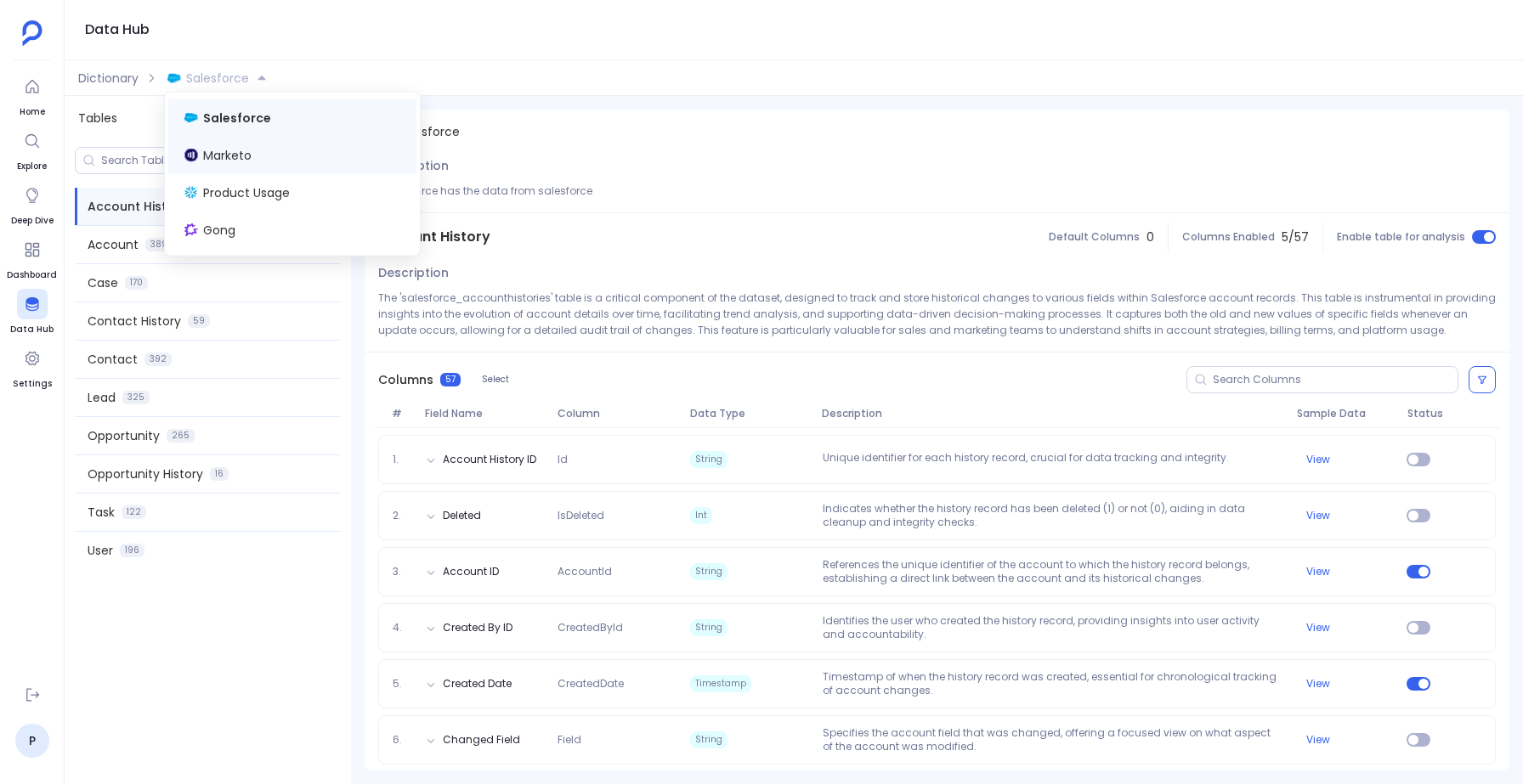
click at [211, 162] on span "Marketo" at bounding box center [227, 156] width 48 height 17
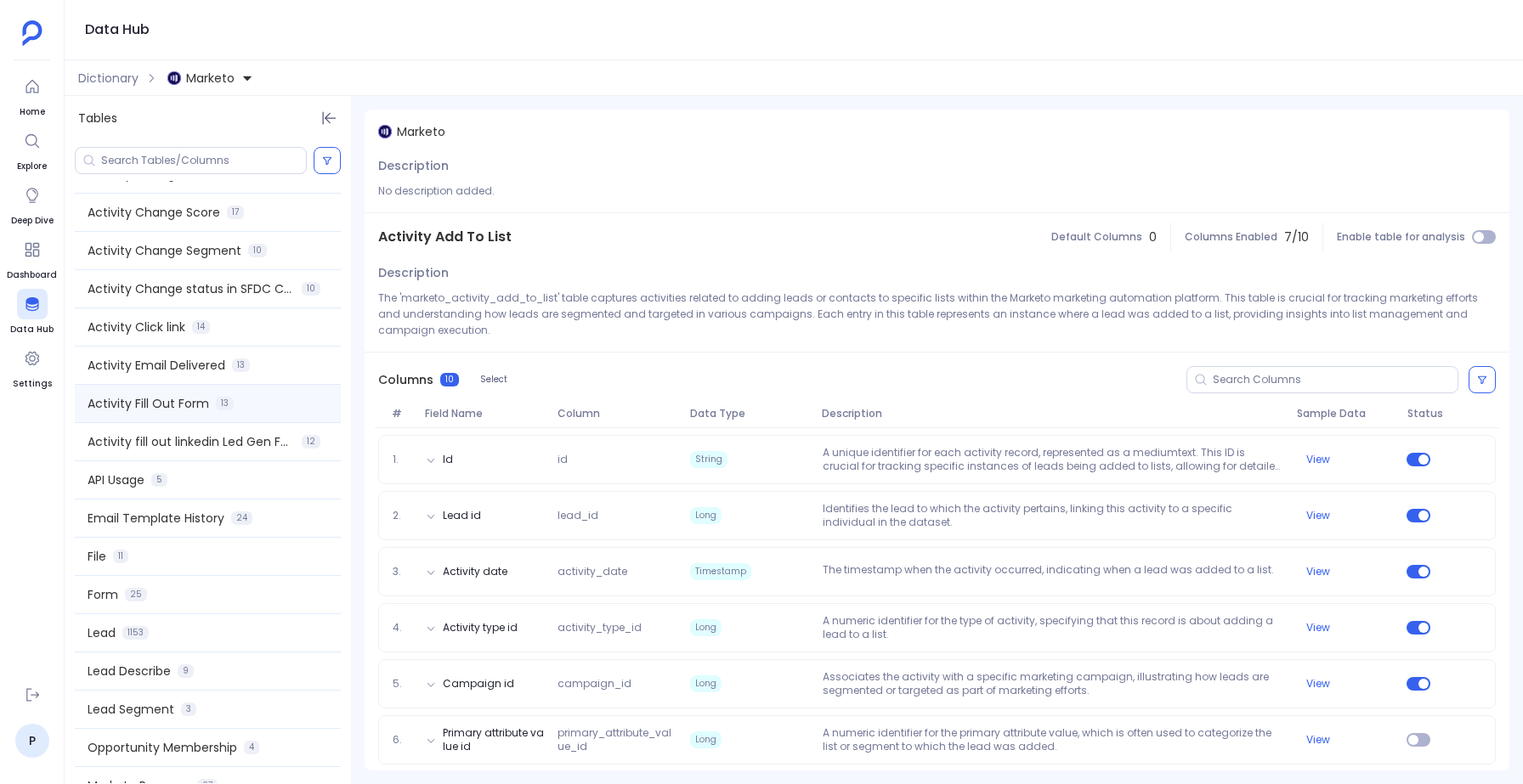
scroll to position [328, 0]
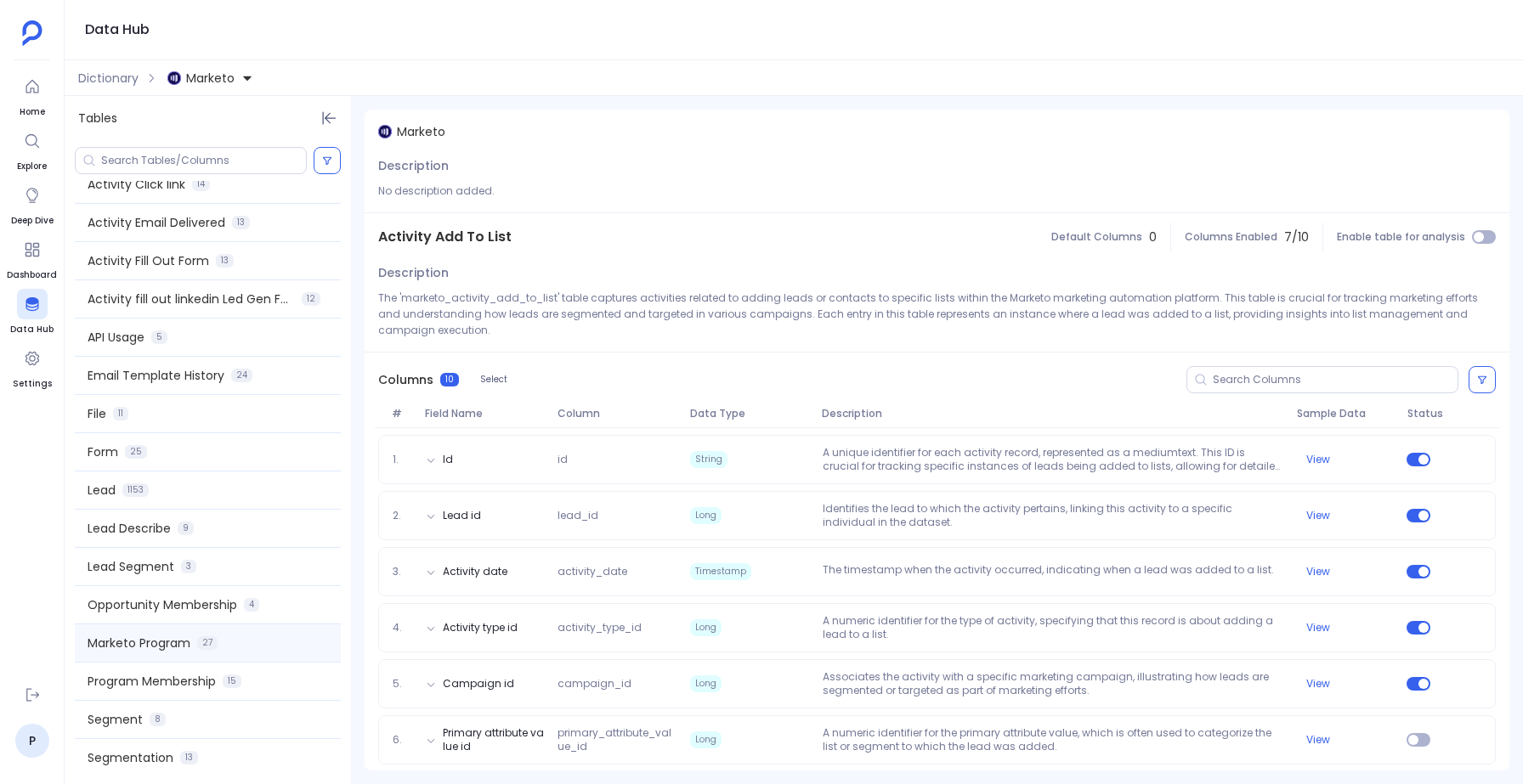
click at [189, 641] on span "Marketo Program" at bounding box center [139, 643] width 103 height 17
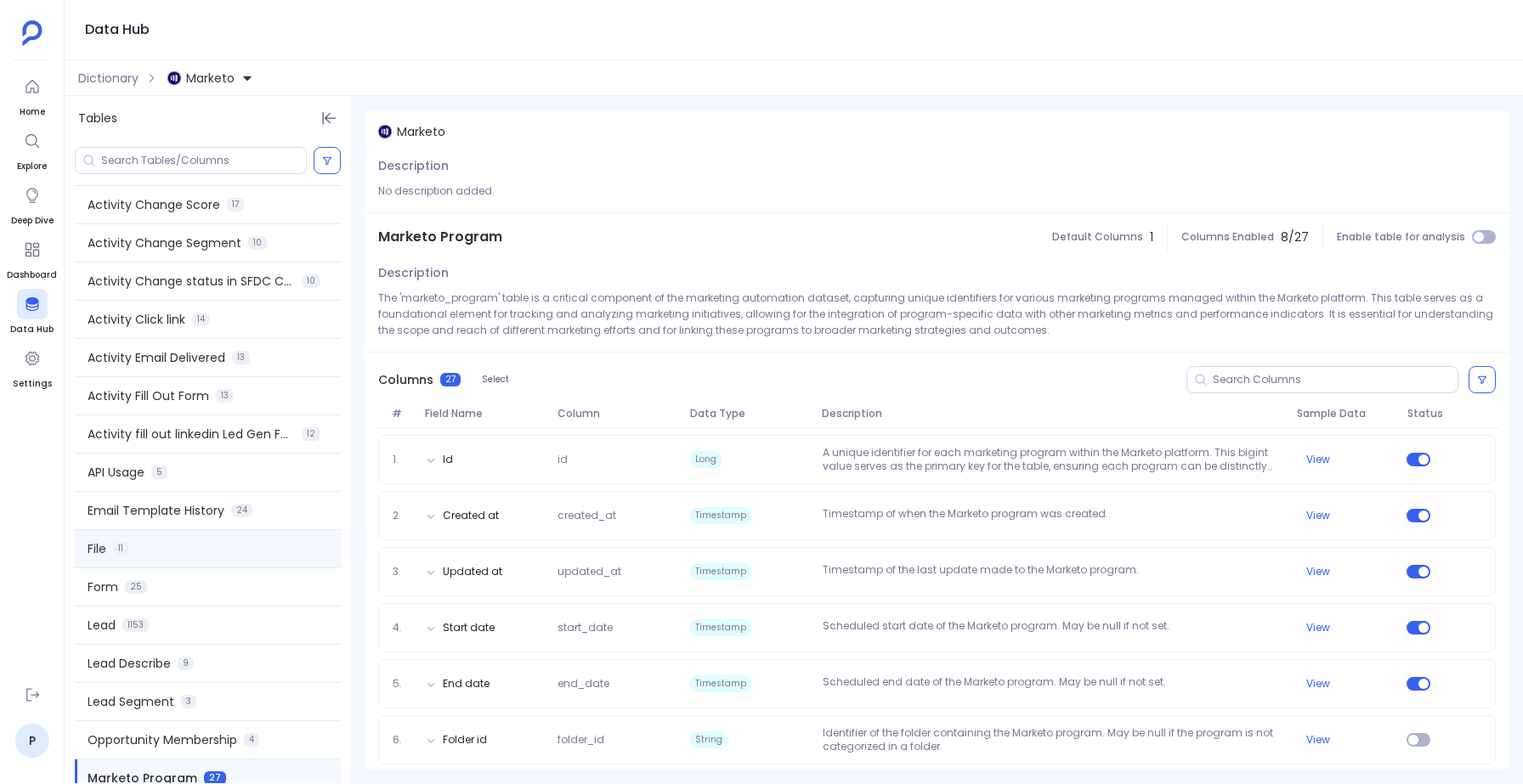
scroll to position [0, 0]
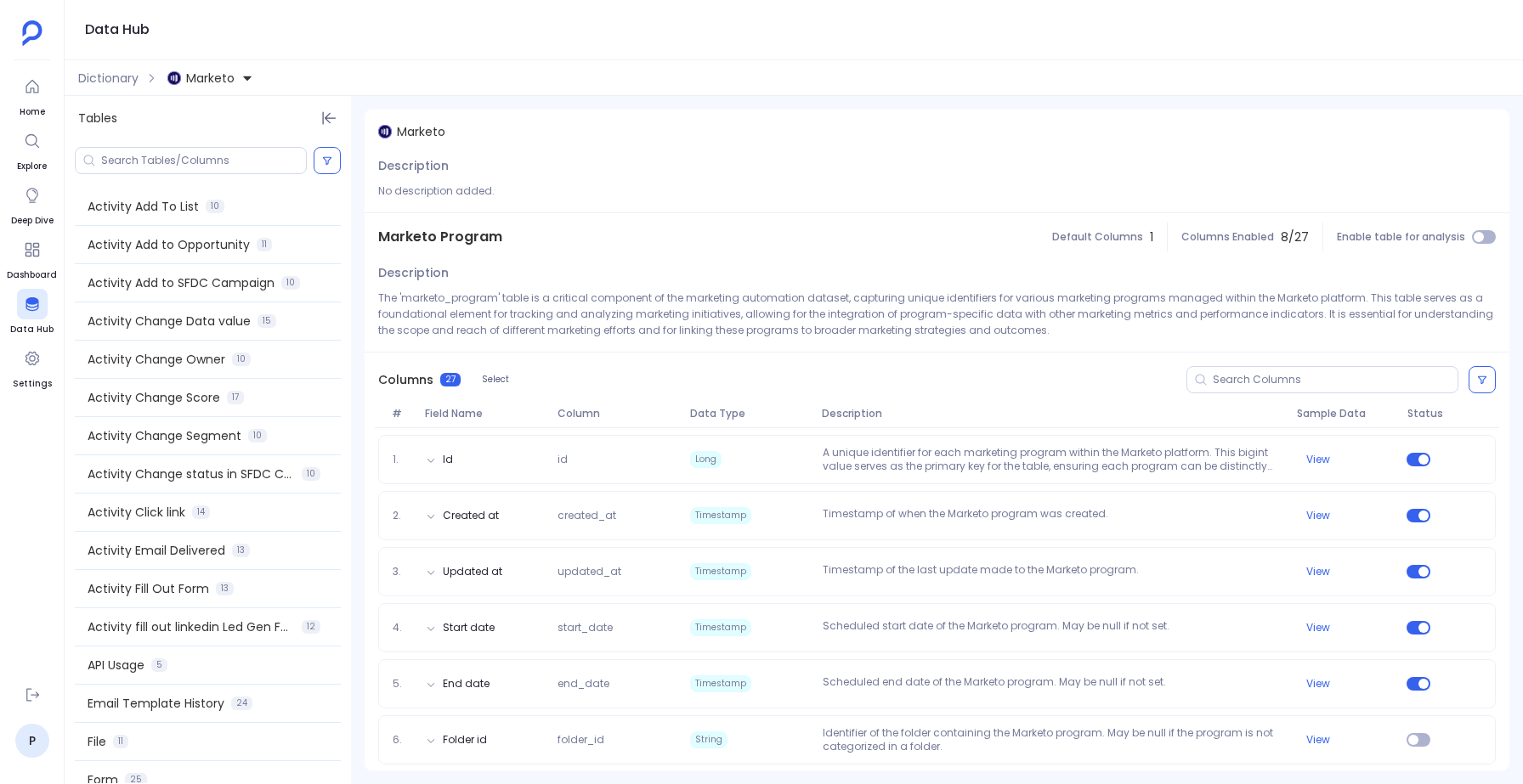
click at [218, 68] on button "Marketo" at bounding box center [211, 78] width 93 height 27
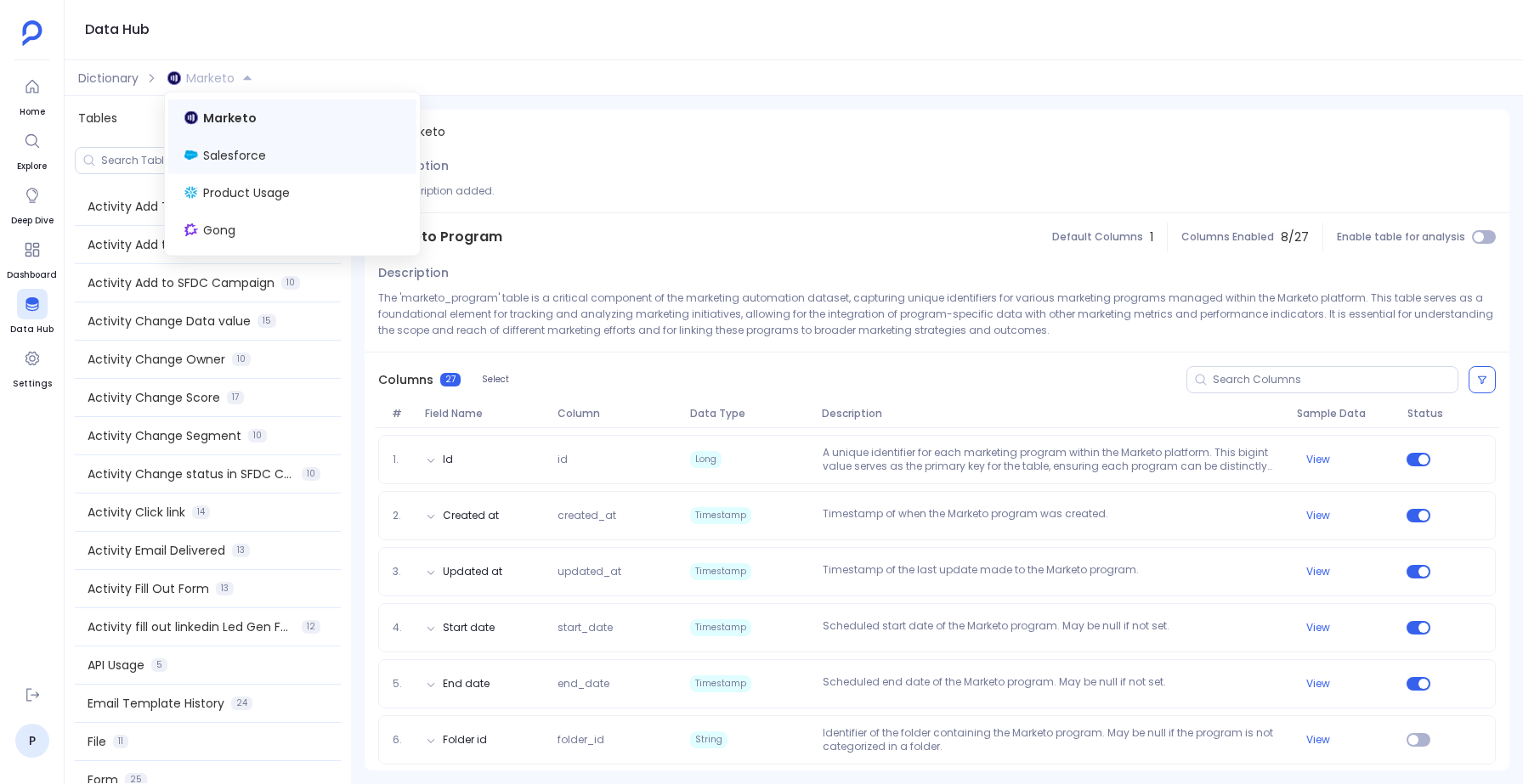
click at [214, 153] on span "Salesforce" at bounding box center [234, 156] width 63 height 17
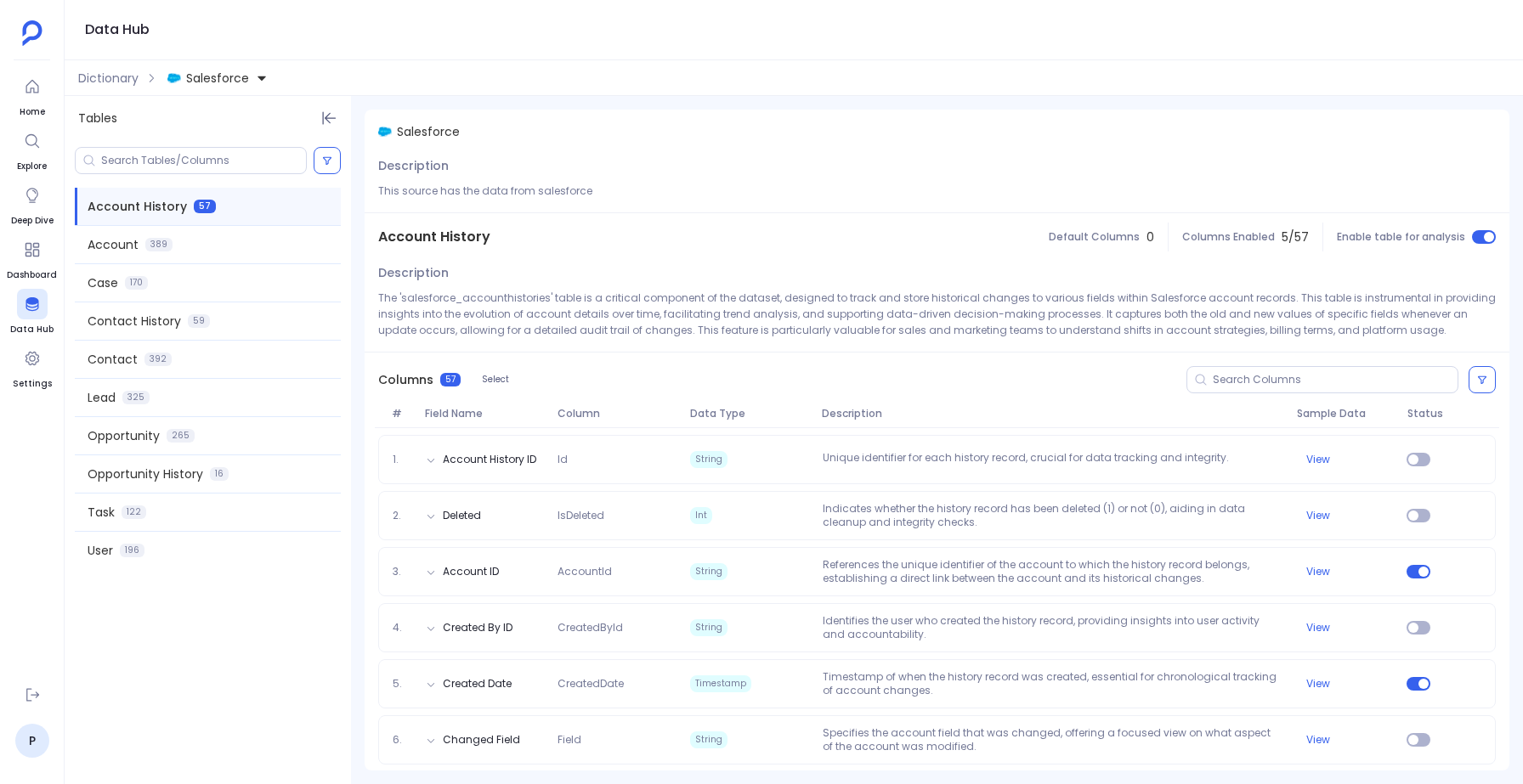
click at [258, 75] on icon at bounding box center [261, 77] width 9 height 4
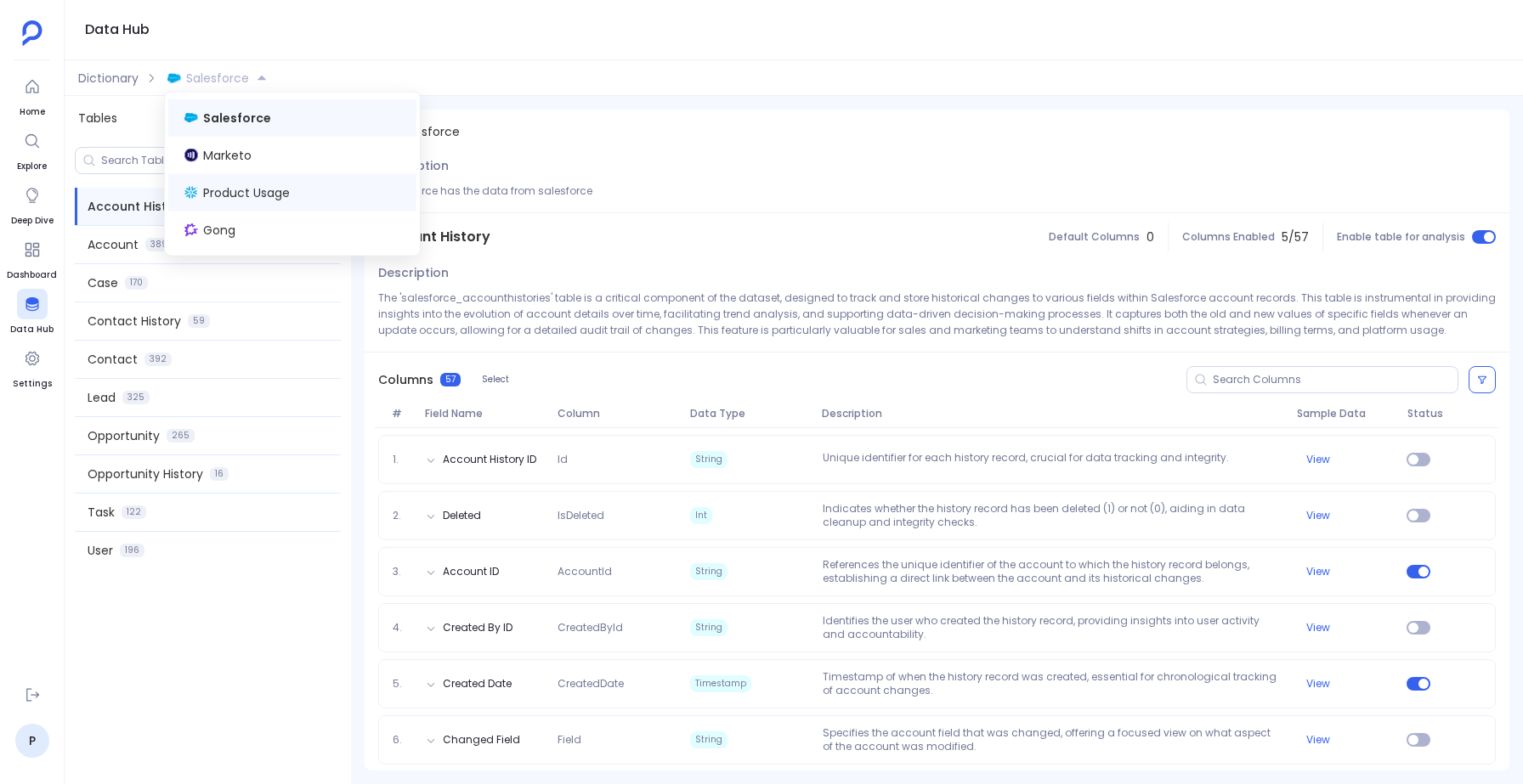
click at [247, 181] on div "Product Usage" at bounding box center [292, 192] width 249 height 38
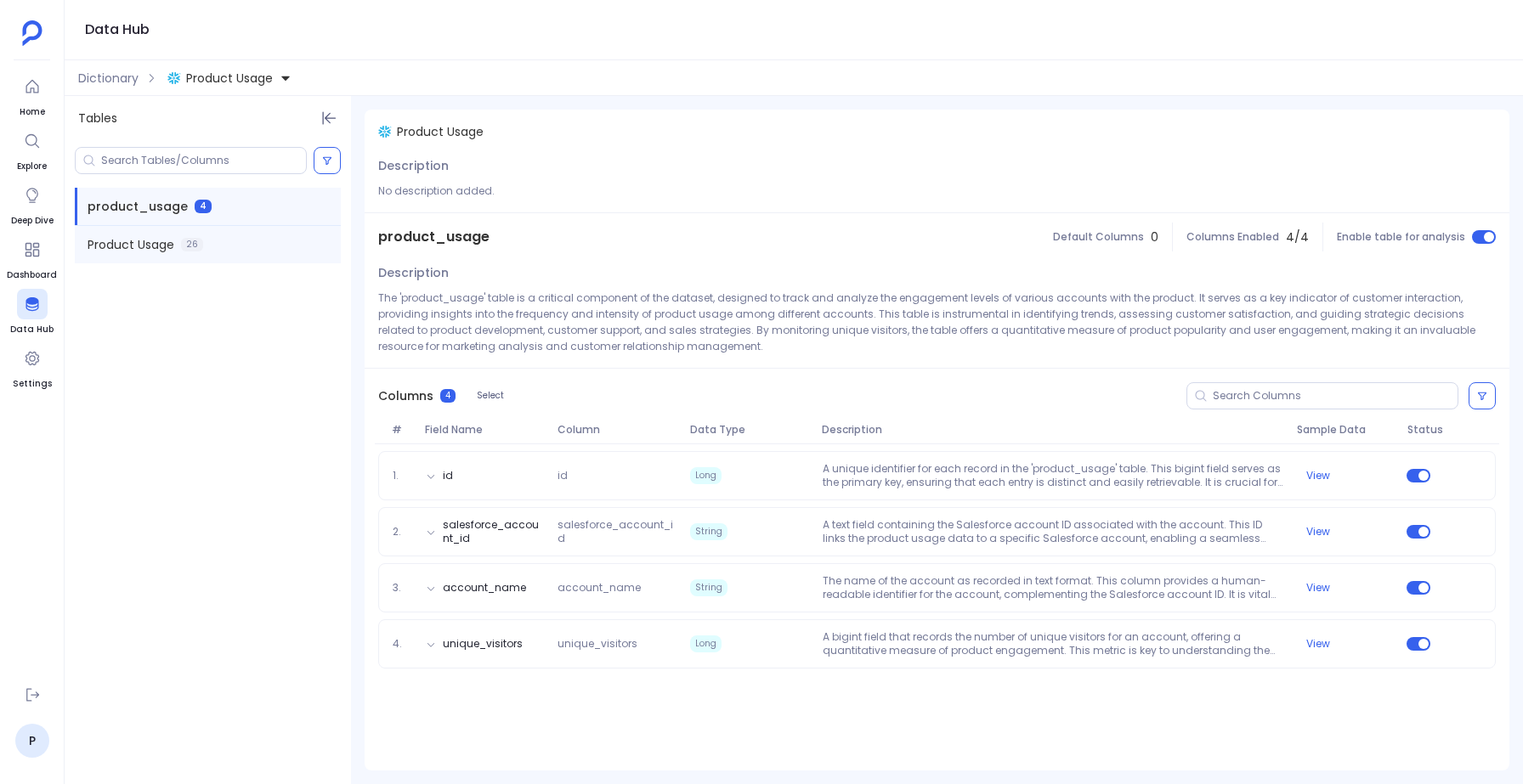
click at [190, 235] on div "Product Usage 26" at bounding box center [207, 245] width 266 height 38
